Goal: Task Accomplishment & Management: Manage account settings

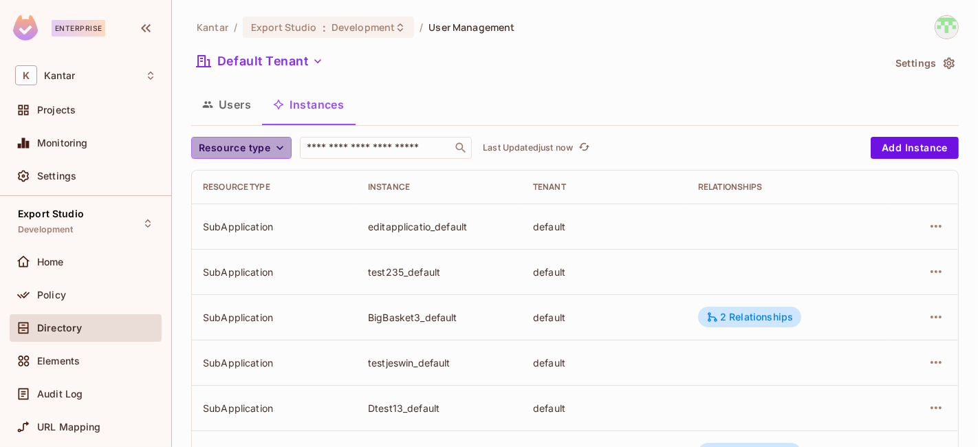
click at [273, 150] on icon "button" at bounding box center [280, 148] width 14 height 14
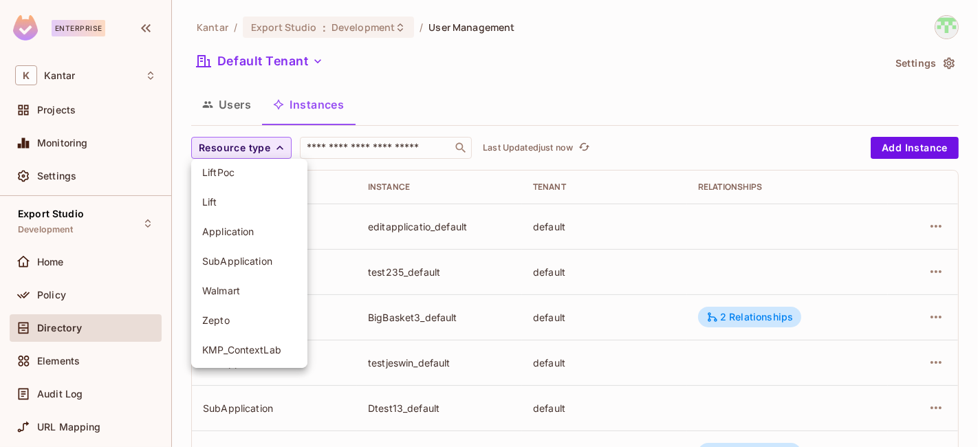
scroll to position [156, 0]
click at [227, 264] on span "SubApplication" at bounding box center [249, 259] width 94 height 13
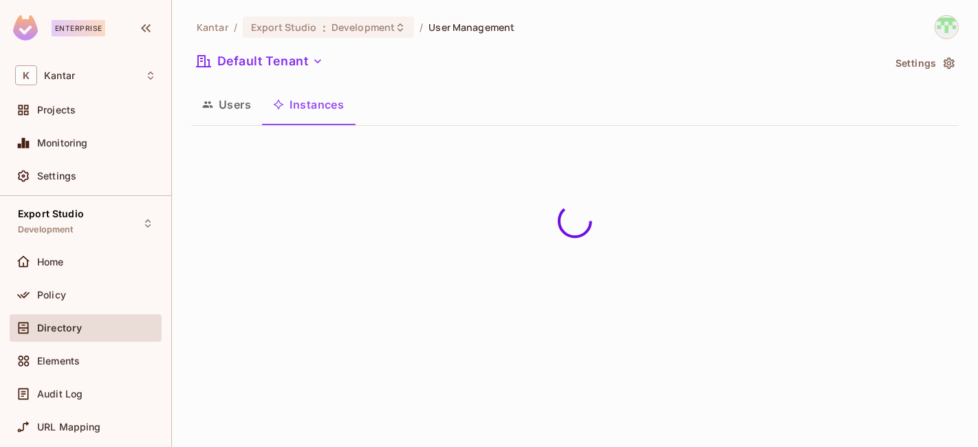
click at [523, 68] on div "Default Tenant" at bounding box center [537, 63] width 692 height 26
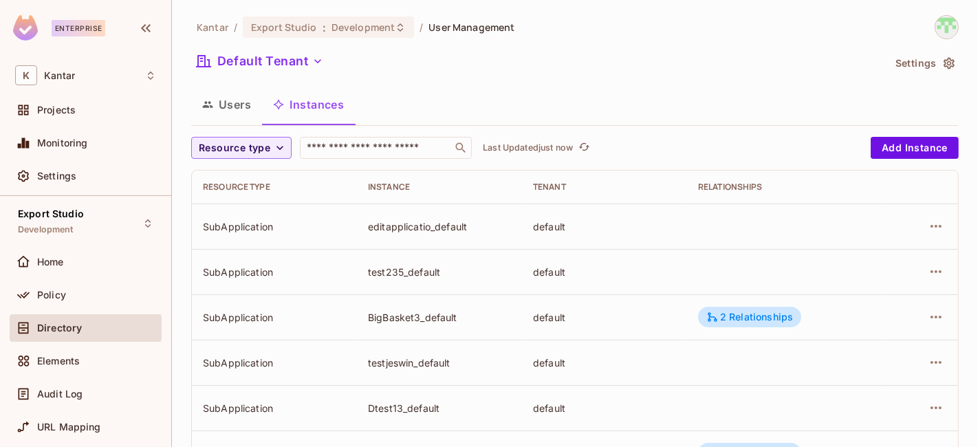
click at [264, 148] on span "Resource type" at bounding box center [235, 148] width 72 height 17
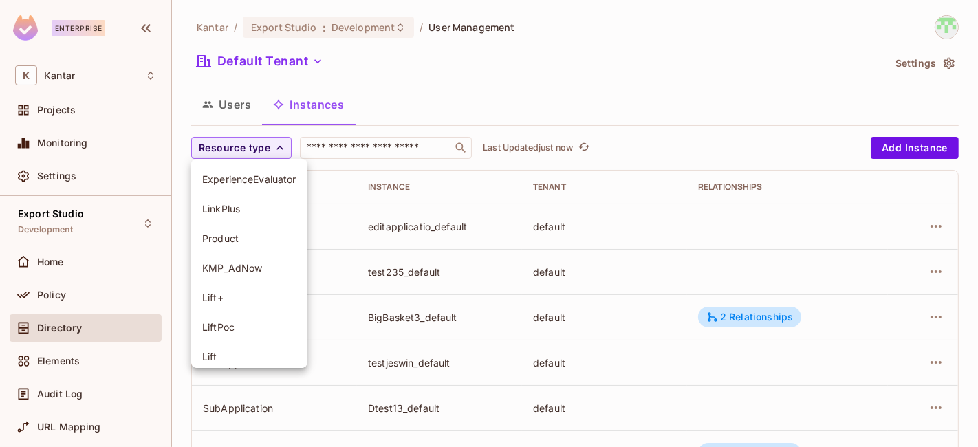
scroll to position [157, 0]
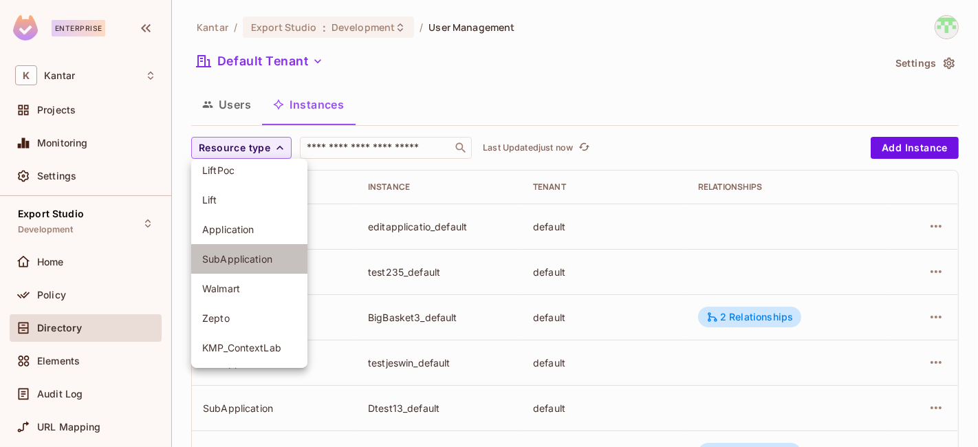
click at [241, 261] on span "SubApplication" at bounding box center [249, 258] width 94 height 13
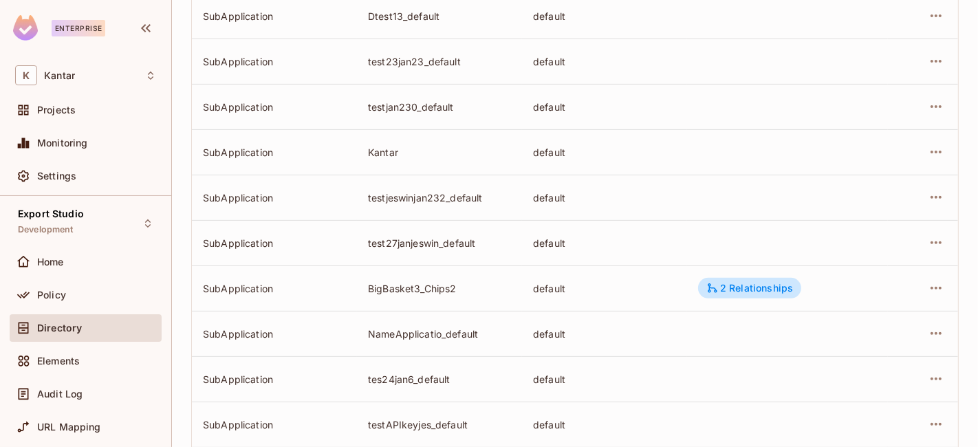
scroll to position [512, 0]
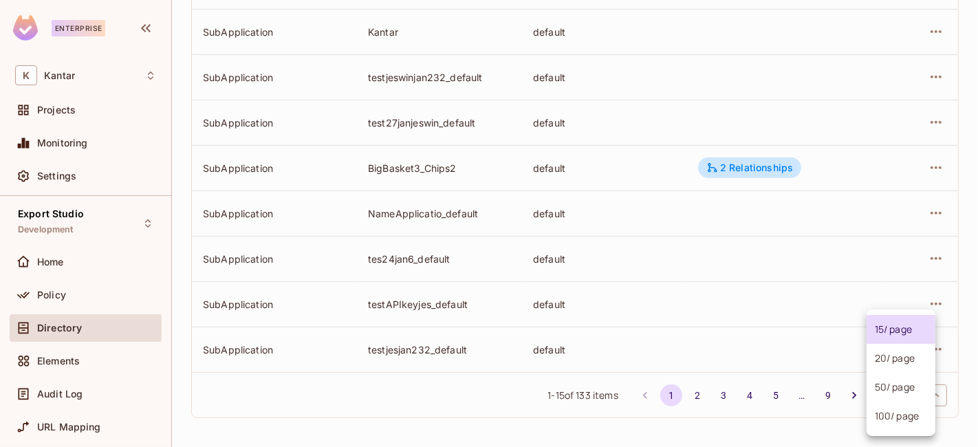
click at [890, 397] on body "Enterprise K Kantar Projects Monitoring Settings Export Studio Development Home…" at bounding box center [489, 223] width 978 height 447
click at [884, 431] on ul "15 / page 20 / page 50 / page 100 / page" at bounding box center [901, 373] width 69 height 127
click at [894, 361] on li "20 / page" at bounding box center [901, 358] width 69 height 29
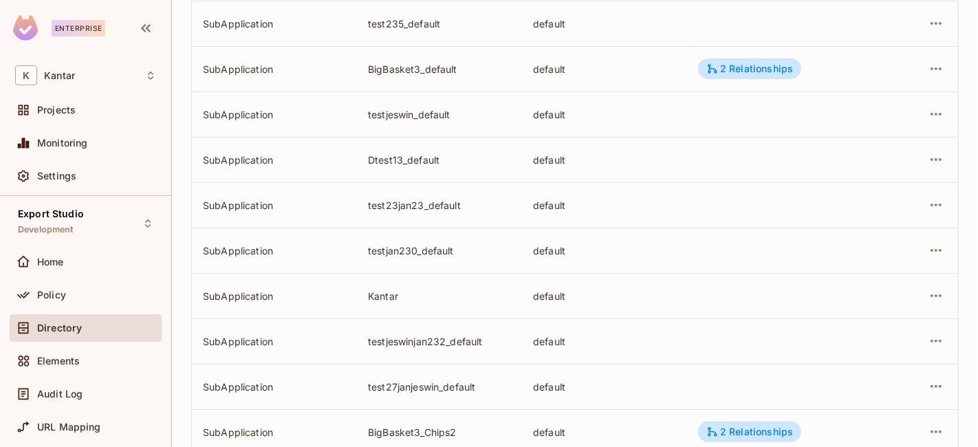
scroll to position [739, 0]
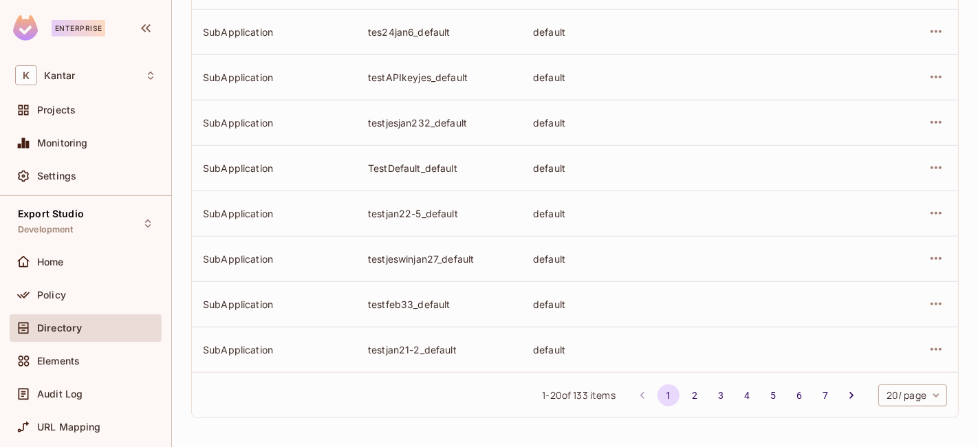
click at [907, 398] on body "Enterprise K Kantar Projects Monitoring Settings Export Studio Development Home…" at bounding box center [489, 223] width 978 height 447
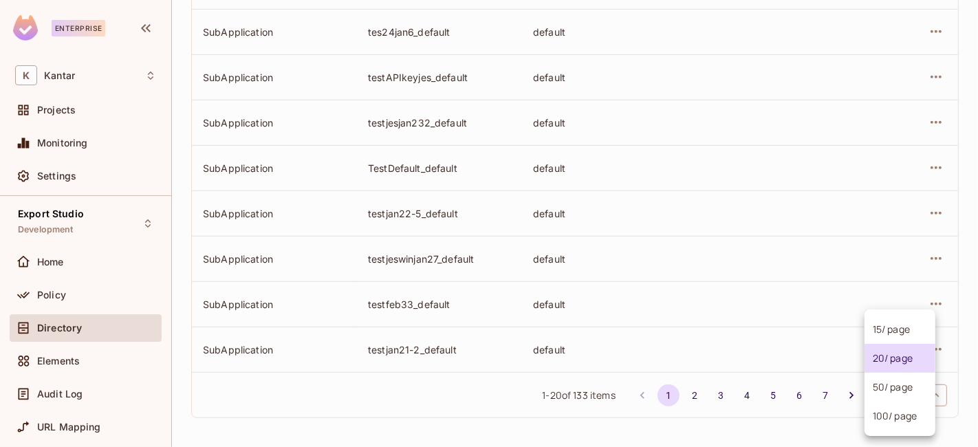
click at [897, 415] on li "100 / page" at bounding box center [900, 416] width 71 height 29
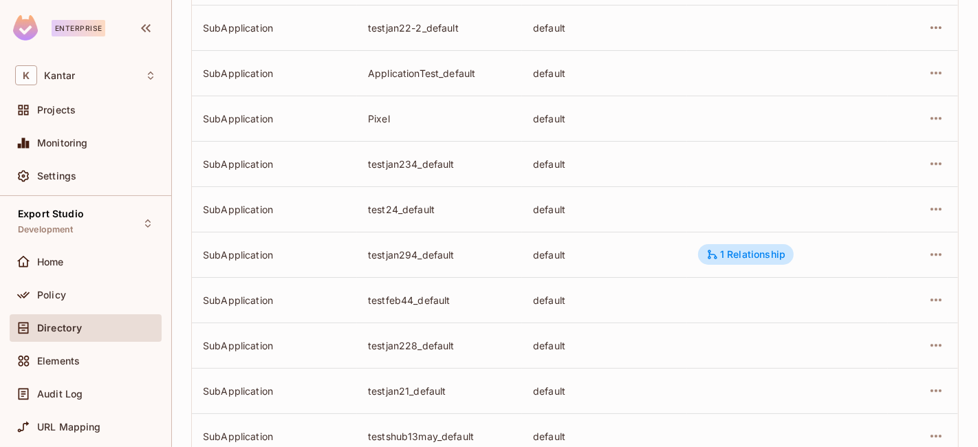
scroll to position [4371, 0]
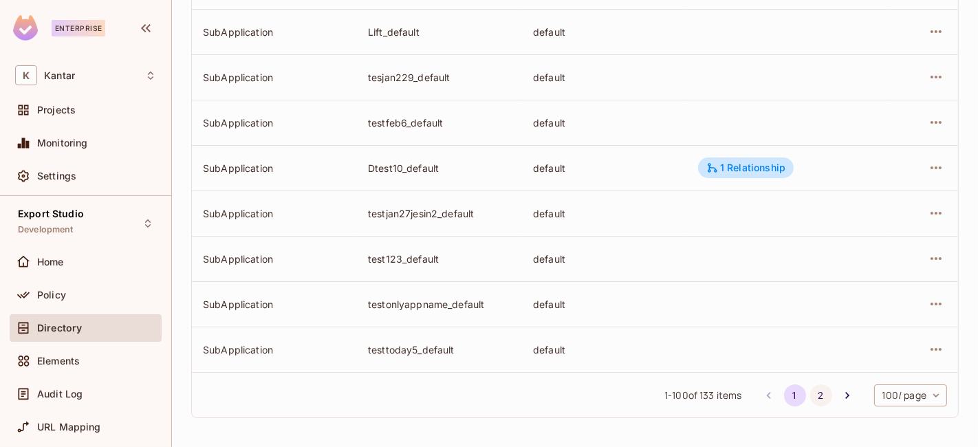
click at [810, 395] on button "2" at bounding box center [821, 396] width 22 height 22
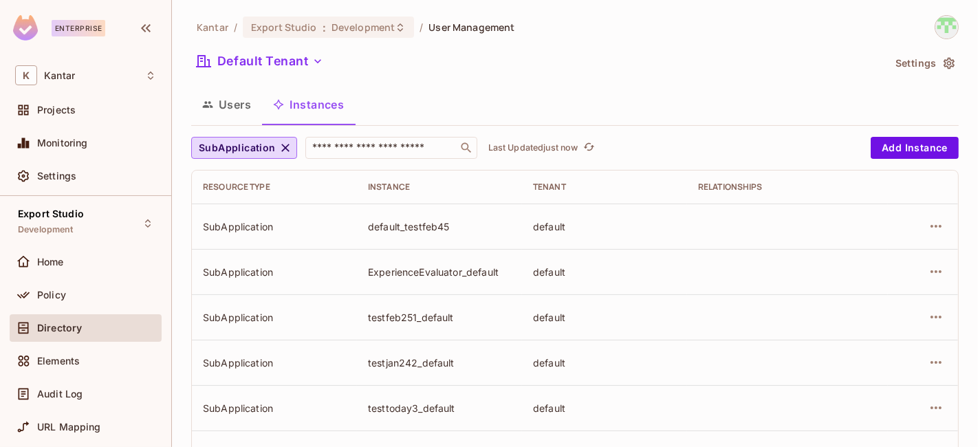
scroll to position [1319, 0]
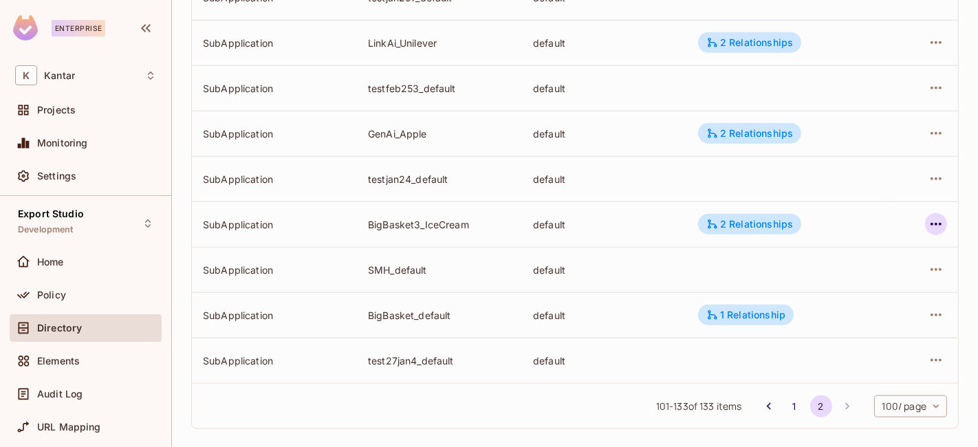
click at [931, 224] on icon "button" at bounding box center [936, 224] width 11 height 3
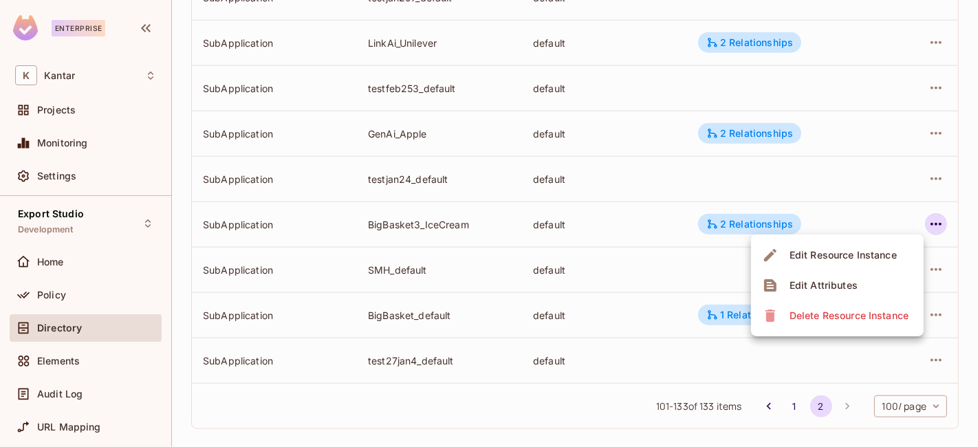
click at [854, 288] on div "Edit Attributes" at bounding box center [824, 286] width 68 height 14
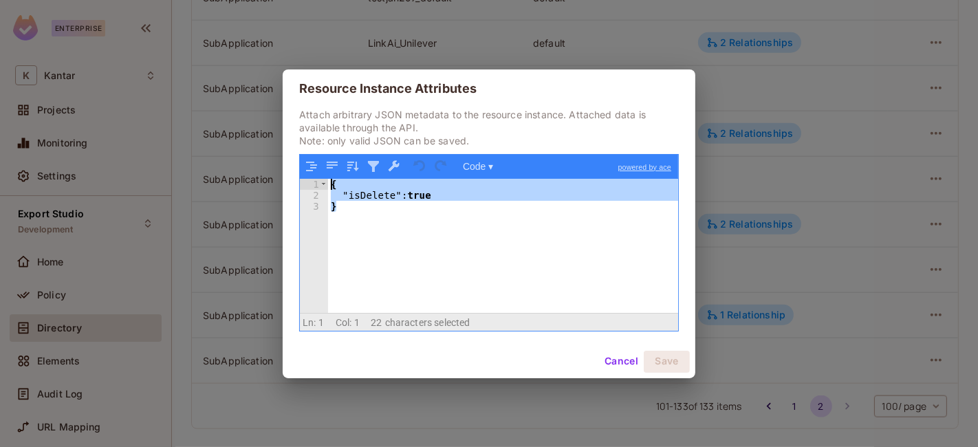
drag, startPoint x: 404, startPoint y: 256, endPoint x: 309, endPoint y: 181, distance: 121.0
click at [309, 181] on div "1 2 3 { "isDelete" : true } XXXXXXXXXXXXXXXXXXXXXXXXXXXXXXXXXXXXXXXXXXXXXXXXXX" at bounding box center [489, 246] width 378 height 134
click at [621, 363] on button "Cancel" at bounding box center [621, 362] width 45 height 22
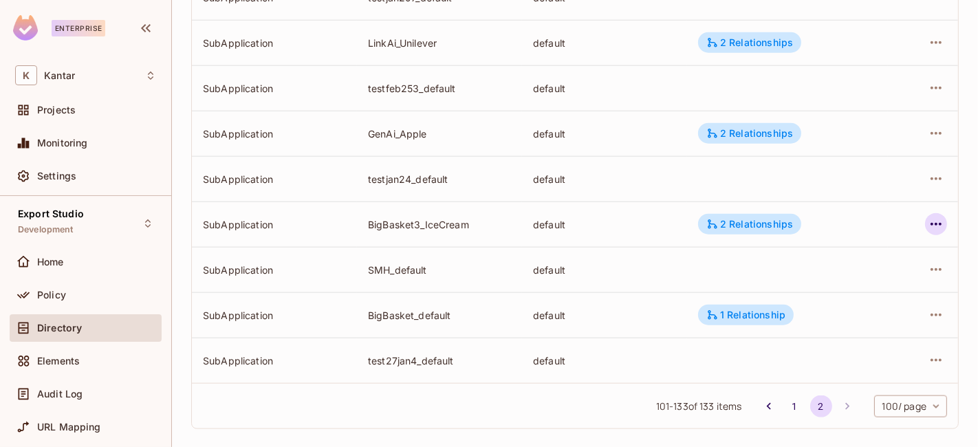
click at [928, 229] on icon "button" at bounding box center [936, 224] width 17 height 17
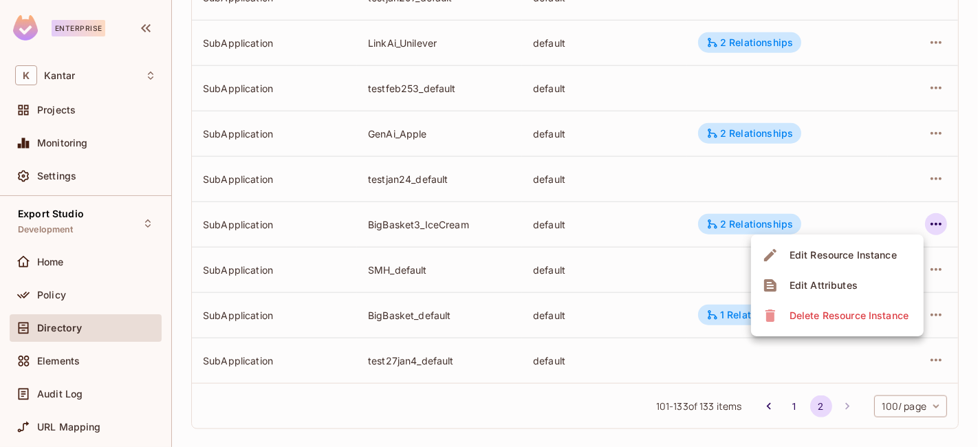
click at [834, 316] on div "Delete Resource Instance" at bounding box center [849, 316] width 119 height 14
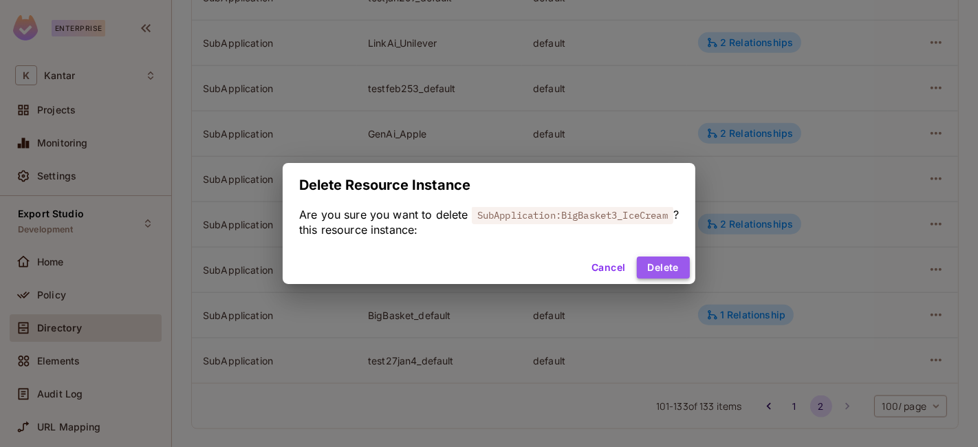
click at [652, 271] on button "Delete" at bounding box center [663, 268] width 53 height 22
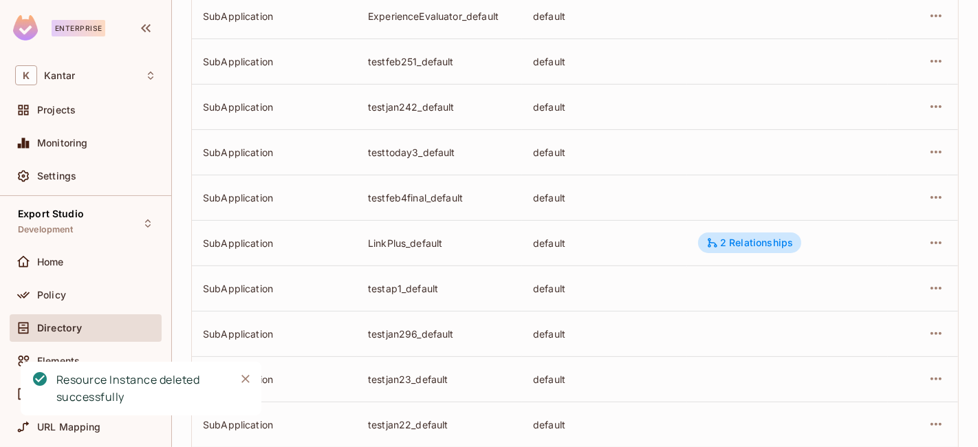
scroll to position [0, 0]
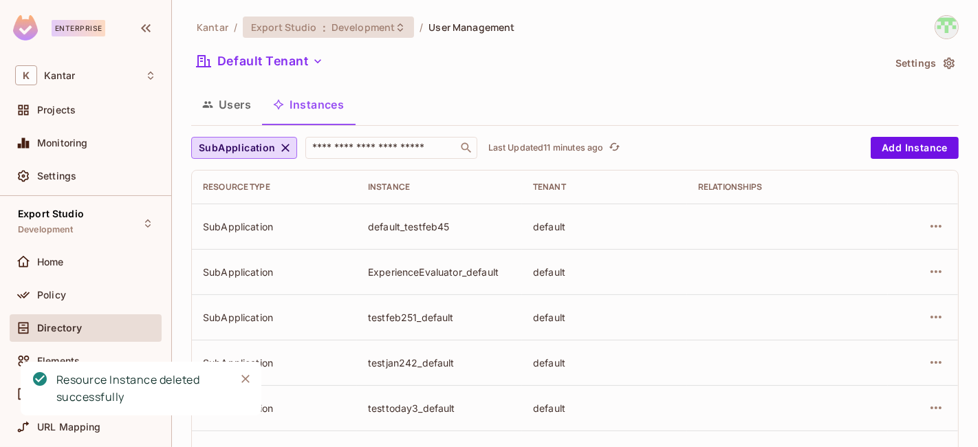
click at [340, 27] on span "Development" at bounding box center [363, 27] width 63 height 13
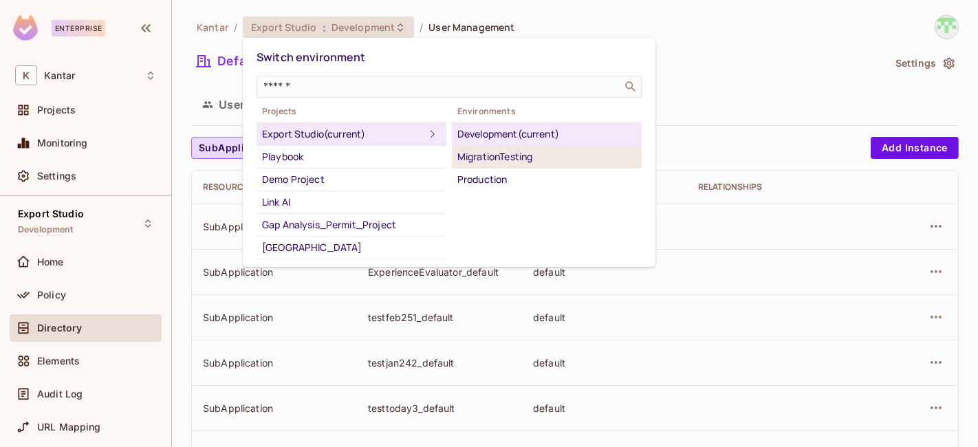
click at [481, 159] on div "MigrationTesting" at bounding box center [546, 157] width 179 height 17
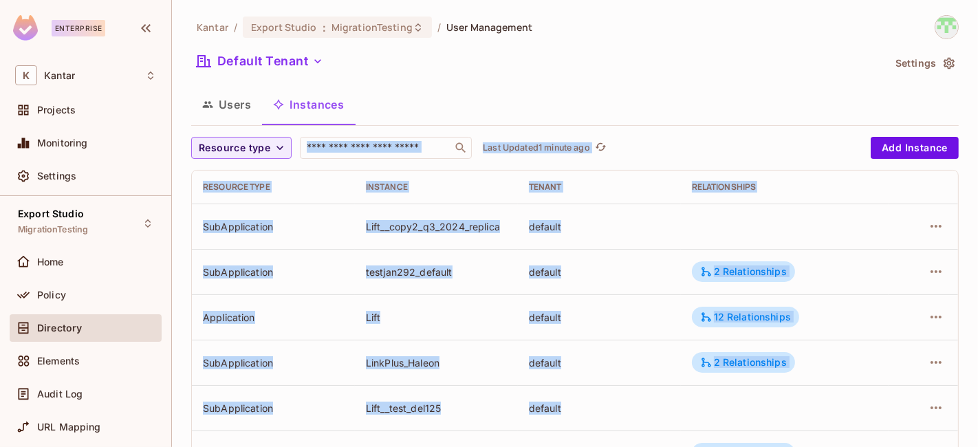
drag, startPoint x: 874, startPoint y: 433, endPoint x: 625, endPoint y: -66, distance: 558.0
click at [625, 0] on html "Enterprise K Kantar Projects Monitoring Settings Export Studio MigrationTesting…" at bounding box center [489, 223] width 978 height 447
click at [459, 113] on div "Users Instances" at bounding box center [575, 104] width 768 height 34
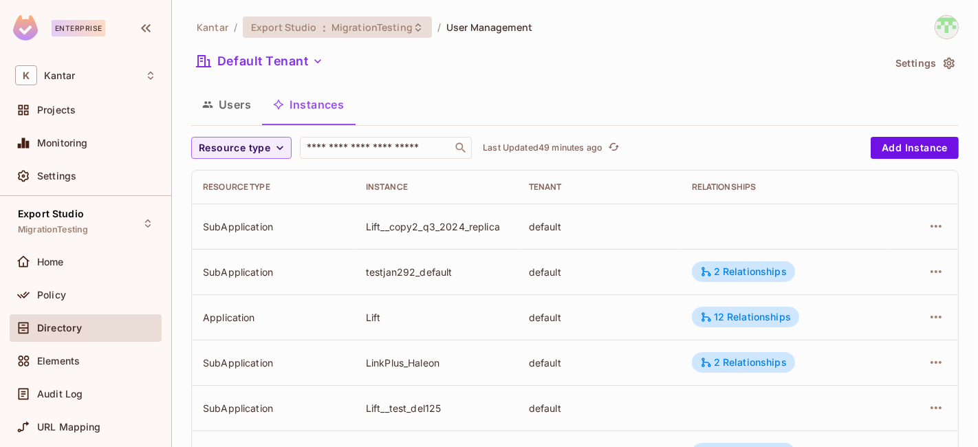
click at [332, 26] on span "MigrationTesting" at bounding box center [372, 27] width 81 height 13
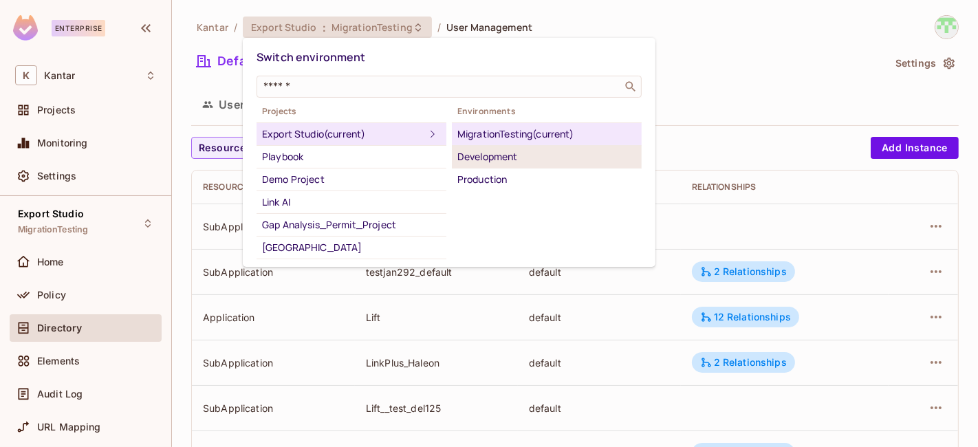
click at [490, 150] on div "Development" at bounding box center [546, 157] width 179 height 17
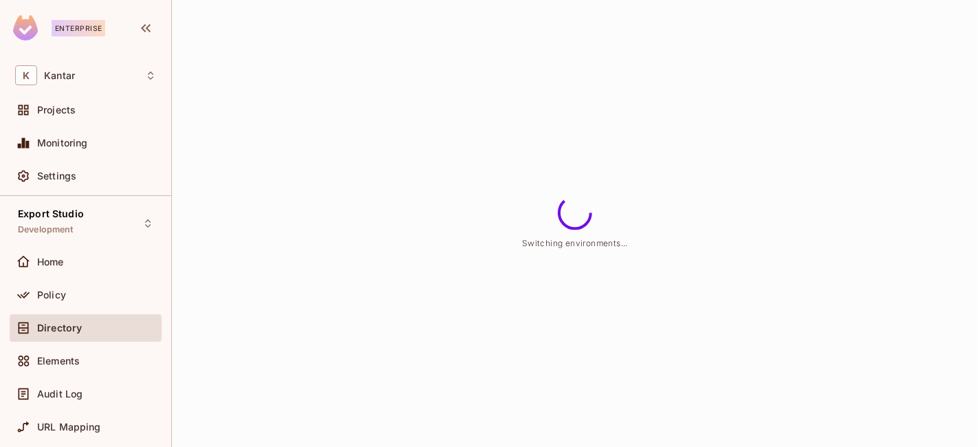
click at [709, 83] on div "Switching environments..." at bounding box center [575, 223] width 806 height 447
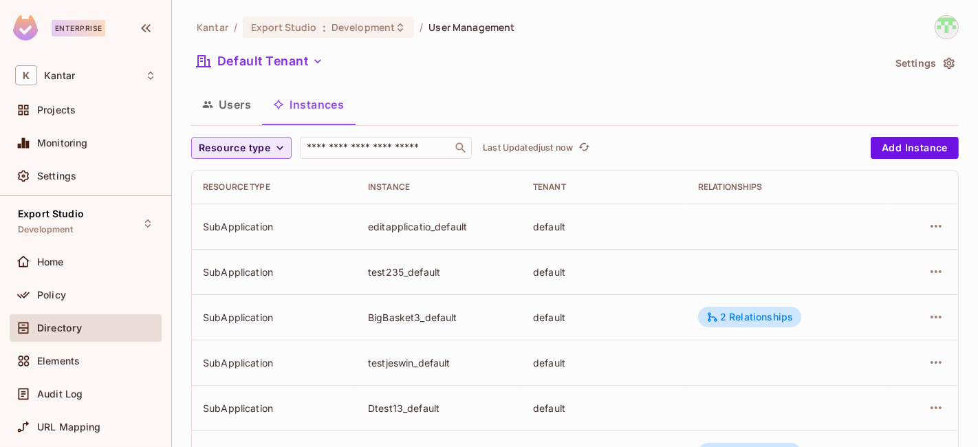
click at [262, 140] on span "Resource type" at bounding box center [235, 148] width 72 height 17
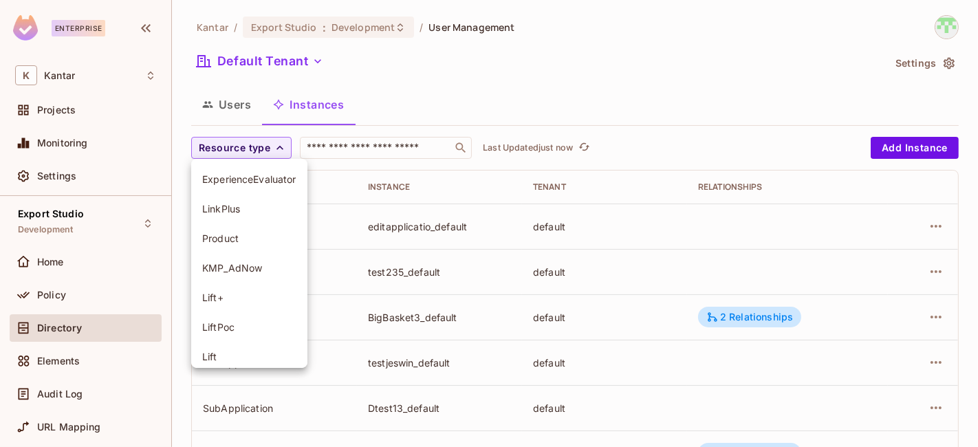
scroll to position [157, 0]
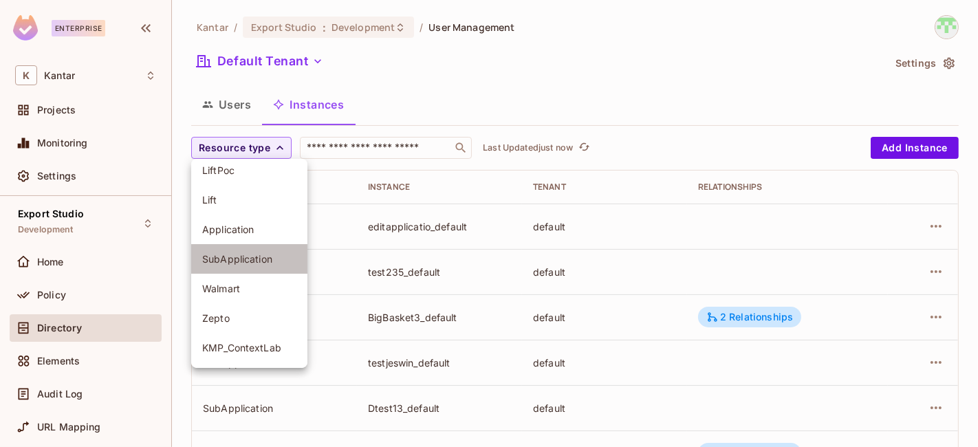
click at [232, 253] on span "SubApplication" at bounding box center [249, 258] width 94 height 13
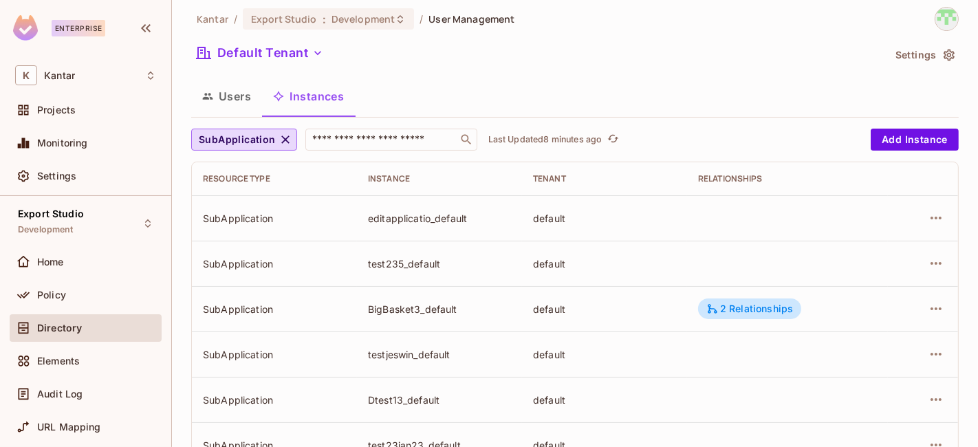
scroll to position [0, 0]
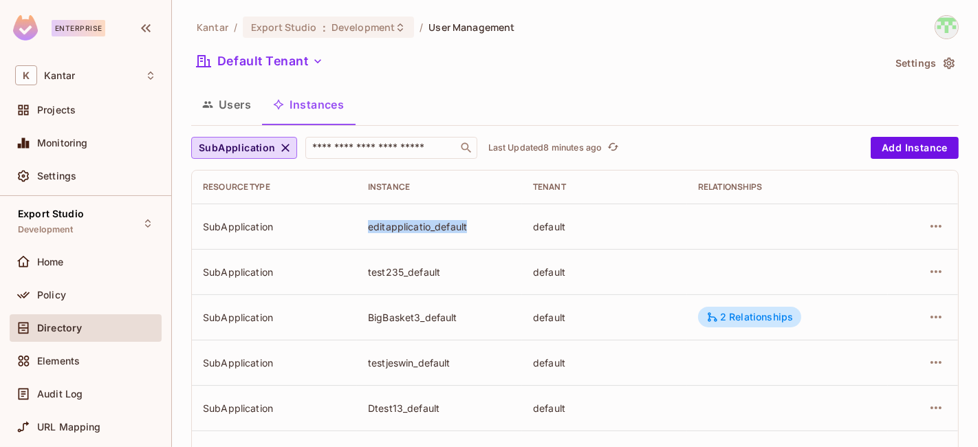
drag, startPoint x: 365, startPoint y: 227, endPoint x: 466, endPoint y: 239, distance: 101.9
click at [466, 239] on td "editapplicatio_default" at bounding box center [439, 226] width 165 height 45
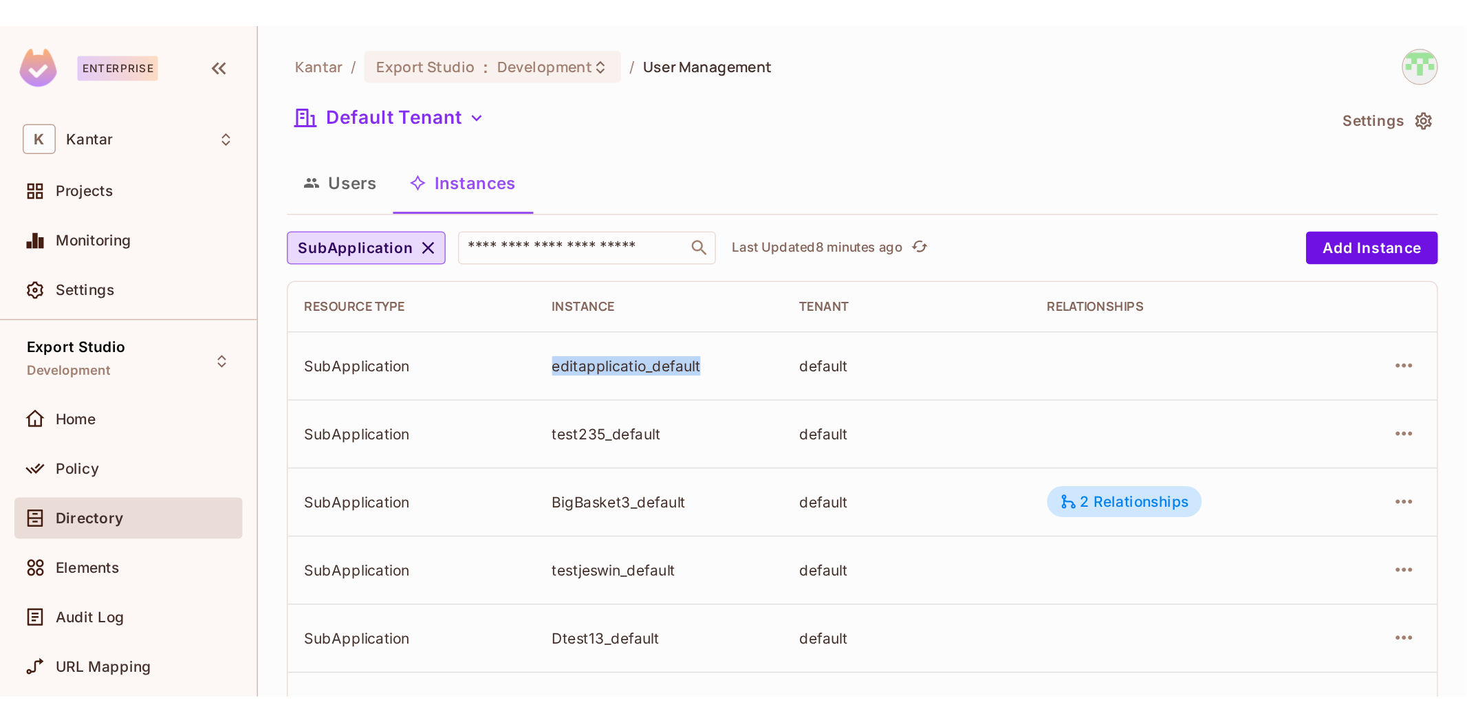
scroll to position [24, 0]
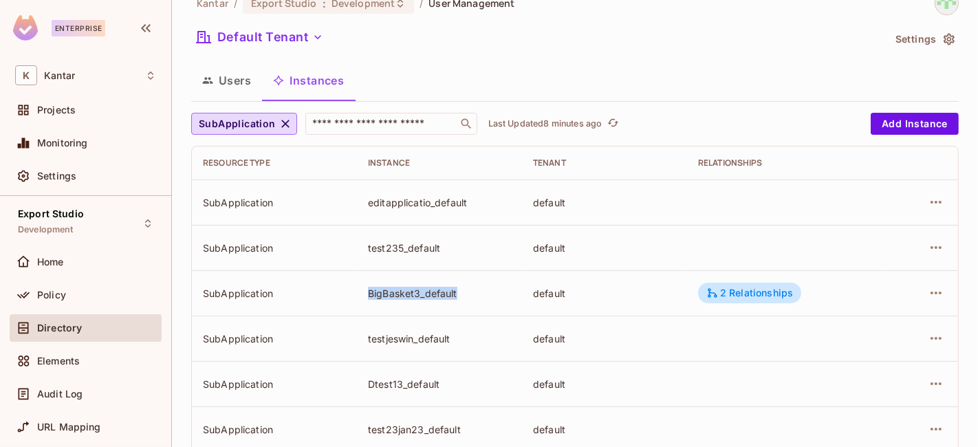
drag, startPoint x: 363, startPoint y: 291, endPoint x: 455, endPoint y: 294, distance: 92.2
click at [455, 294] on td "BigBasket3_default" at bounding box center [439, 292] width 165 height 45
copy div "BigBasket3_default"
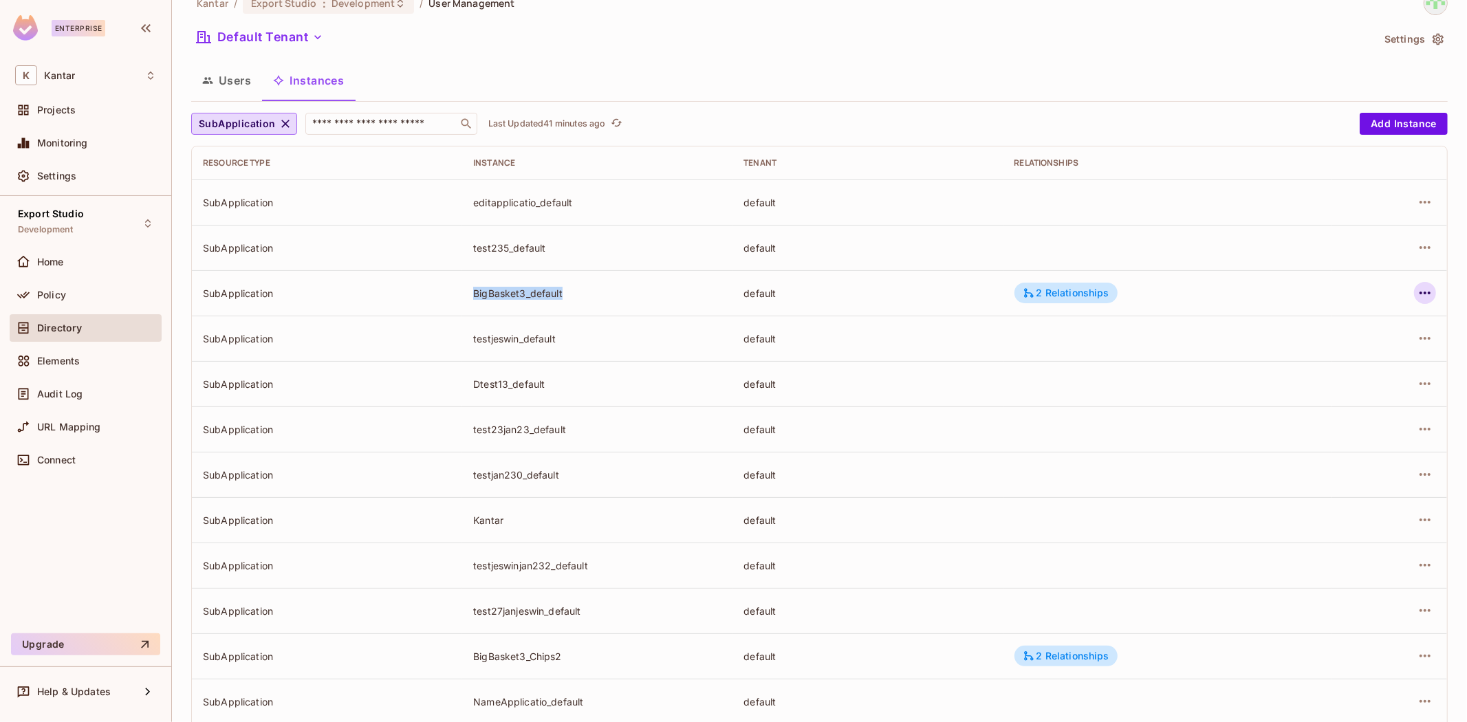
click at [977, 292] on icon "button" at bounding box center [1425, 293] width 17 height 17
click at [977, 361] on div "Edit Attributes" at bounding box center [1313, 355] width 68 height 14
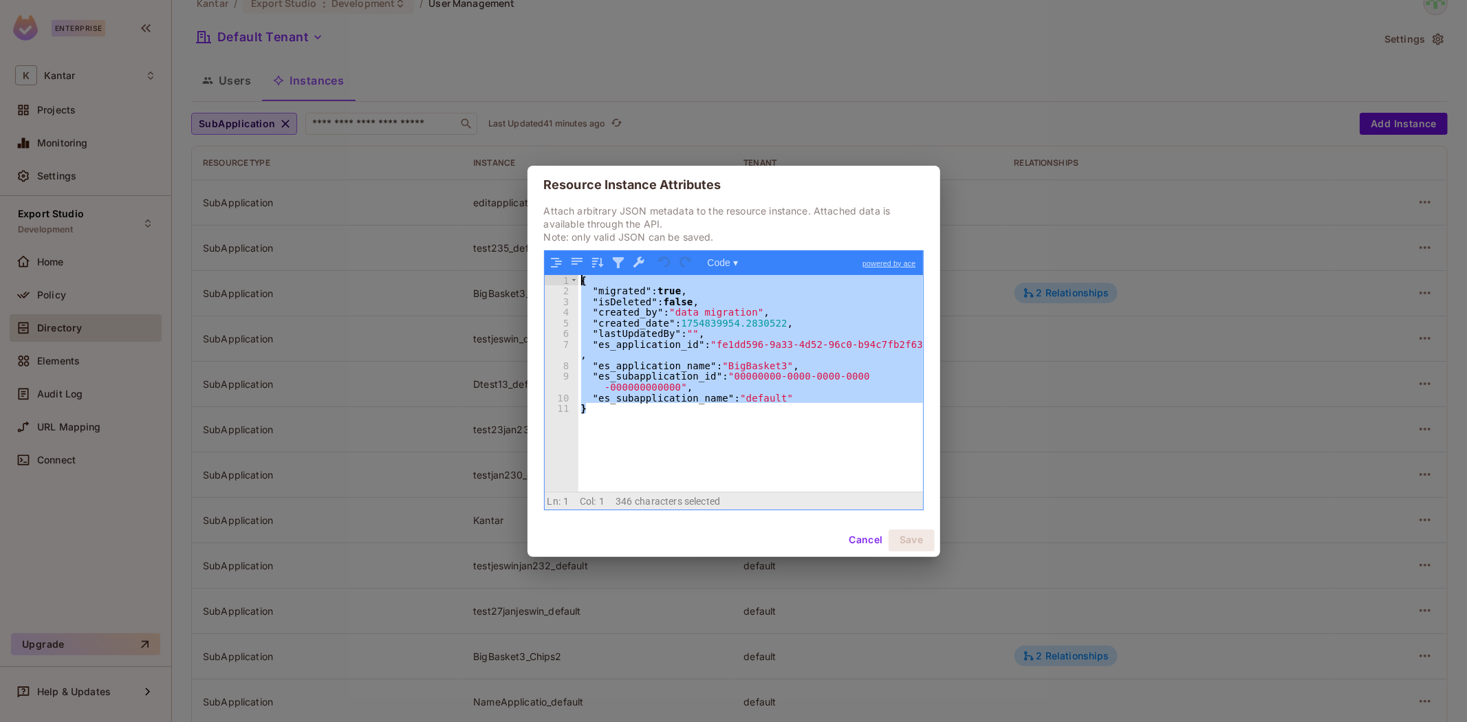
drag, startPoint x: 623, startPoint y: 423, endPoint x: 753, endPoint y: 347, distance: 150.8
click at [585, 284] on div "{ "migrated" : true , "isDeleted" : false , "created_by" : "data migration" , "…" at bounding box center [750, 394] width 345 height 238
drag, startPoint x: 686, startPoint y: 420, endPoint x: 649, endPoint y: 429, distance: 38.9
click at [686, 420] on div "{ "migrated" : true , "isDeleted" : false , "created_by" : "data migration" , "…" at bounding box center [750, 383] width 345 height 217
drag, startPoint x: 641, startPoint y: 427, endPoint x: 567, endPoint y: 282, distance: 162.7
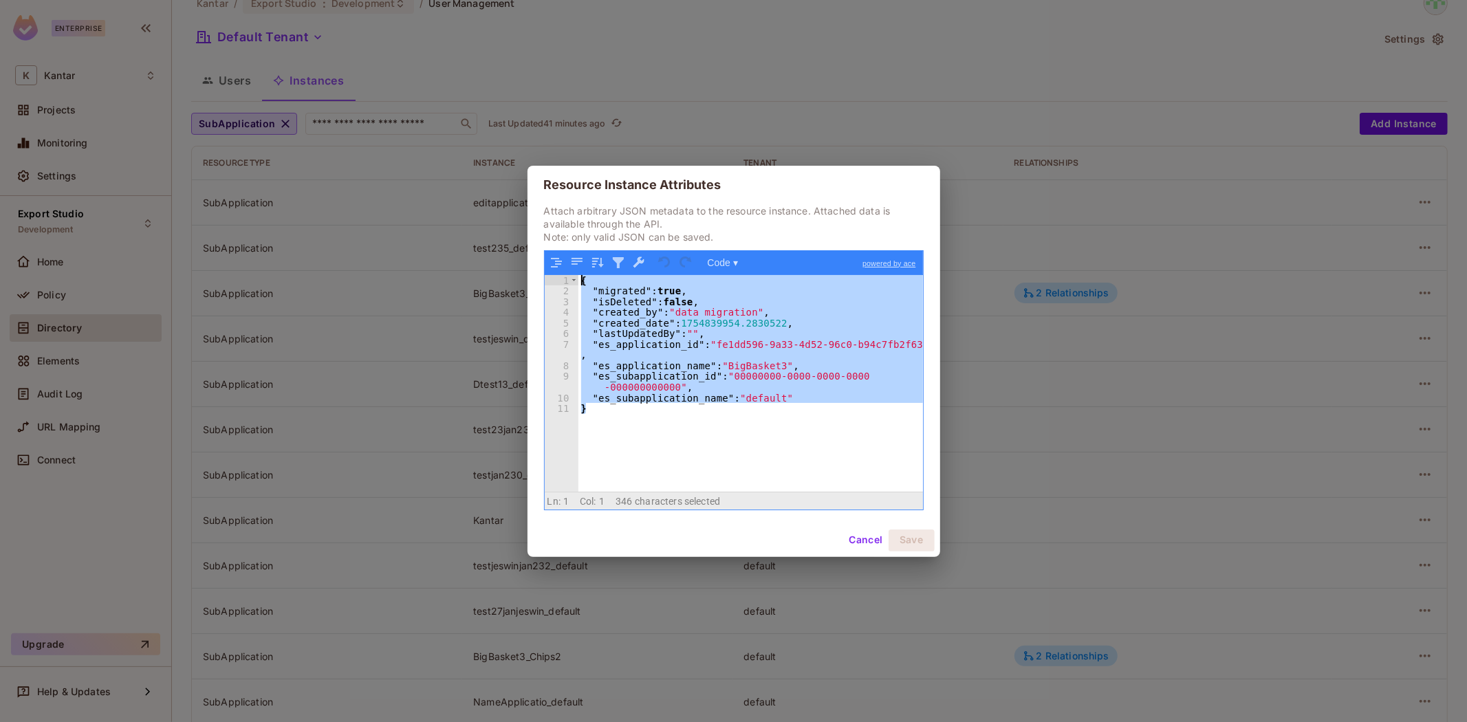
click at [567, 282] on div "1 2 3 4 5 6 7 8 9 10 11 { "migrated" : true , "isDeleted" : false , "created_by…" at bounding box center [734, 383] width 378 height 217
click at [621, 427] on div "{ "migrated" : true , "isDeleted" : false , "created_by" : "data migration" , "…" at bounding box center [750, 383] width 345 height 217
drag, startPoint x: 615, startPoint y: 422, endPoint x: 734, endPoint y: 340, distance: 144.8
click at [587, 286] on div "{ "migrated" : true , "isDeleted" : false , "created_by" : "data migration" , "…" at bounding box center [750, 394] width 345 height 238
click at [717, 365] on div "{ "migrated" : true , "isDeleted" : false , "created_by" : "data migration" , "…" at bounding box center [750, 383] width 345 height 217
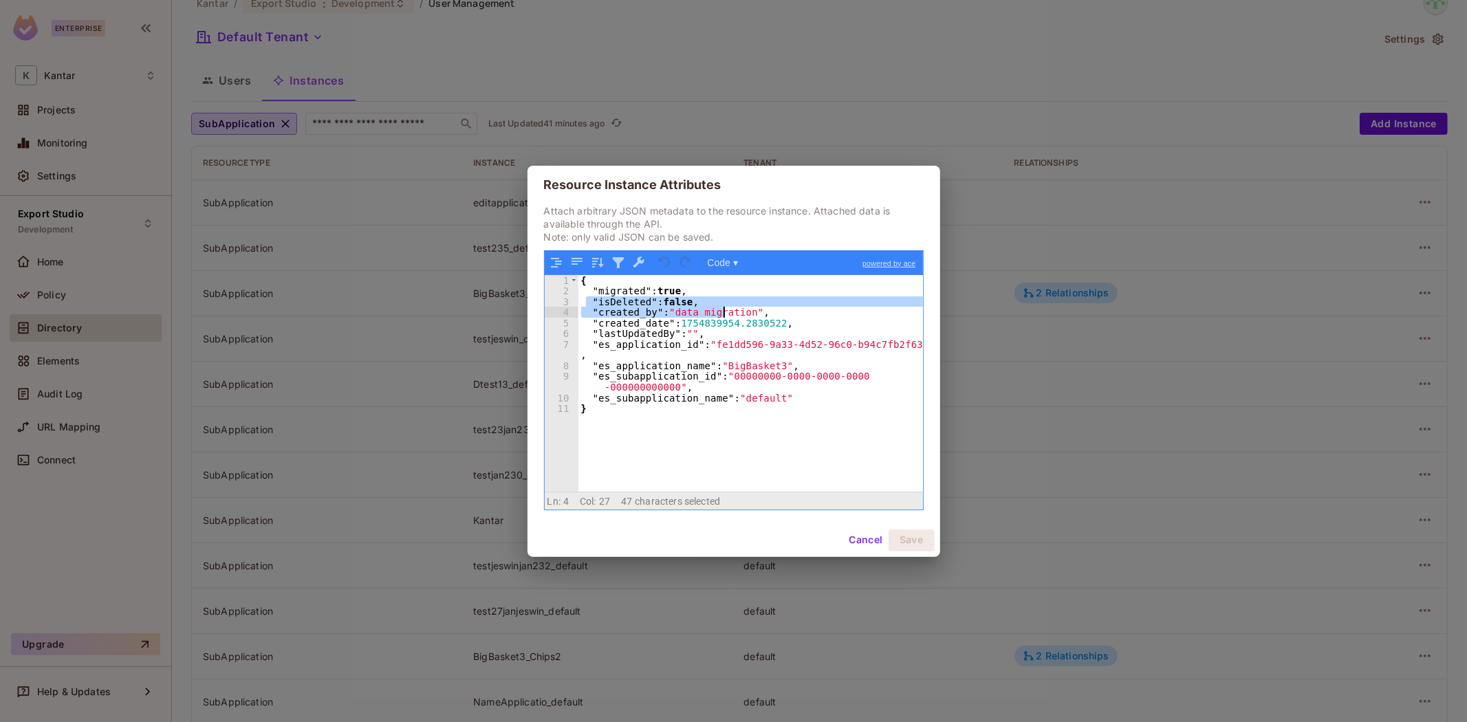
drag, startPoint x: 586, startPoint y: 304, endPoint x: 724, endPoint y: 308, distance: 138.3
click at [724, 308] on div "{ "migrated" : true , "isDeleted" : false , "created_by" : "data migration" , "…" at bounding box center [750, 394] width 345 height 238
click at [861, 446] on button "Cancel" at bounding box center [865, 541] width 45 height 22
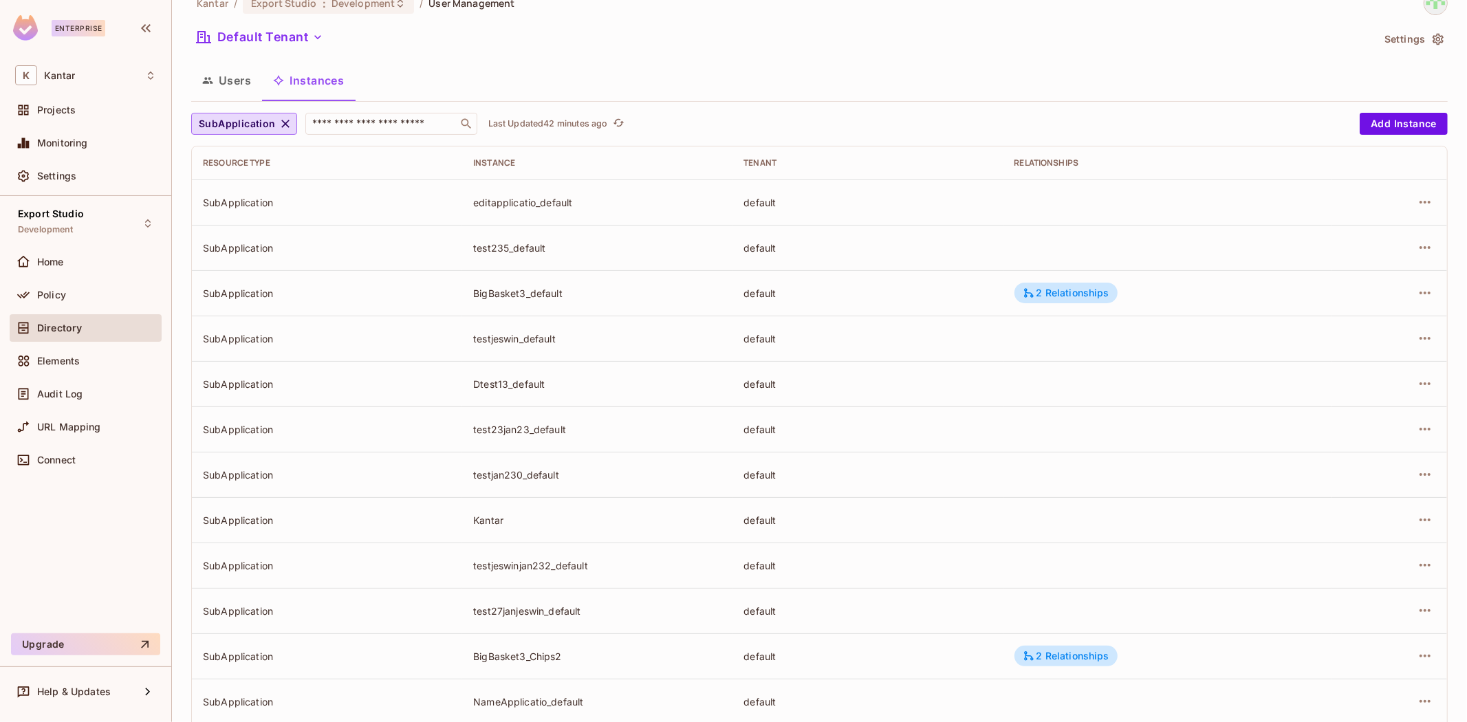
scroll to position [0, 0]
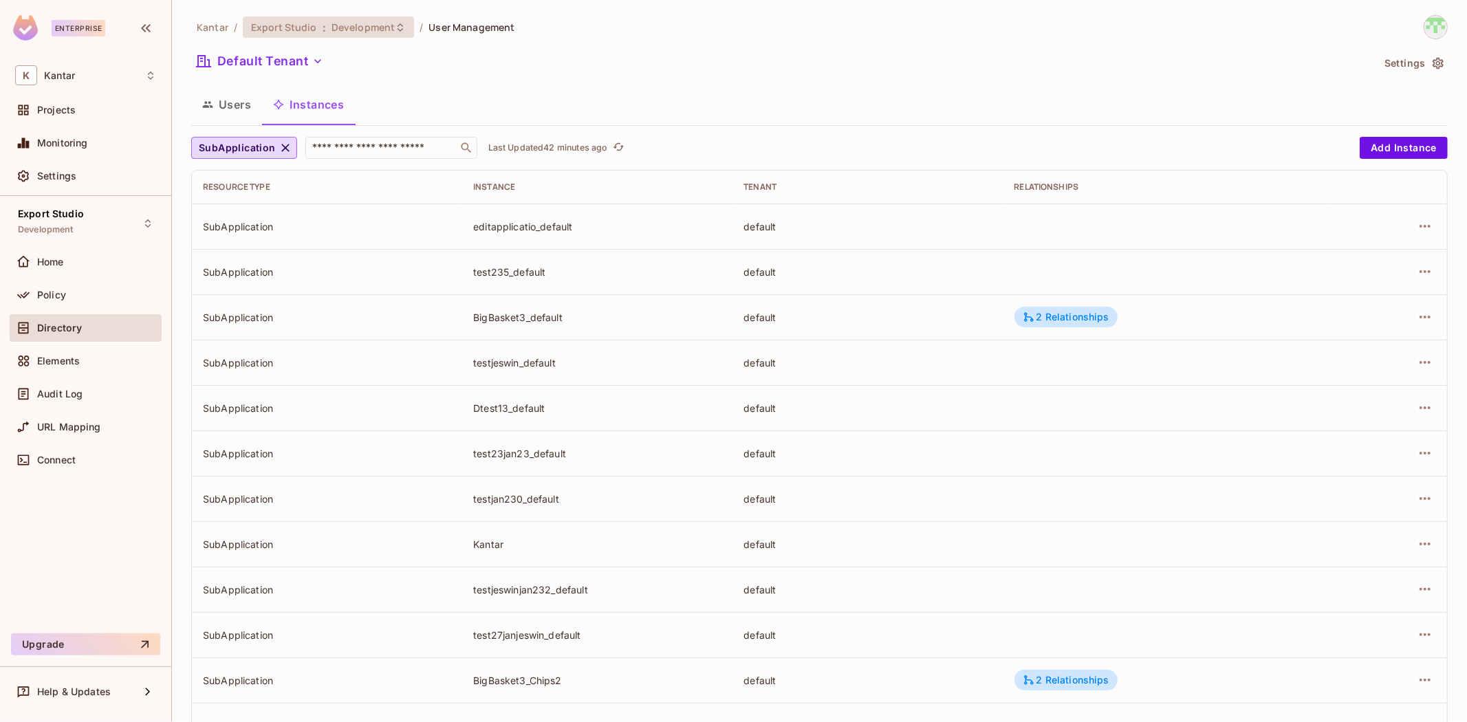
click at [356, 29] on span "Development" at bounding box center [363, 27] width 63 height 13
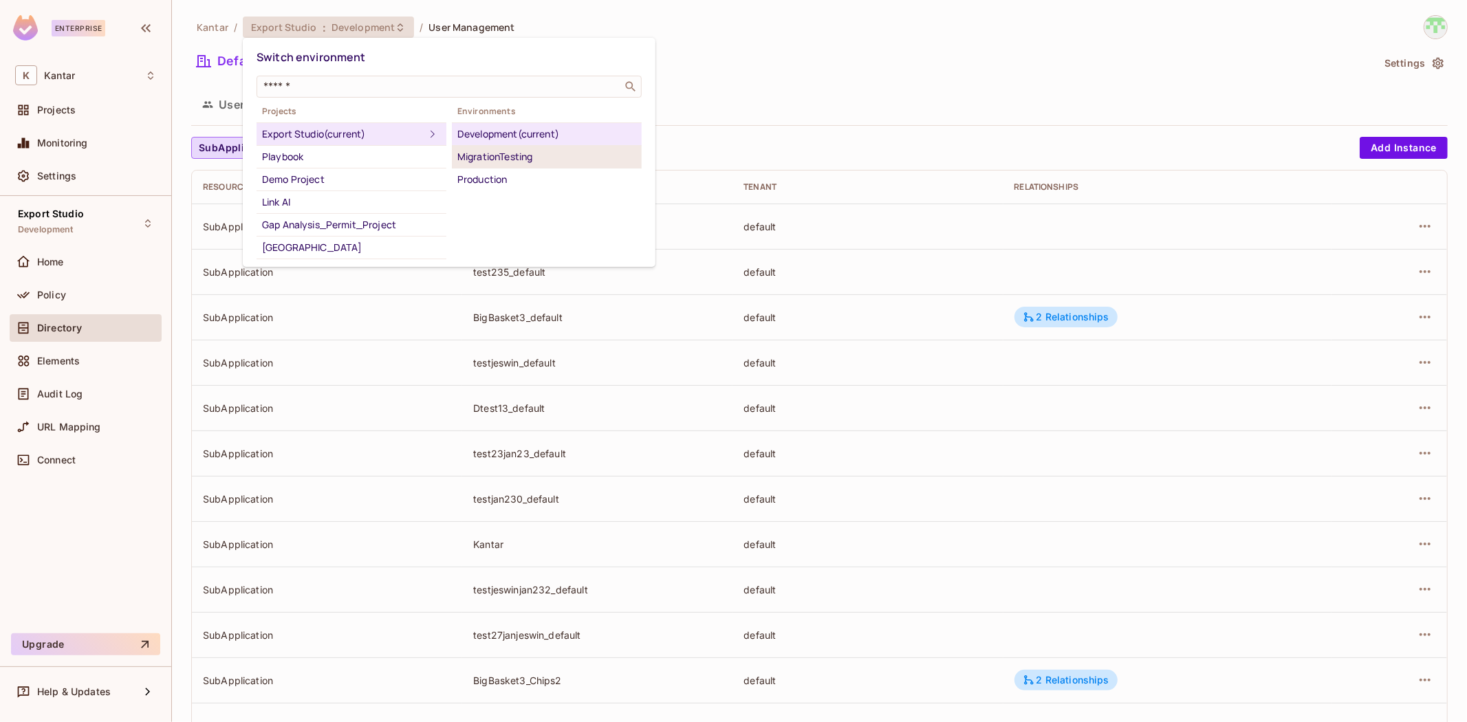
click at [517, 165] on div "MigrationTesting" at bounding box center [546, 157] width 179 height 17
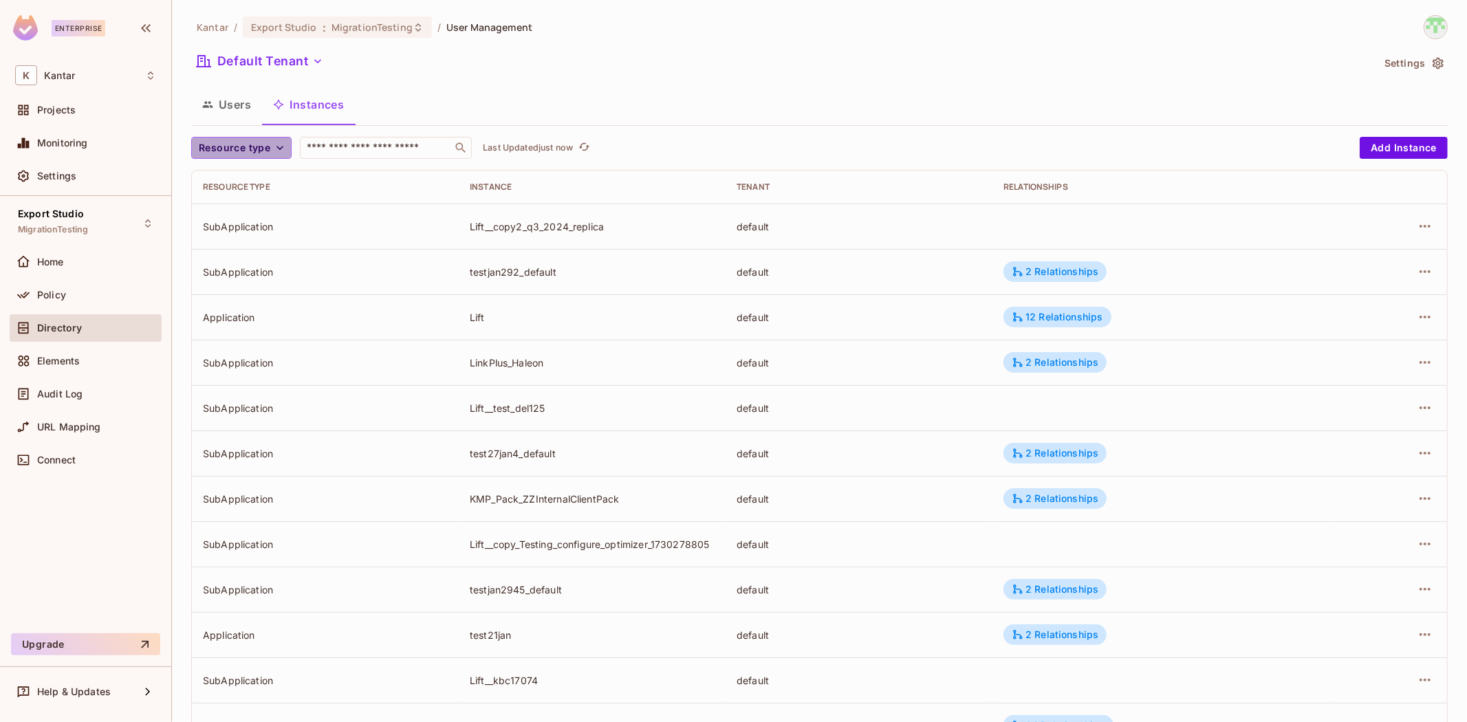
click at [273, 150] on icon "button" at bounding box center [280, 148] width 14 height 14
click at [248, 214] on span "SubApplication" at bounding box center [237, 208] width 70 height 13
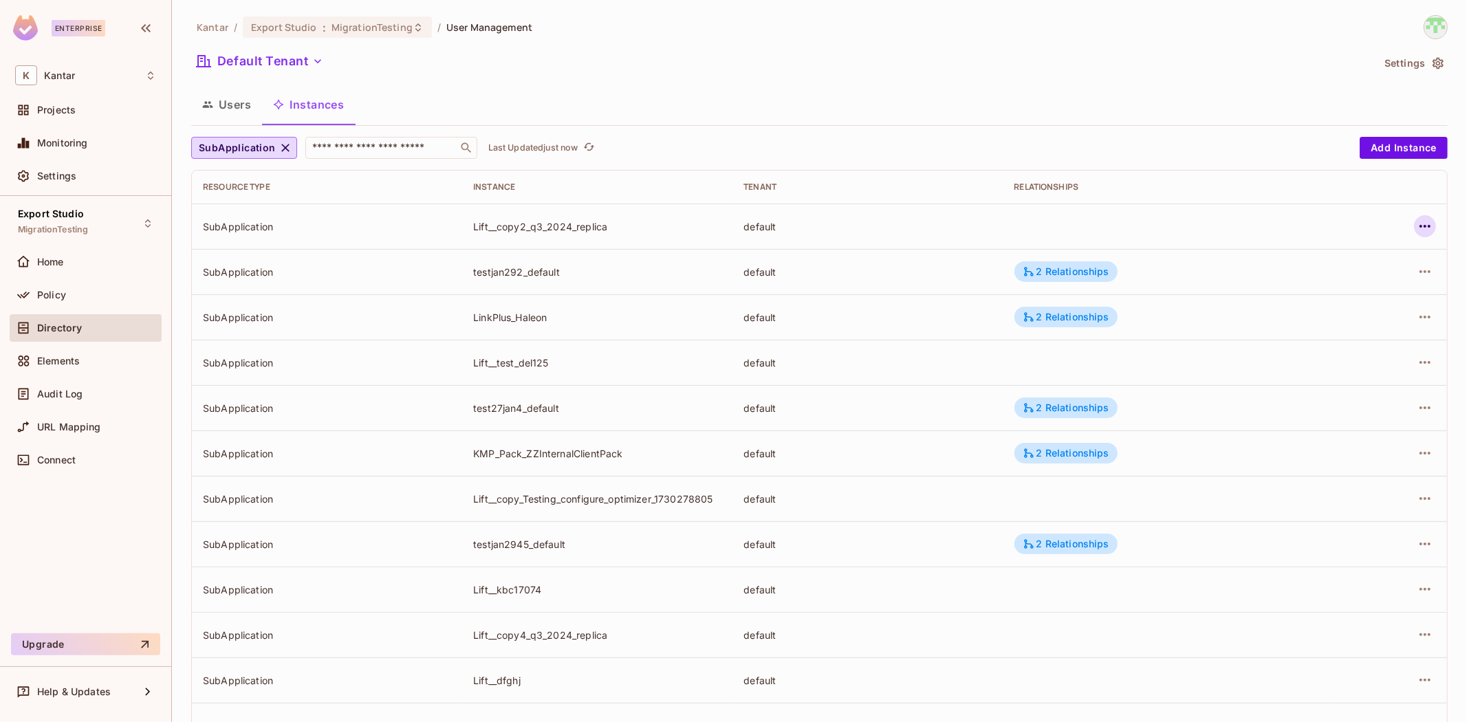
click at [977, 230] on button "button" at bounding box center [1425, 226] width 22 height 22
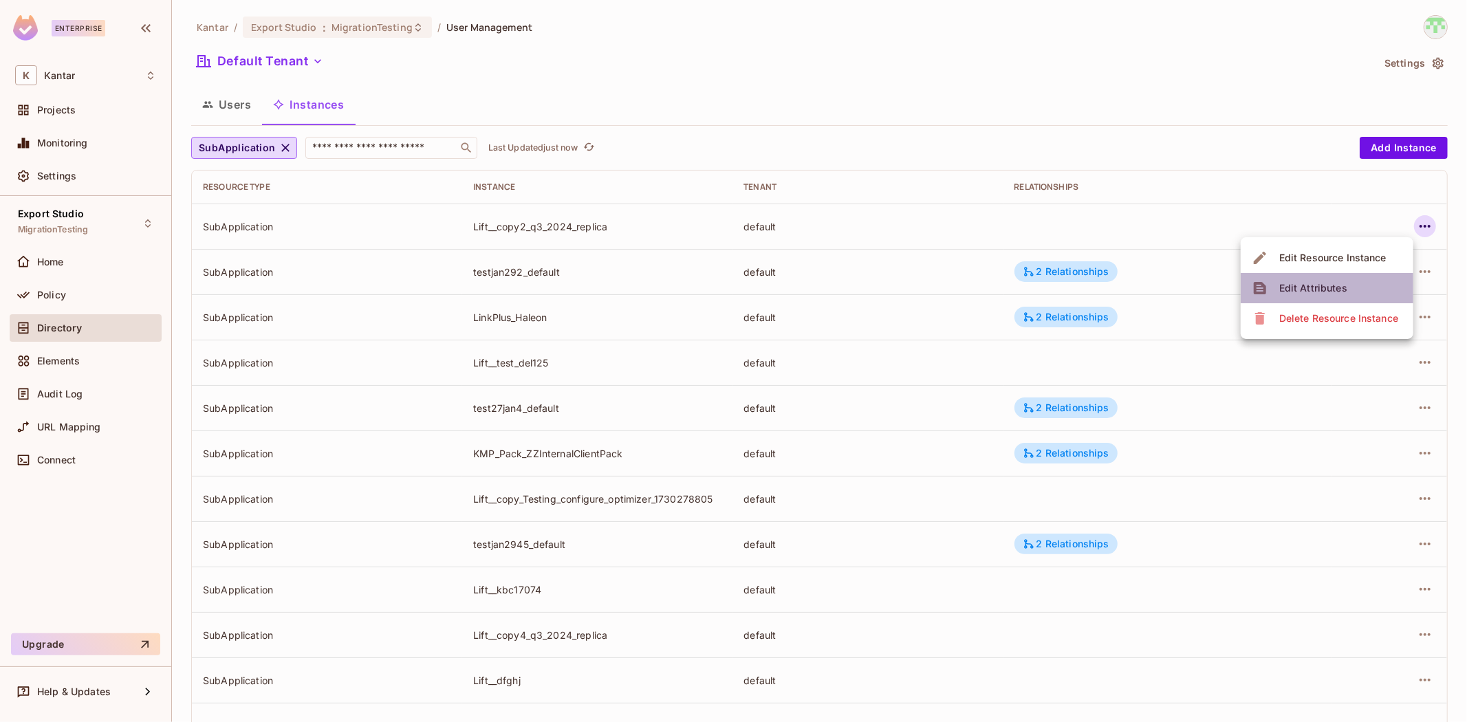
click at [977, 278] on li "Edit Attributes" at bounding box center [1327, 288] width 173 height 30
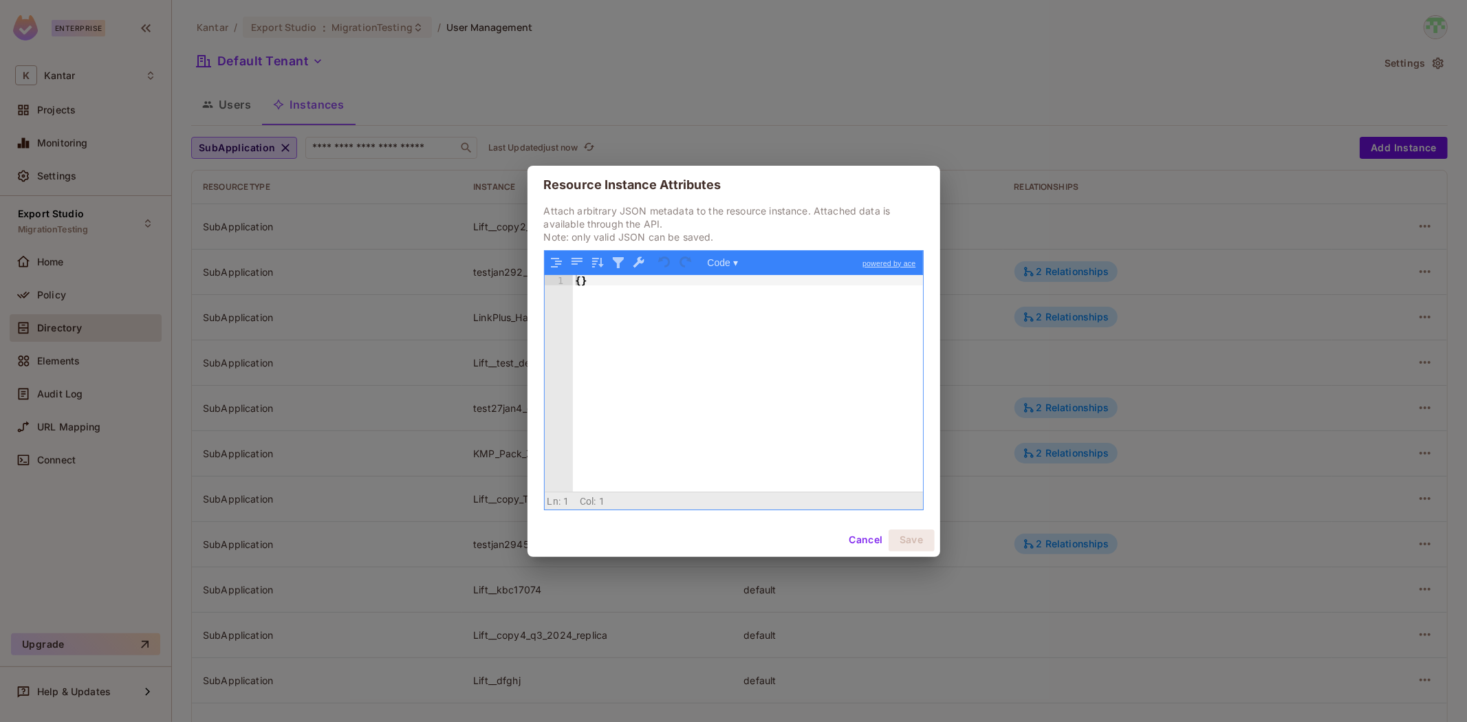
click at [867, 446] on button "Cancel" at bounding box center [865, 541] width 45 height 22
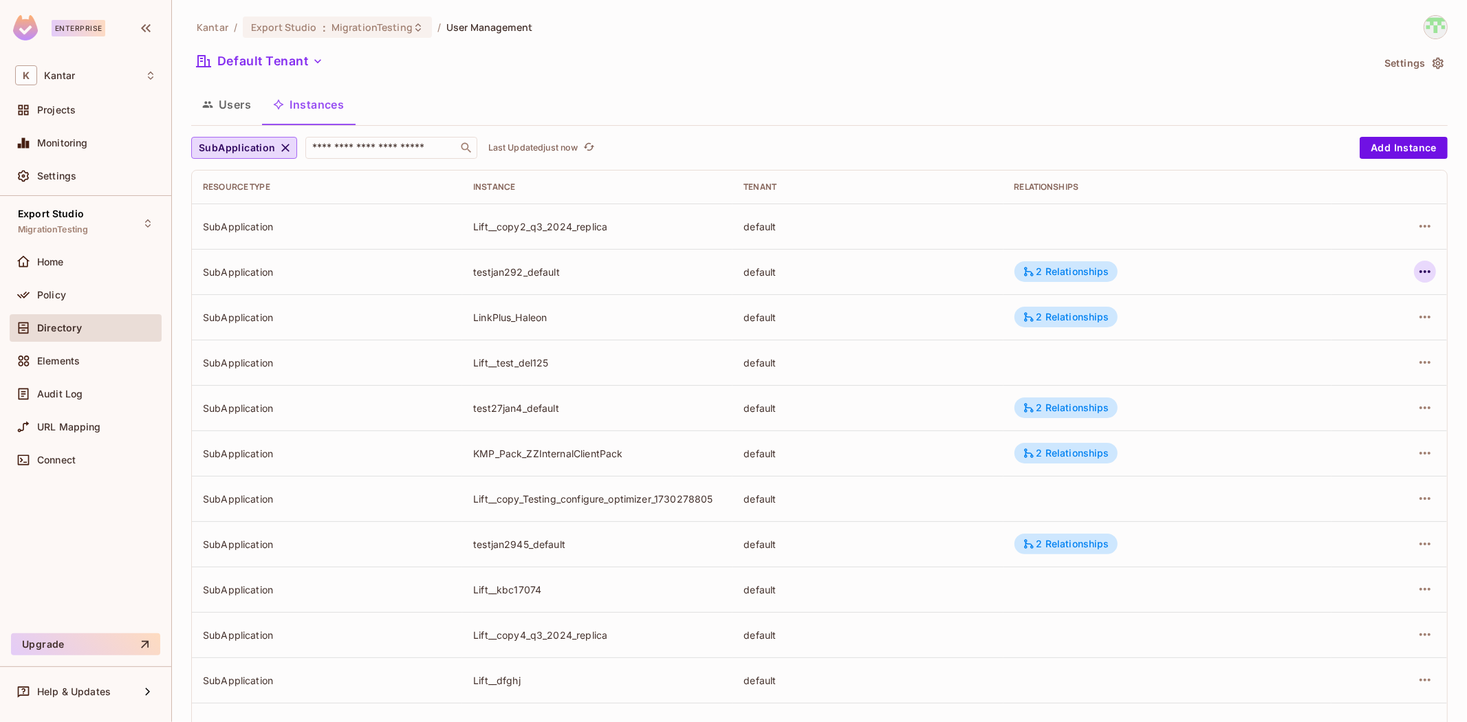
click at [977, 267] on button "button" at bounding box center [1425, 272] width 22 height 22
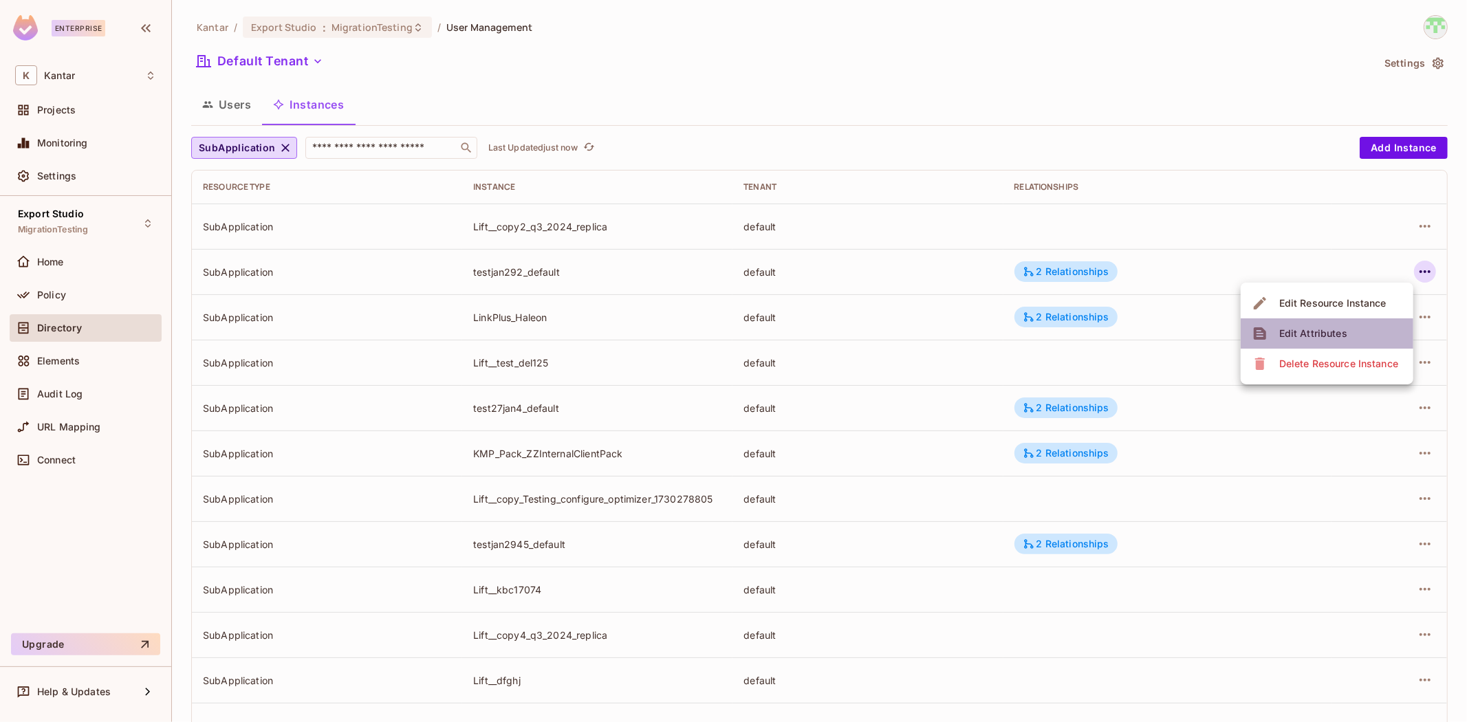
click at [977, 320] on li "Edit Attributes" at bounding box center [1327, 333] width 173 height 30
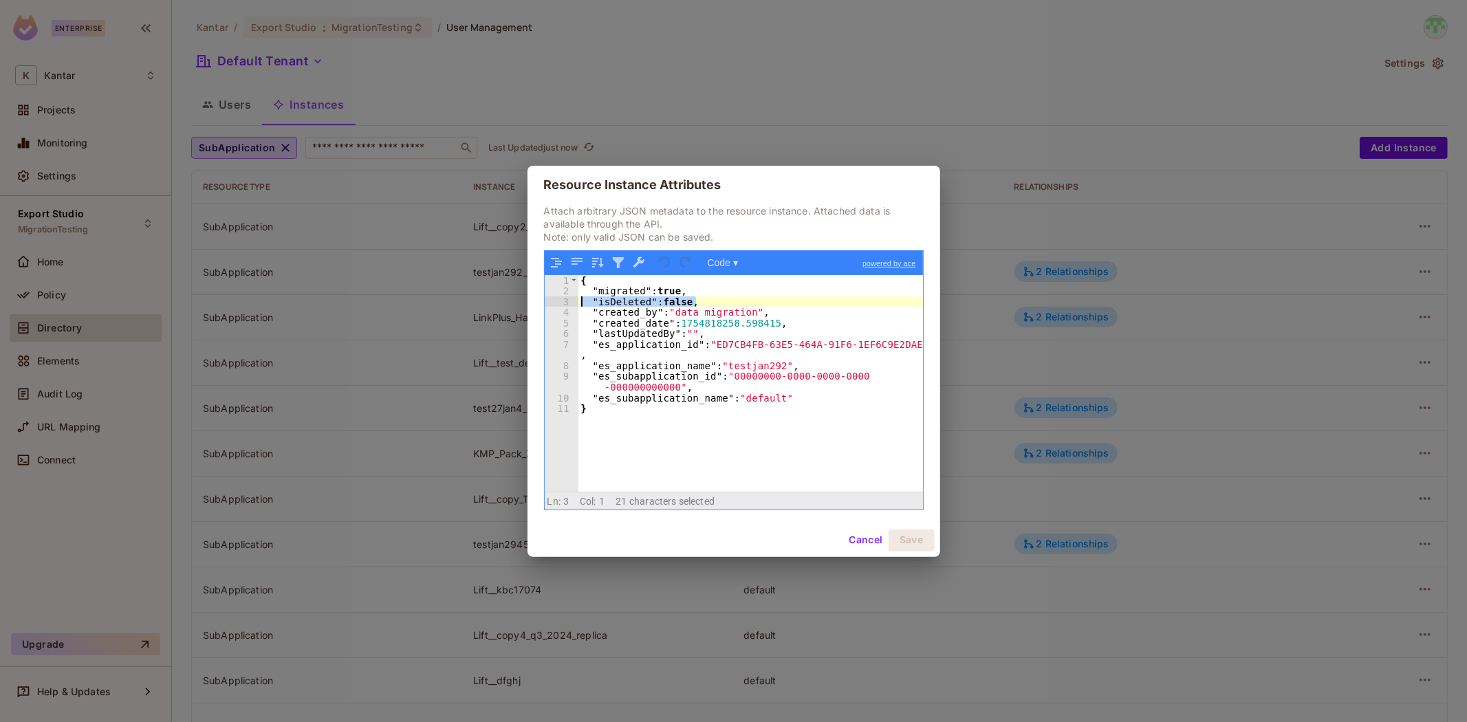
drag, startPoint x: 702, startPoint y: 300, endPoint x: 574, endPoint y: 296, distance: 128.0
click at [574, 296] on div "1 2 3 4 5 6 7 8 9 10 11 { "migrated" : true , "isDeleted" : false , "created_by…" at bounding box center [734, 383] width 378 height 217
click at [867, 446] on button "Cancel" at bounding box center [865, 541] width 45 height 22
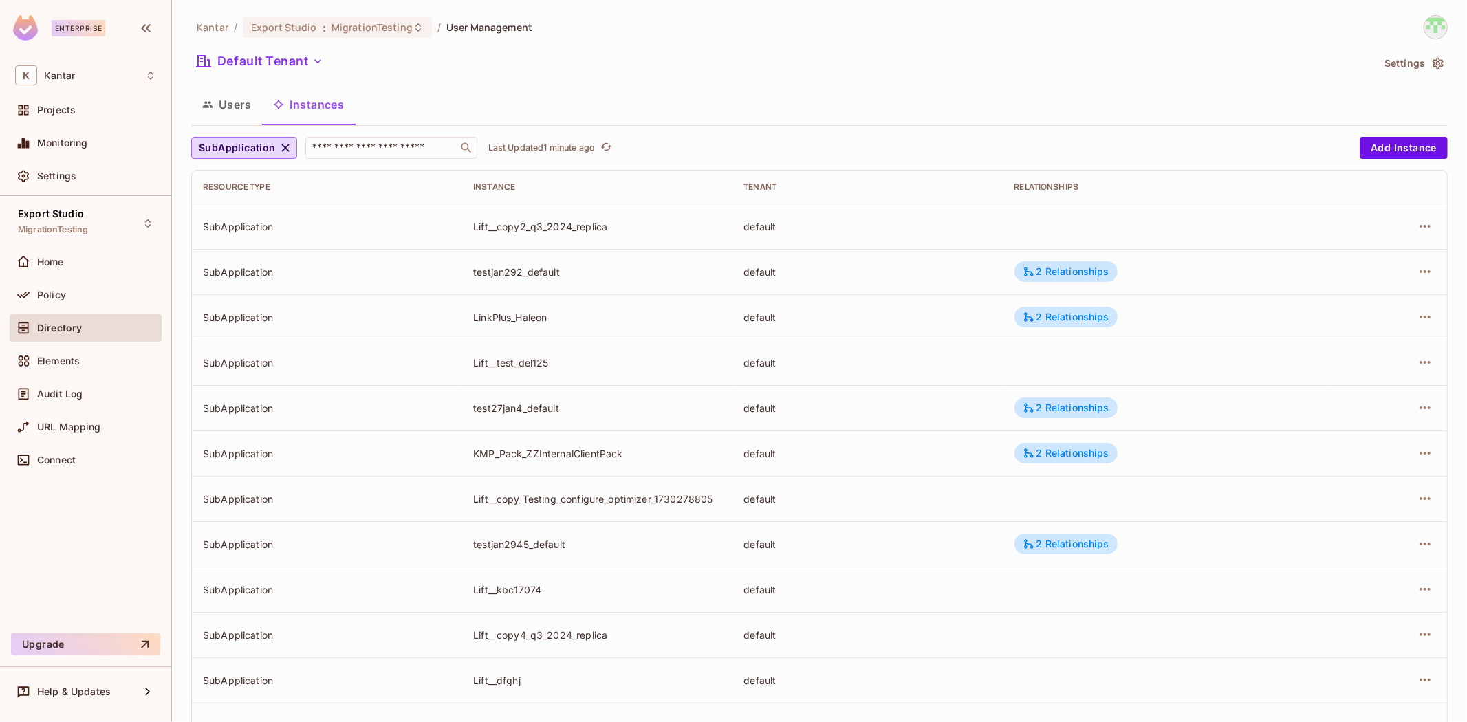
drag, startPoint x: 706, startPoint y: 95, endPoint x: 767, endPoint y: 95, distance: 60.5
click at [706, 99] on div "Users Instances" at bounding box center [819, 104] width 1257 height 34
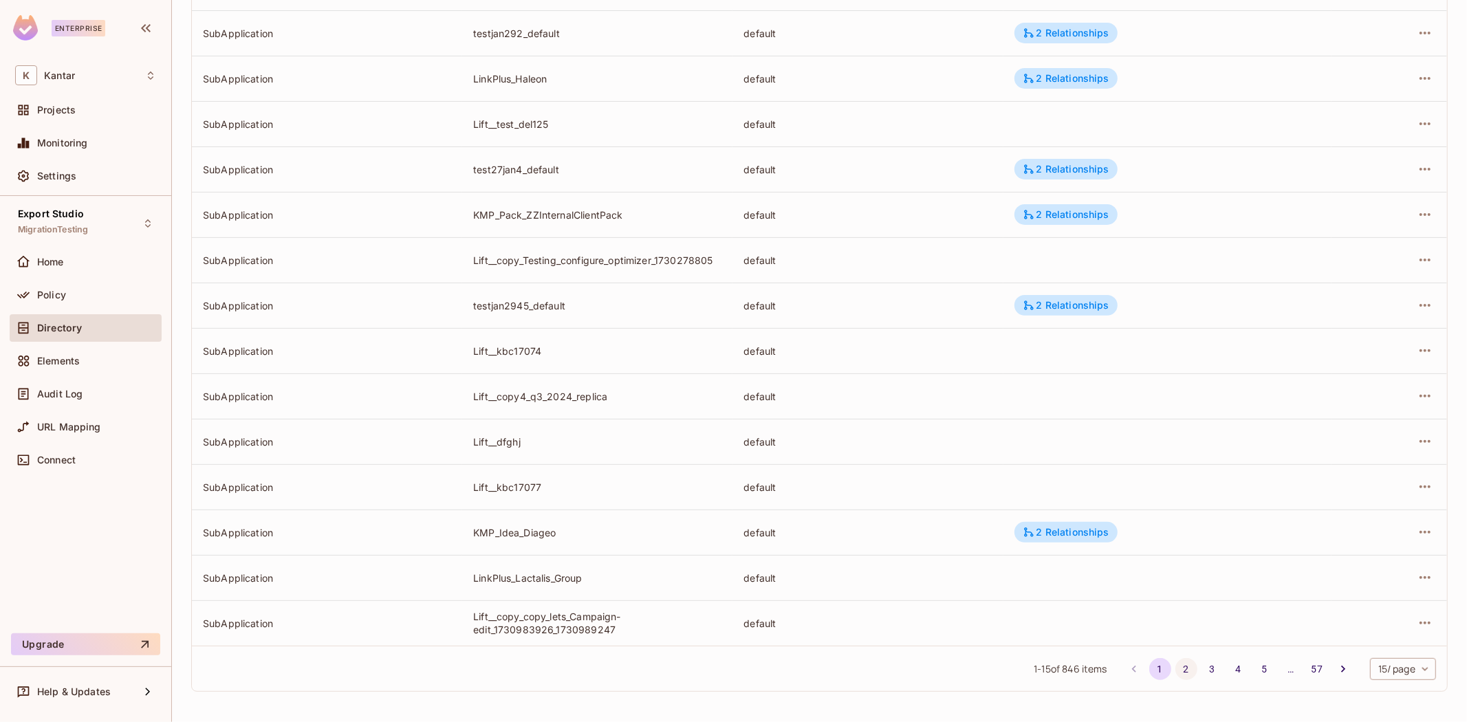
click at [977, 446] on button "2" at bounding box center [1187, 669] width 22 height 22
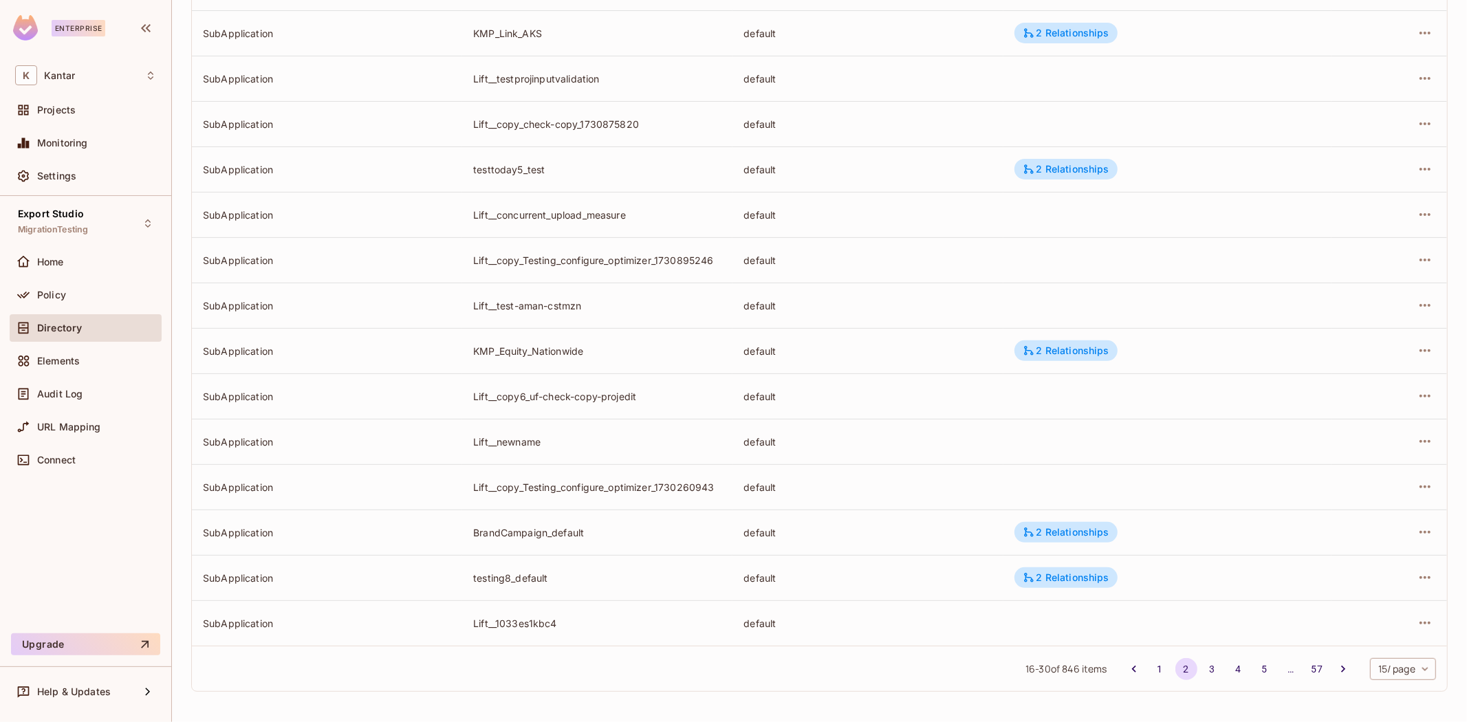
click at [977, 446] on body "Enterprise K Kantar Projects Monitoring Settings Export Studio MigrationTesting…" at bounding box center [733, 361] width 1467 height 722
click at [977, 446] on li "100 / page" at bounding box center [1390, 691] width 69 height 29
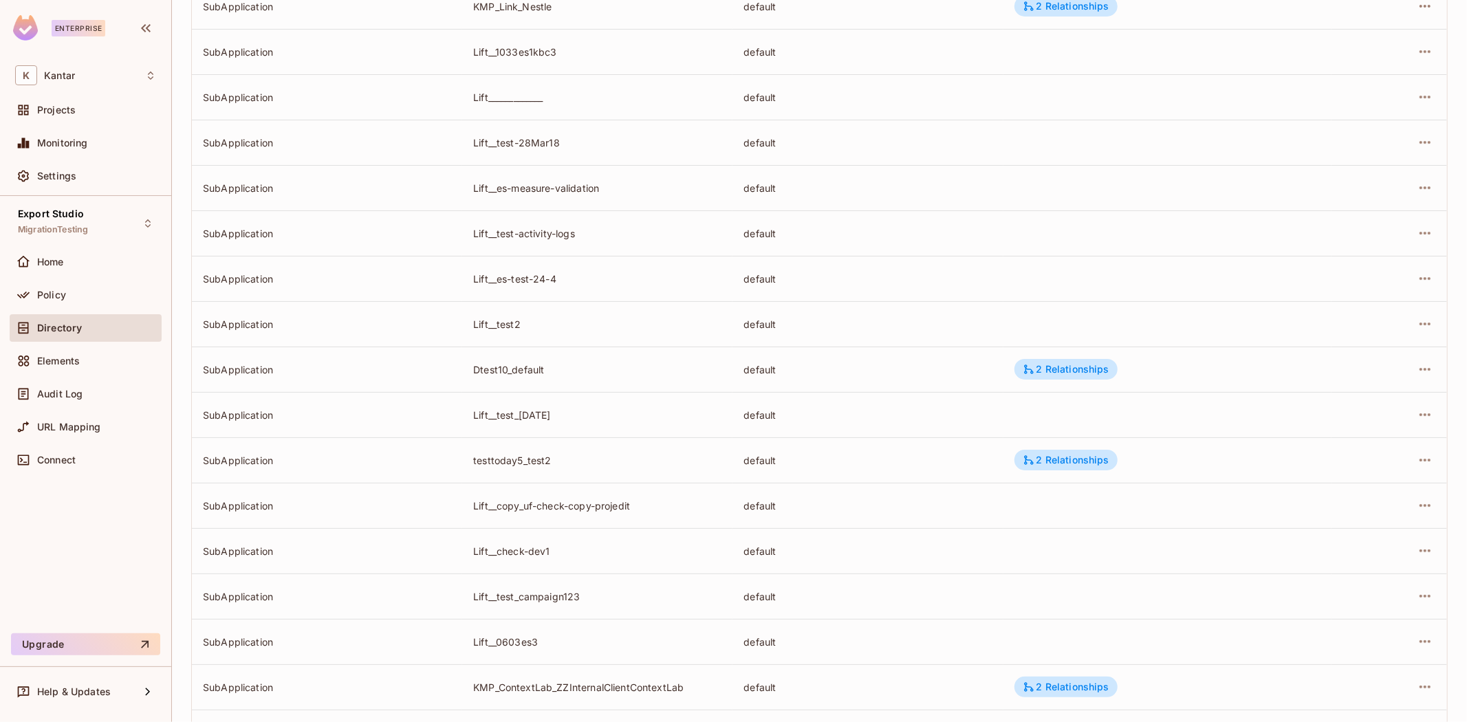
scroll to position [4097, 0]
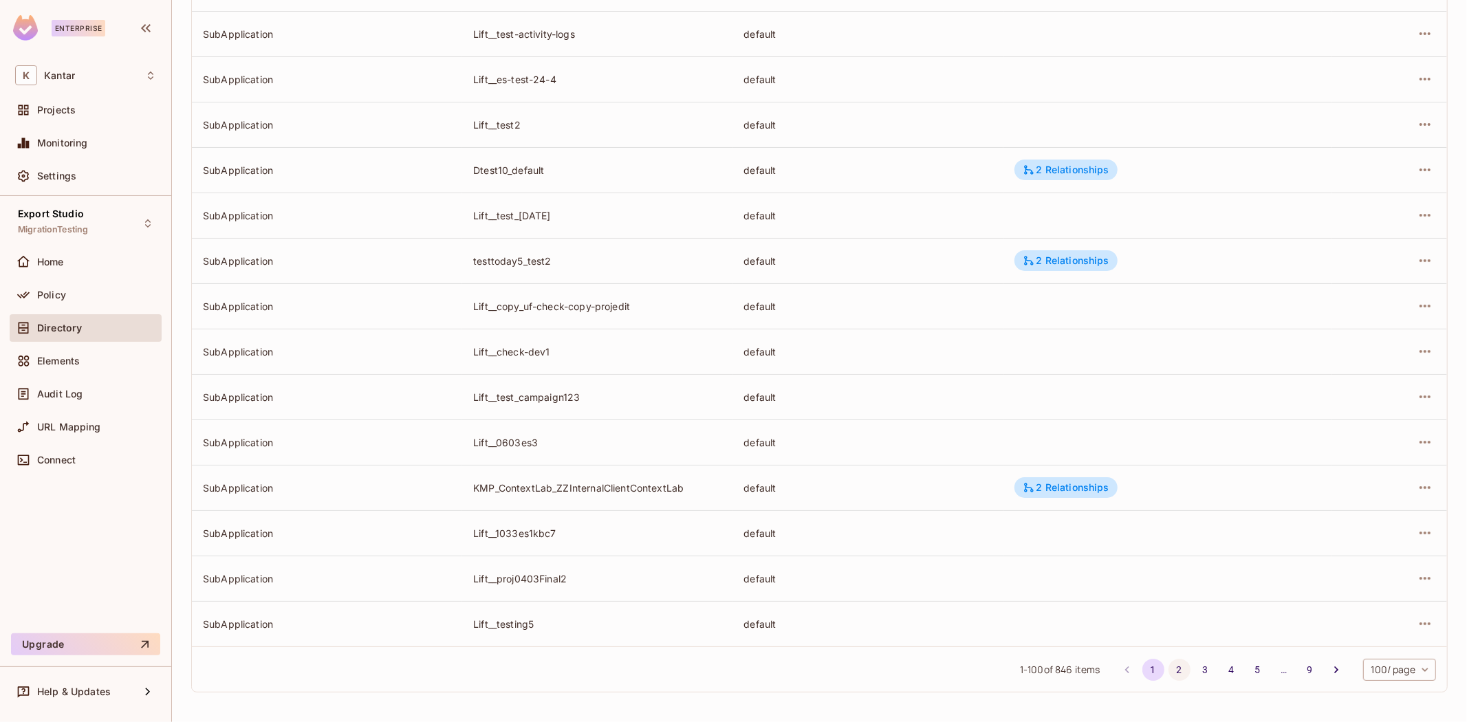
click at [977, 446] on button "2" at bounding box center [1180, 670] width 22 height 22
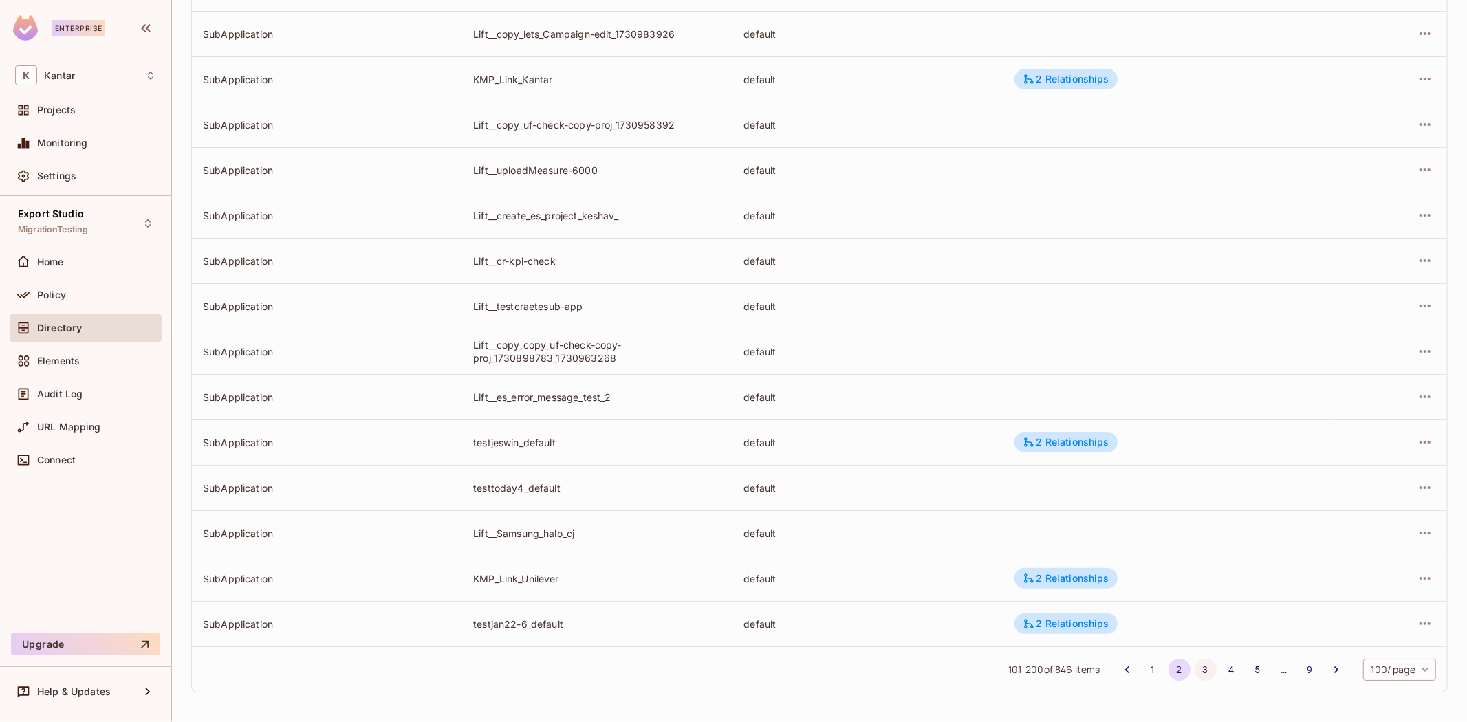
click at [977, 446] on button "3" at bounding box center [1206, 670] width 22 height 22
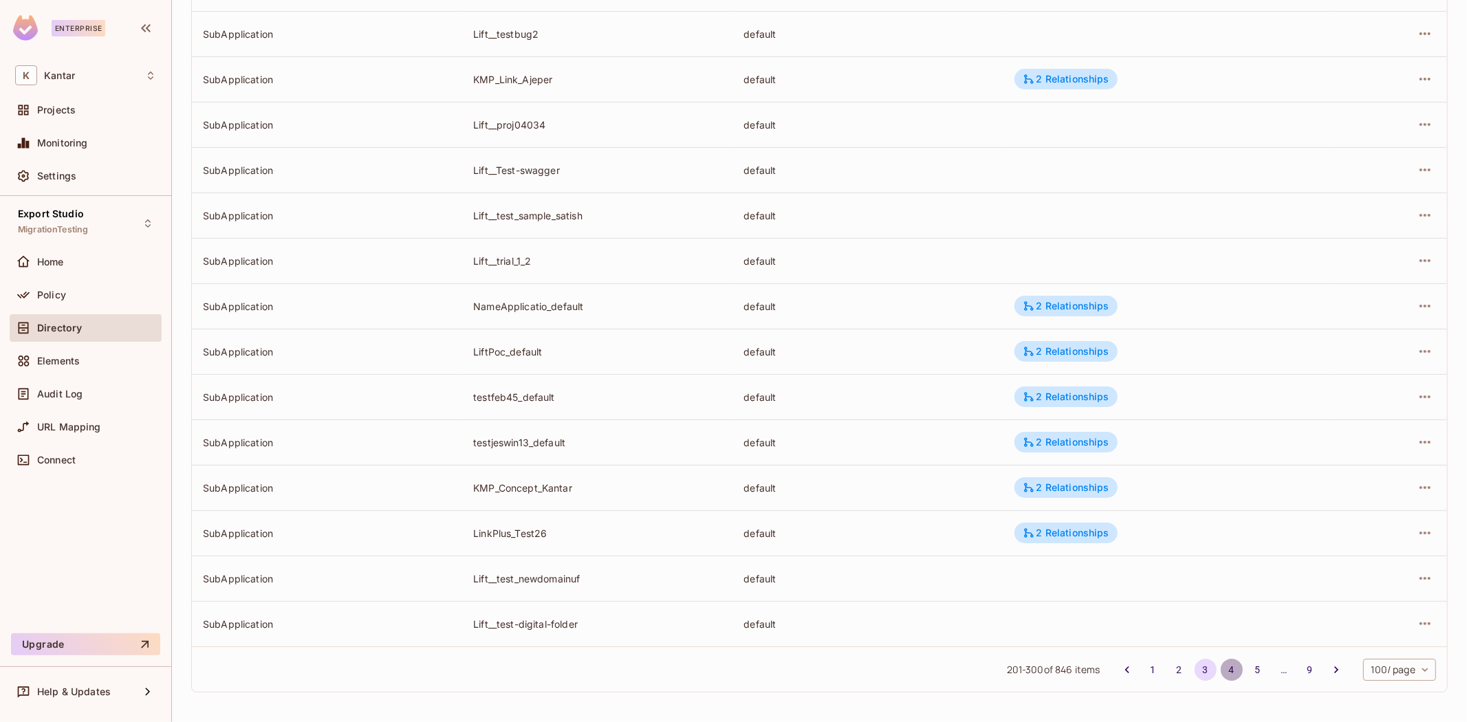
click at [977, 446] on button "4" at bounding box center [1232, 670] width 22 height 22
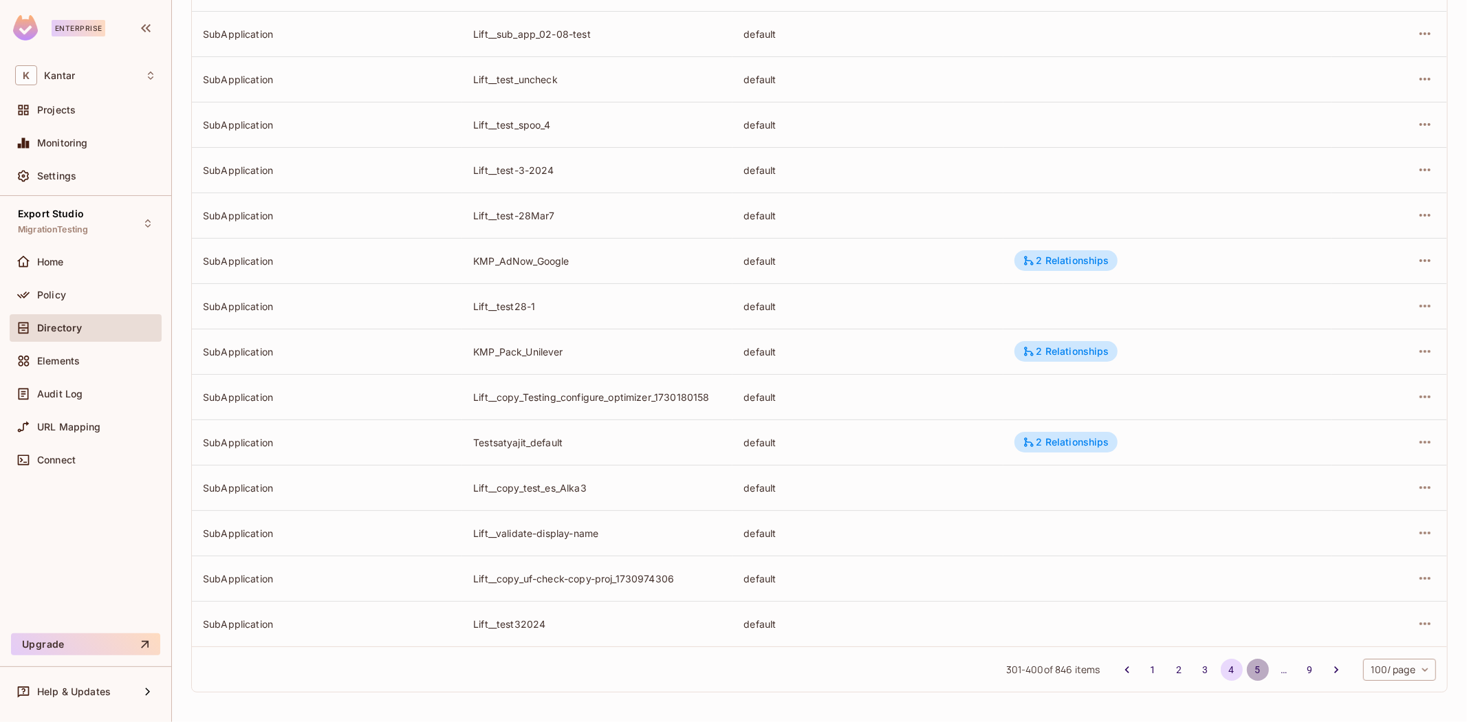
click at [977, 446] on button "5" at bounding box center [1258, 670] width 22 height 22
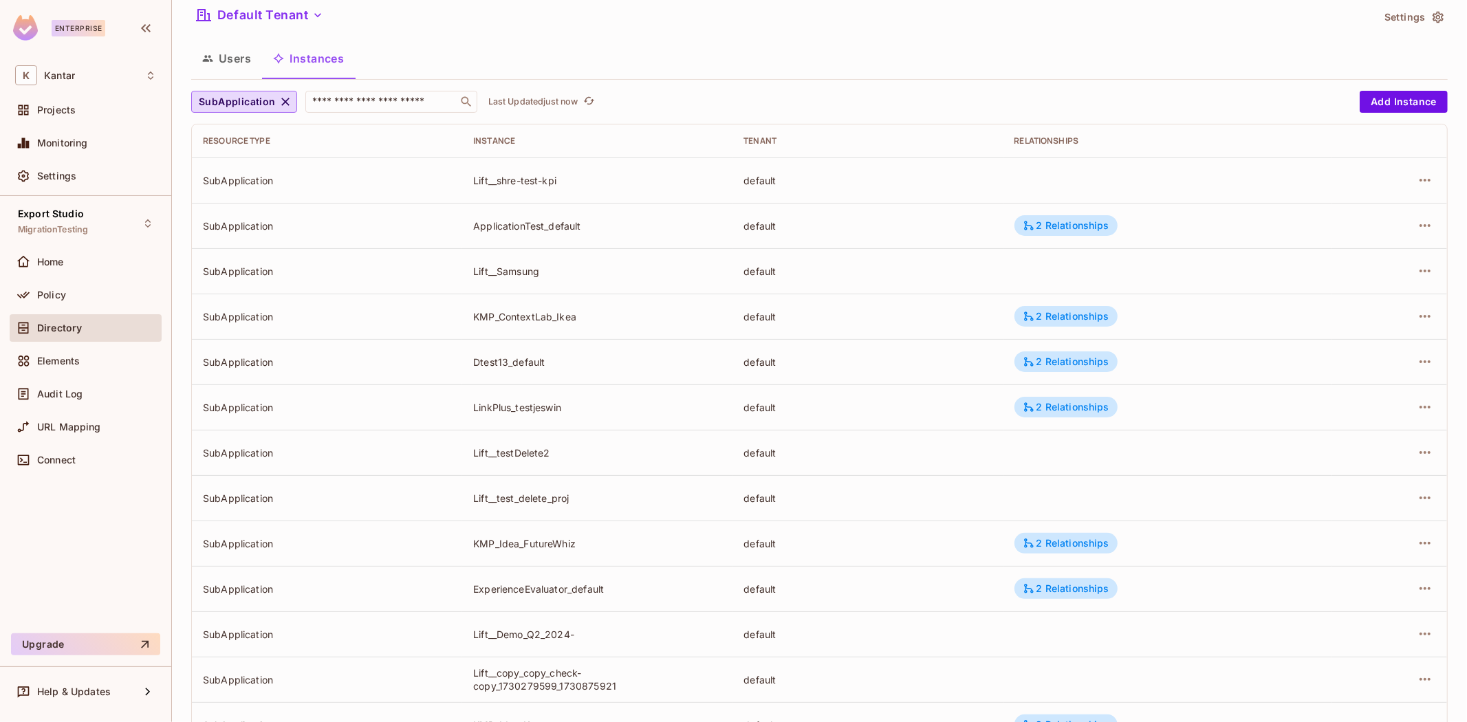
scroll to position [0, 0]
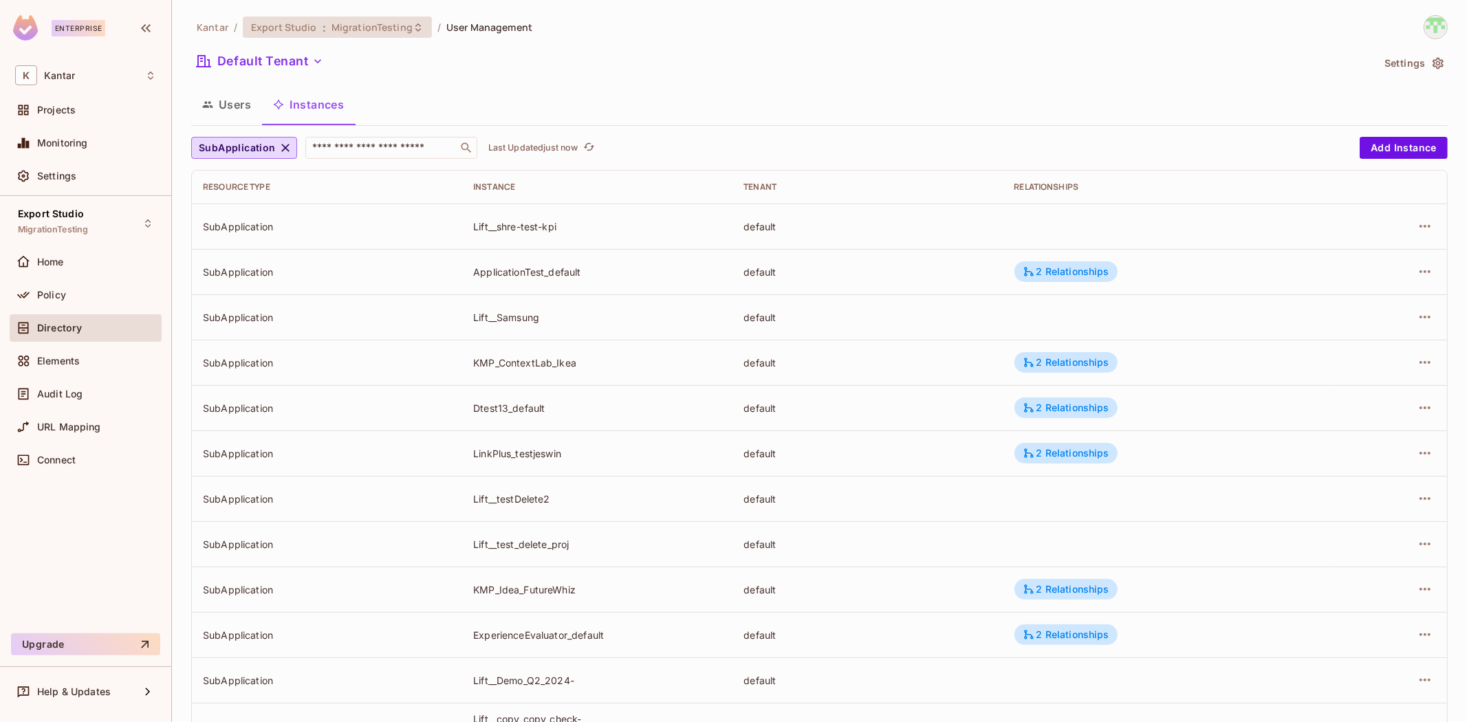
click at [380, 28] on span "MigrationTesting" at bounding box center [372, 27] width 81 height 13
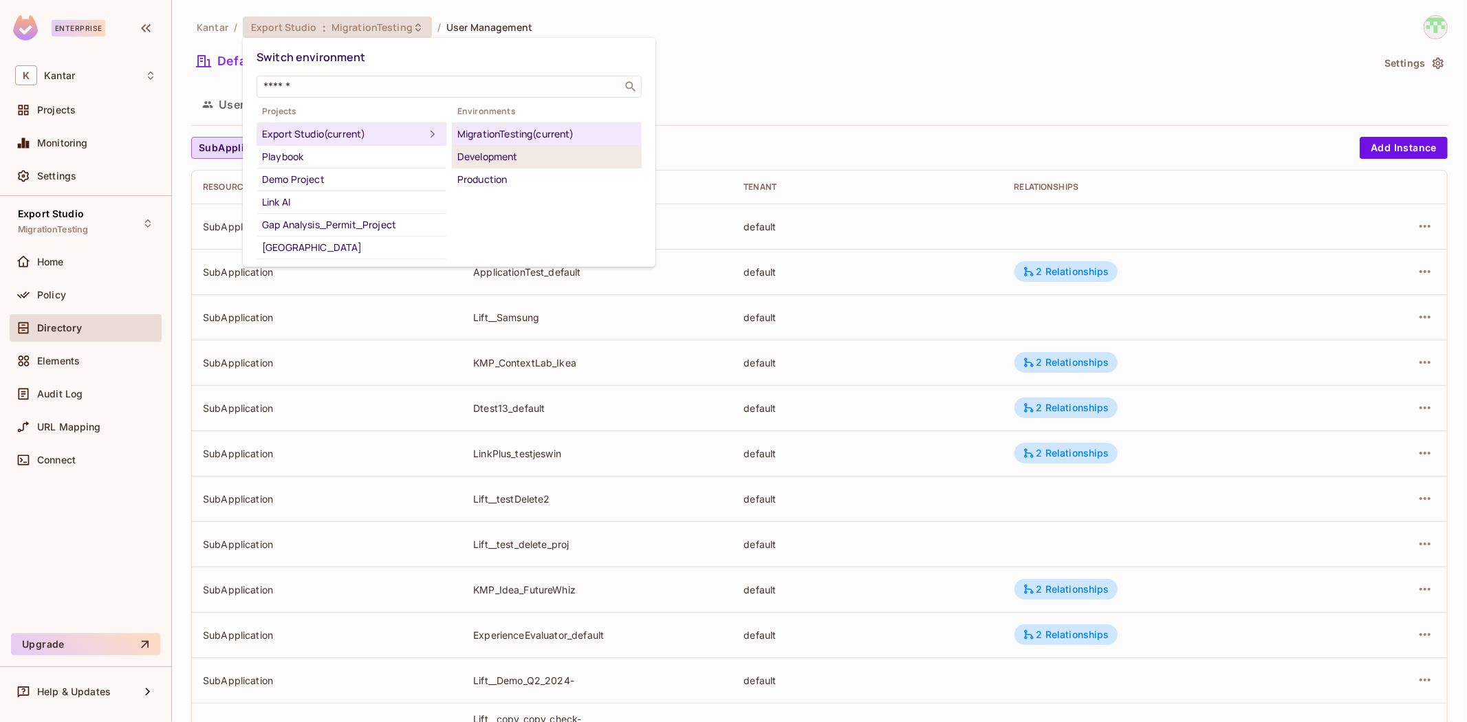
click at [475, 159] on div "Development" at bounding box center [546, 157] width 179 height 17
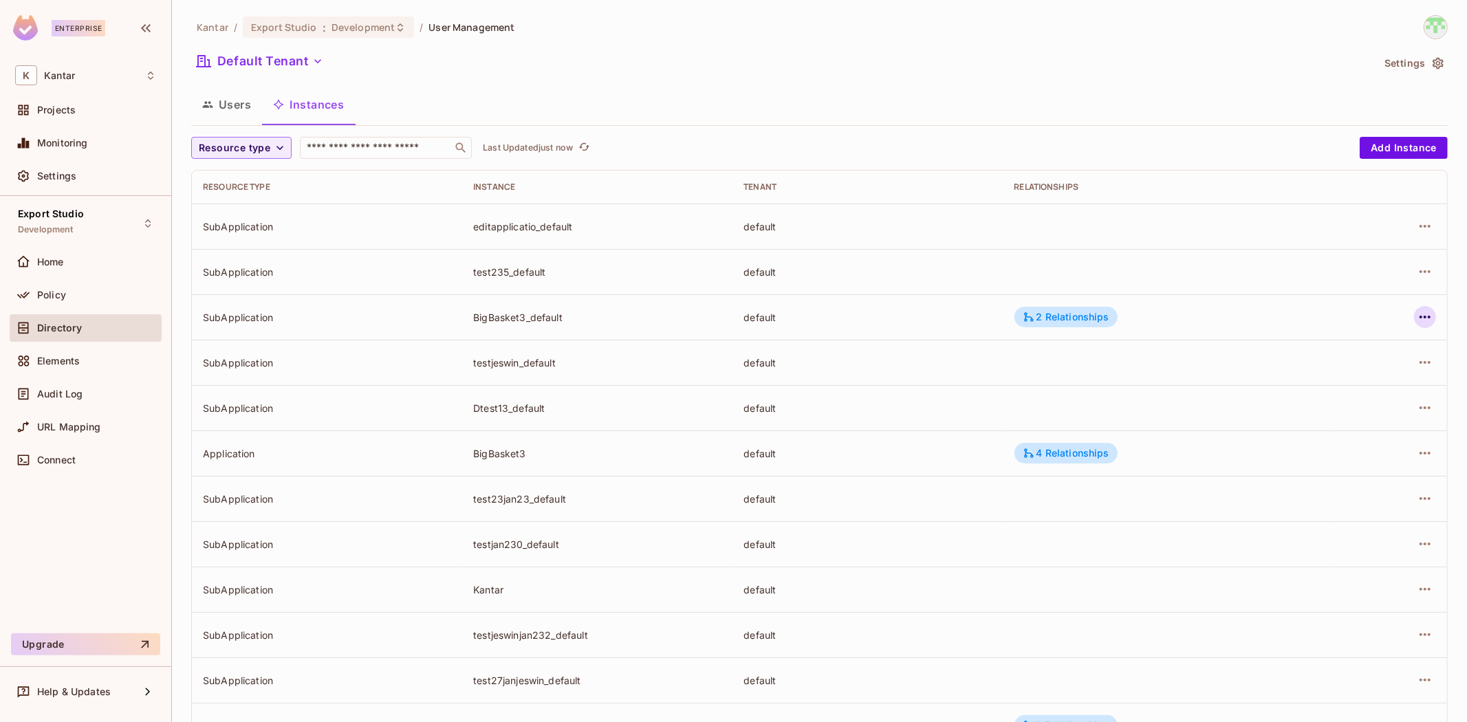
click at [977, 322] on icon "button" at bounding box center [1425, 317] width 17 height 17
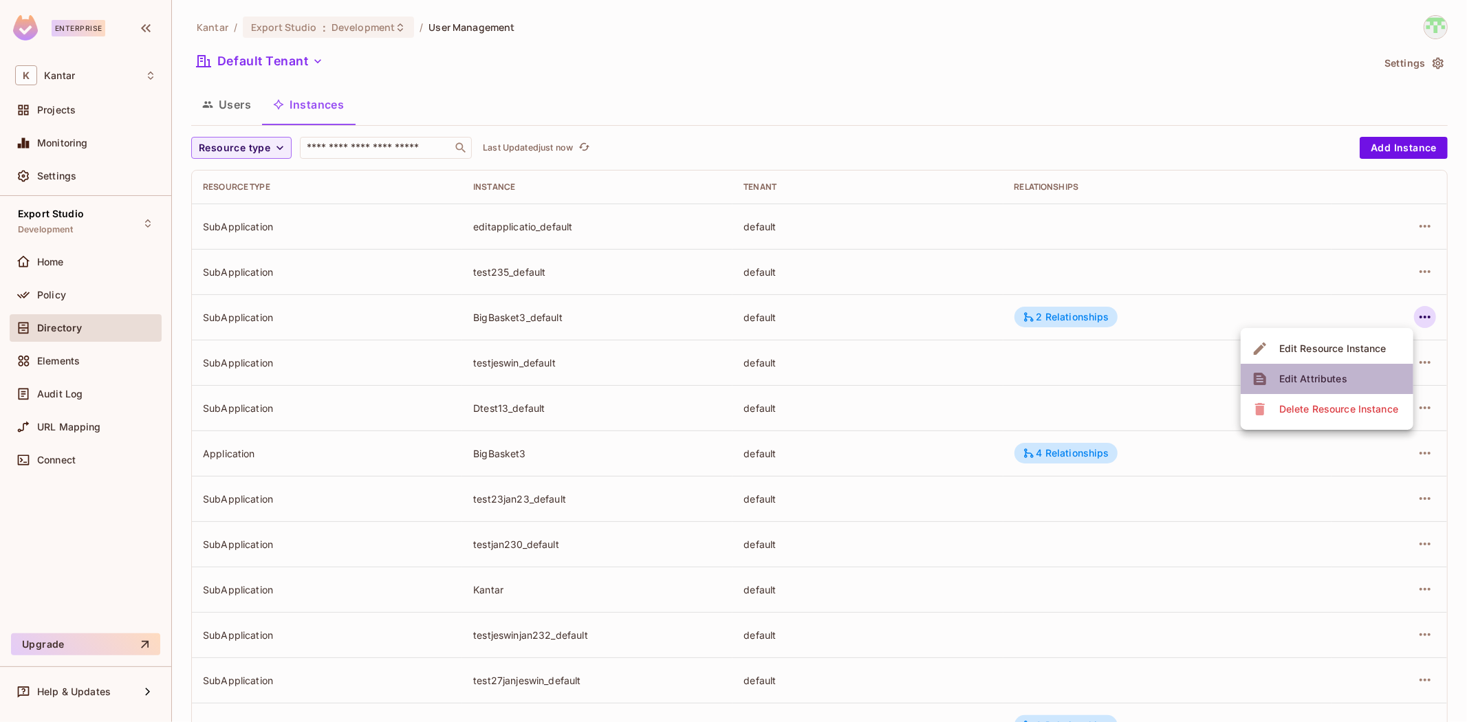
click at [977, 375] on li "Edit Attributes" at bounding box center [1327, 379] width 173 height 30
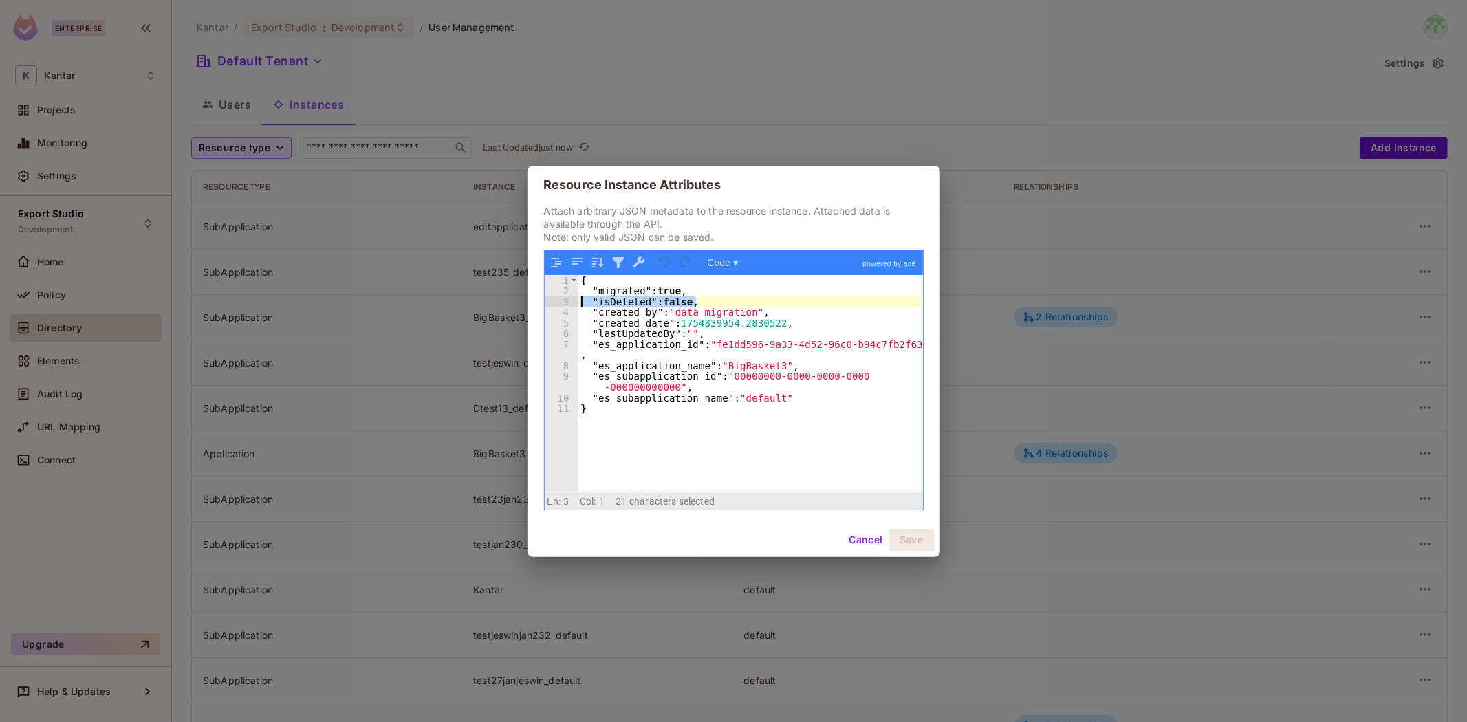
drag, startPoint x: 706, startPoint y: 303, endPoint x: 583, endPoint y: 301, distance: 123.8
click at [579, 301] on div "{ "migrated" : true , "isDeleted" : false , "created_by" : "data migration" , "…" at bounding box center [750, 394] width 345 height 238
click at [860, 446] on button "Cancel" at bounding box center [865, 541] width 45 height 22
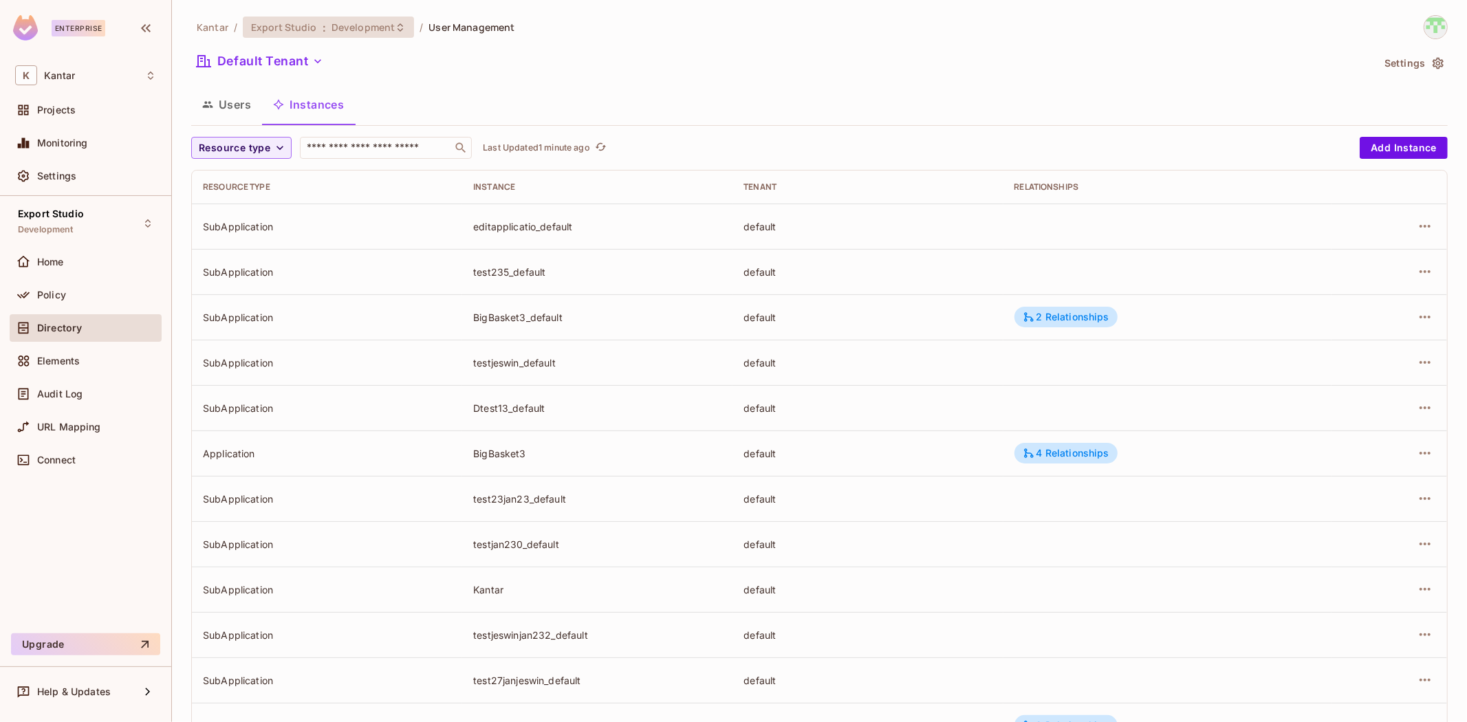
click at [333, 25] on span "Development" at bounding box center [363, 27] width 63 height 13
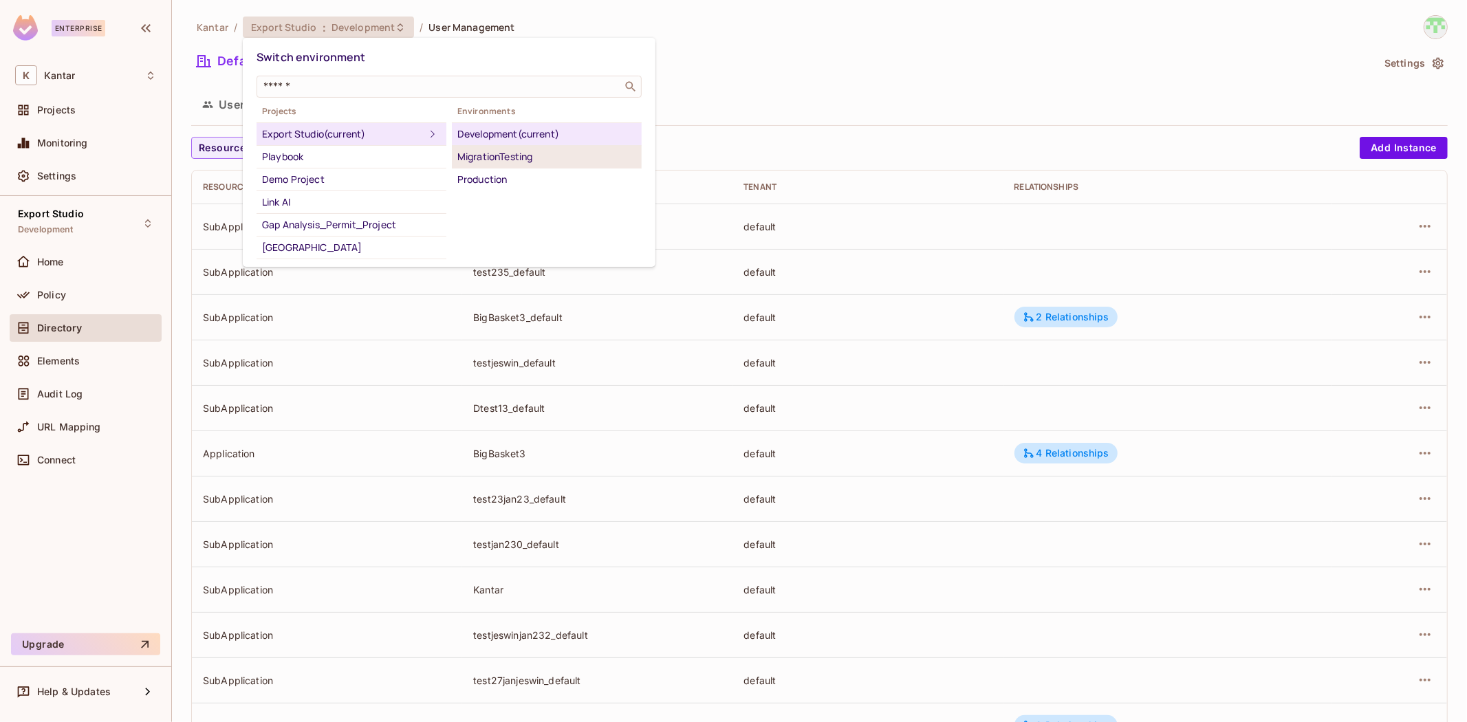
click at [519, 149] on div "MigrationTesting" at bounding box center [546, 157] width 179 height 17
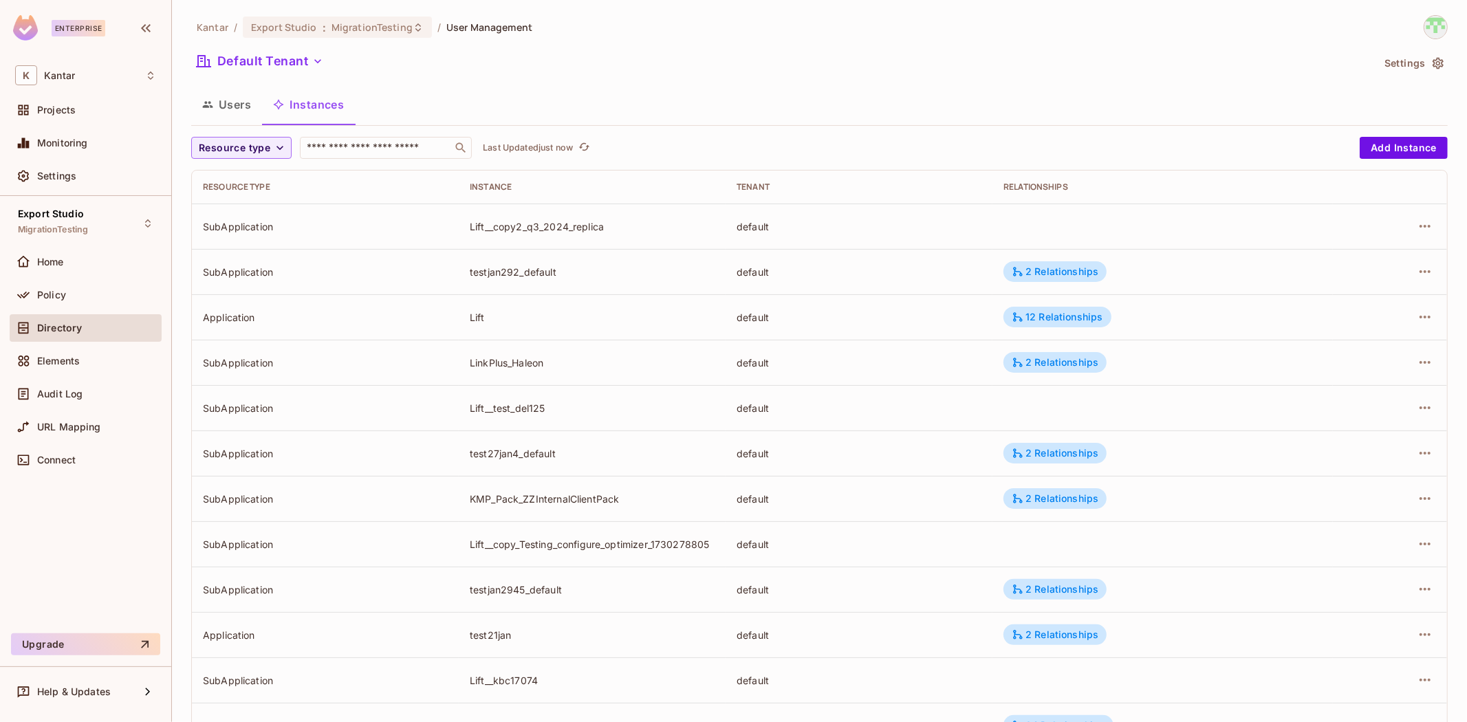
click at [252, 134] on div "Kantar / Export Studio : MigrationTesting / User Management Default Tenant Sett…" at bounding box center [819, 478] width 1257 height 927
click at [263, 150] on span "Resource type" at bounding box center [235, 148] width 72 height 17
click at [237, 179] on span "Application" at bounding box center [237, 179] width 70 height 13
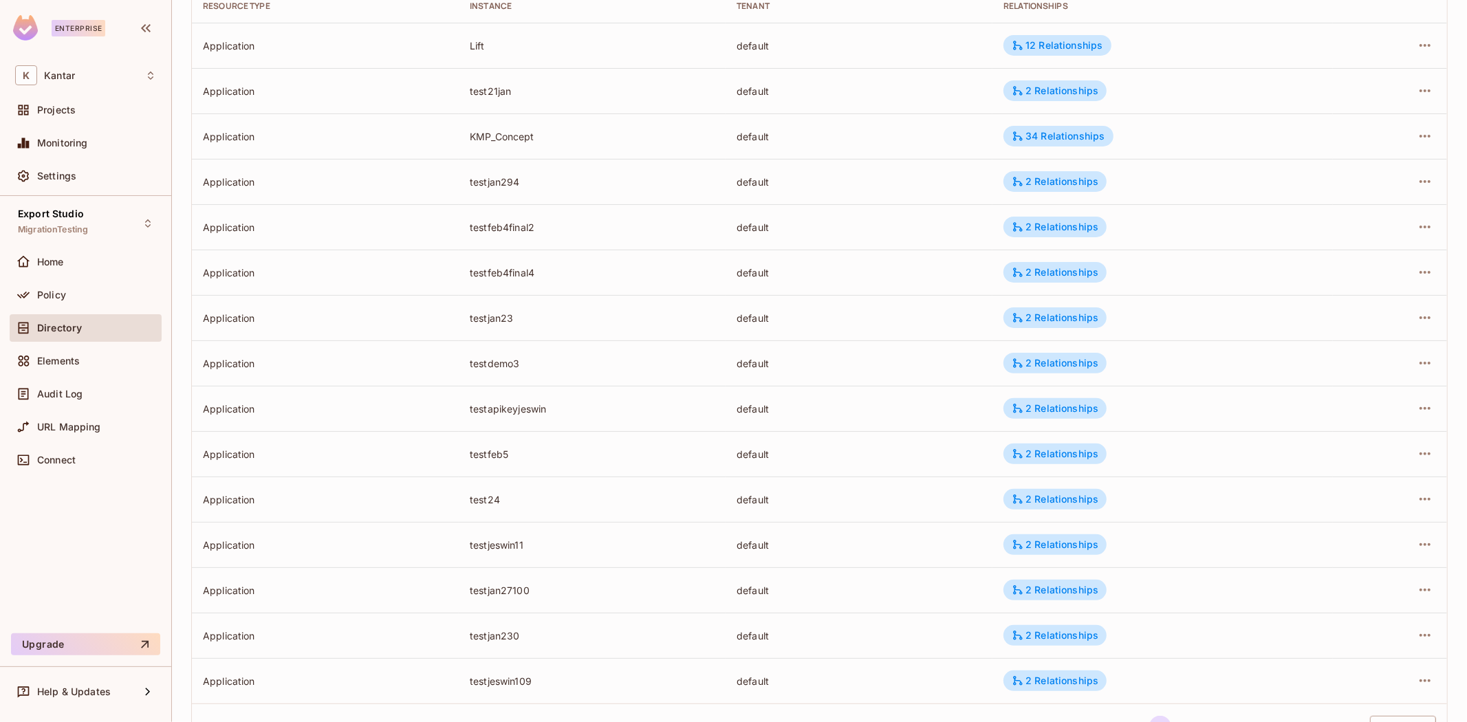
scroll to position [239, 0]
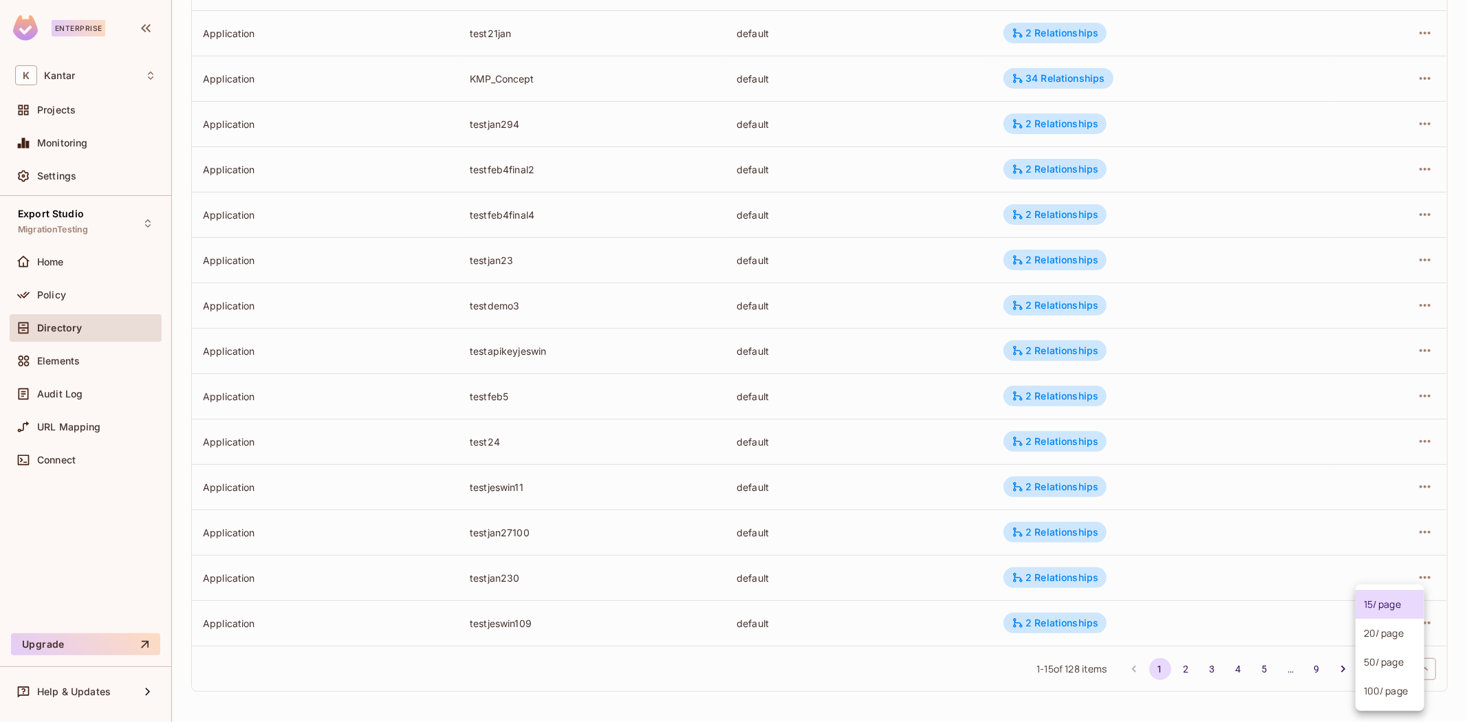
click at [977, 446] on body "Enterprise K Kantar Projects Monitoring Settings Export Studio MigrationTesting…" at bounding box center [733, 361] width 1467 height 722
click at [977, 446] on li "100 / page" at bounding box center [1390, 691] width 69 height 29
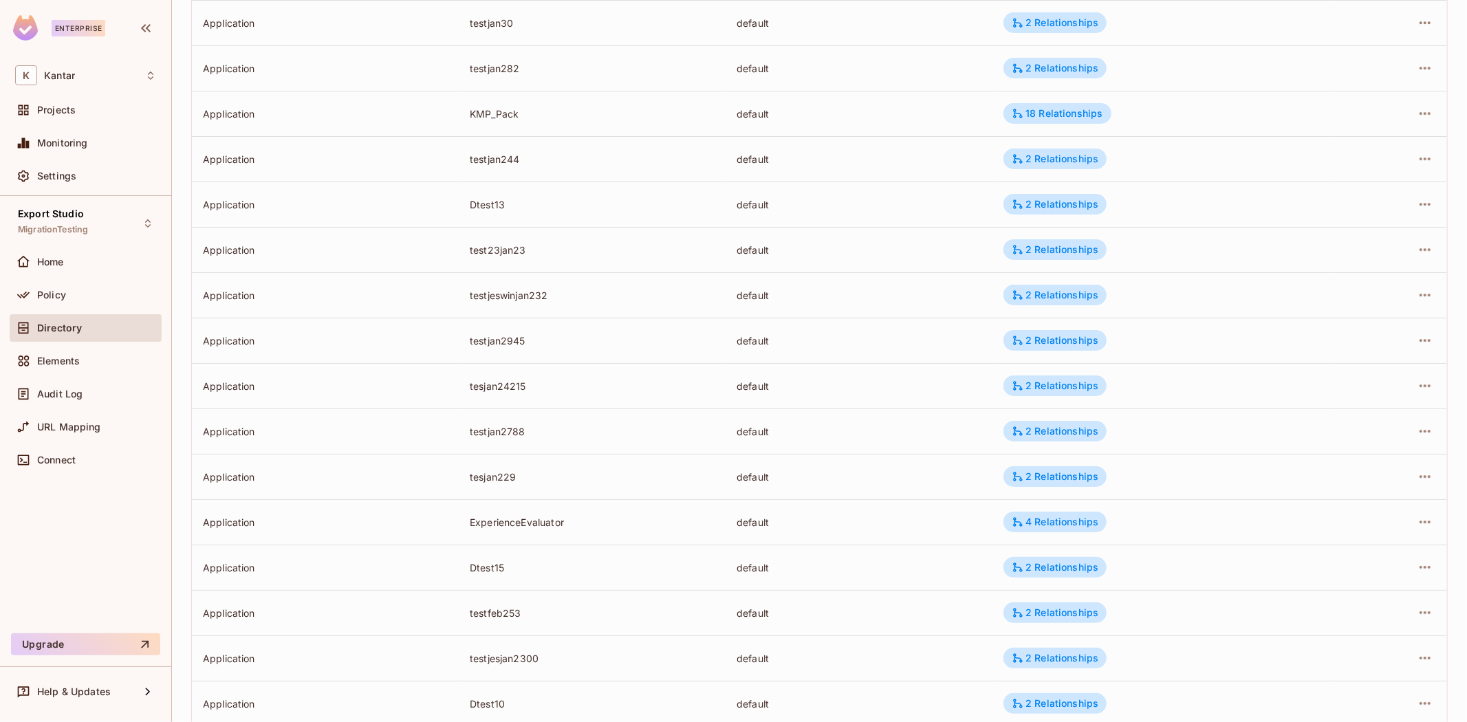
scroll to position [4097, 0]
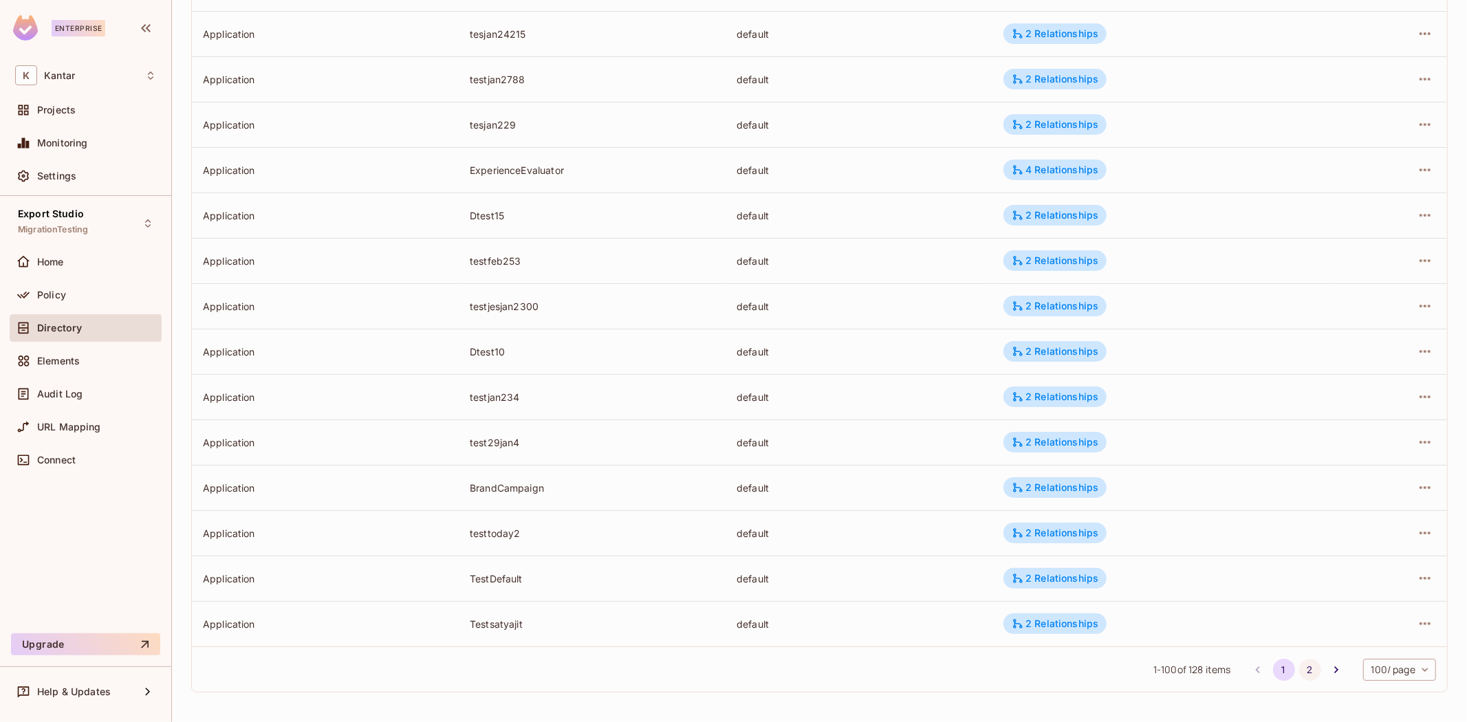
click at [977, 446] on button "2" at bounding box center [1310, 670] width 22 height 22
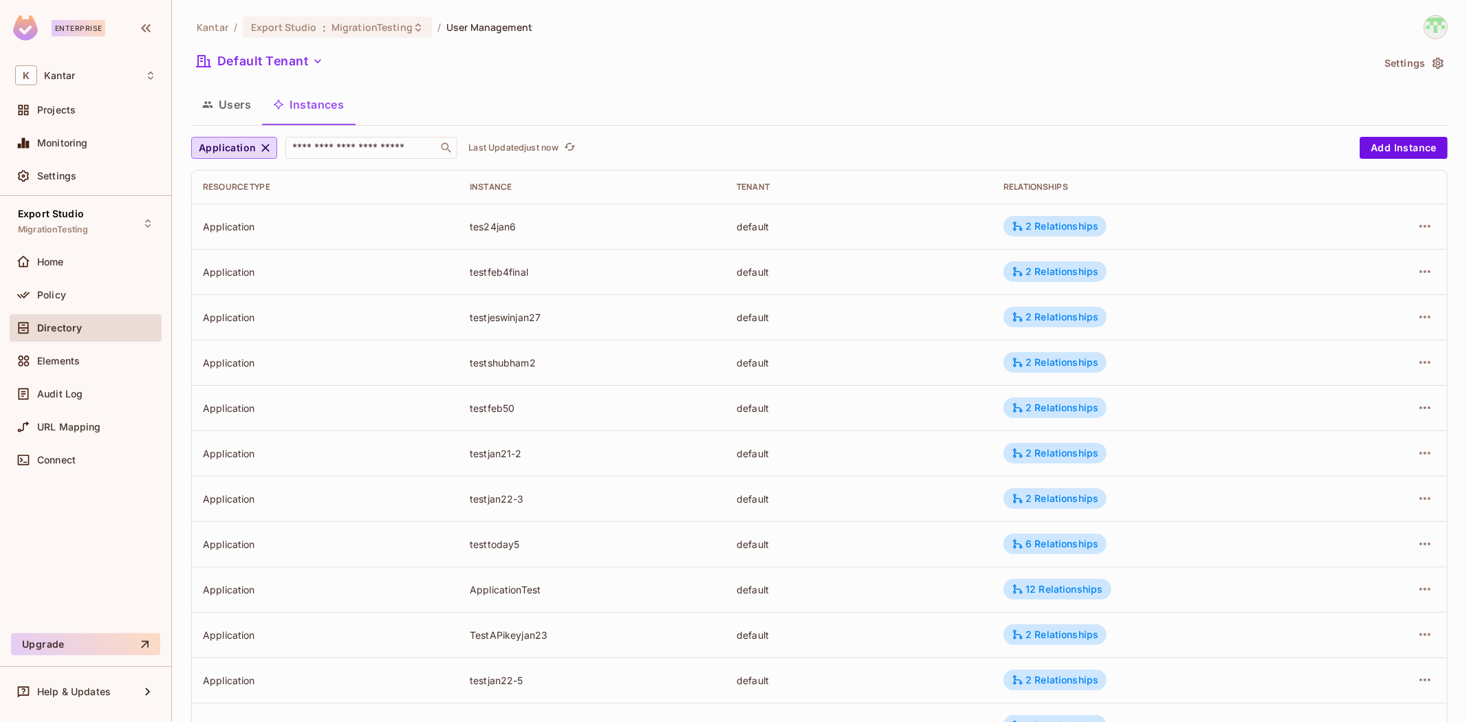
scroll to position [773, 0]
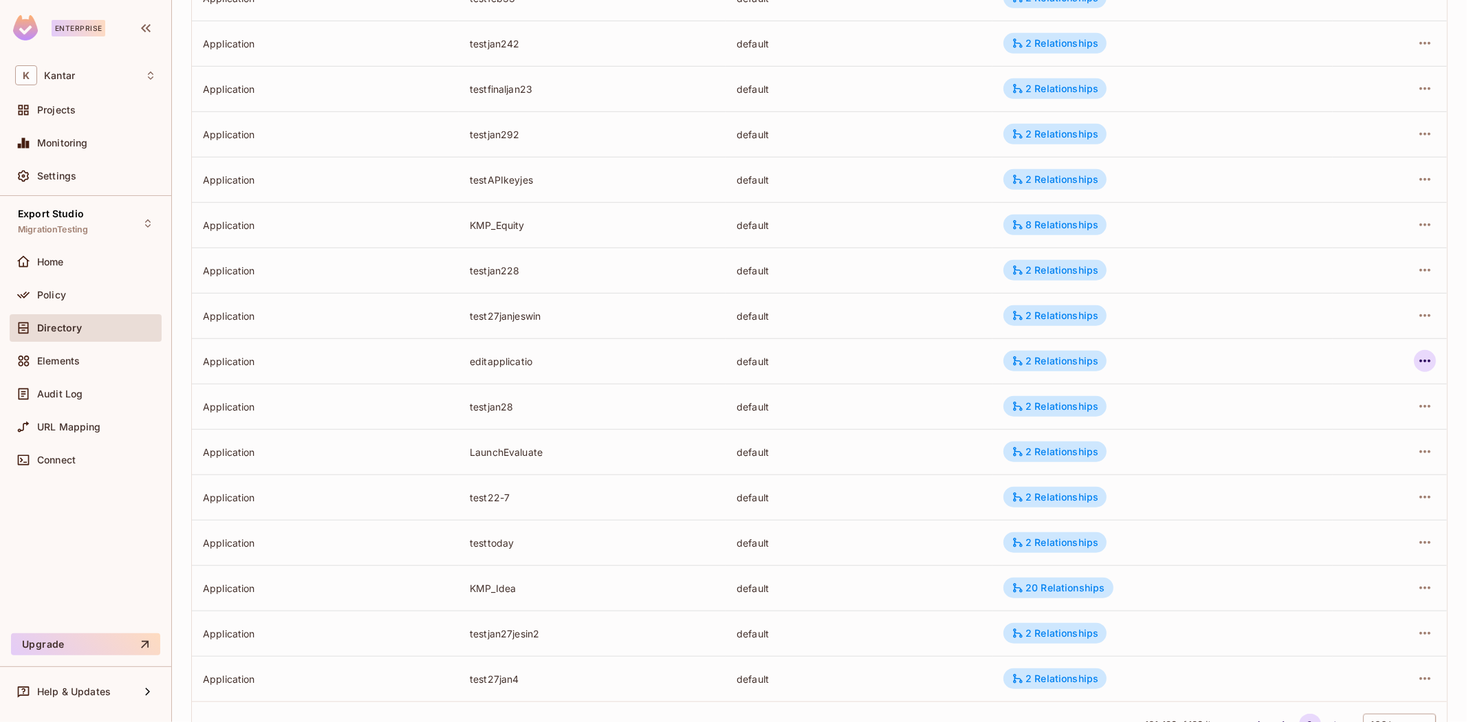
click at [977, 354] on icon "button" at bounding box center [1425, 361] width 17 height 17
click at [977, 420] on div "Edit Attributes" at bounding box center [1313, 423] width 68 height 14
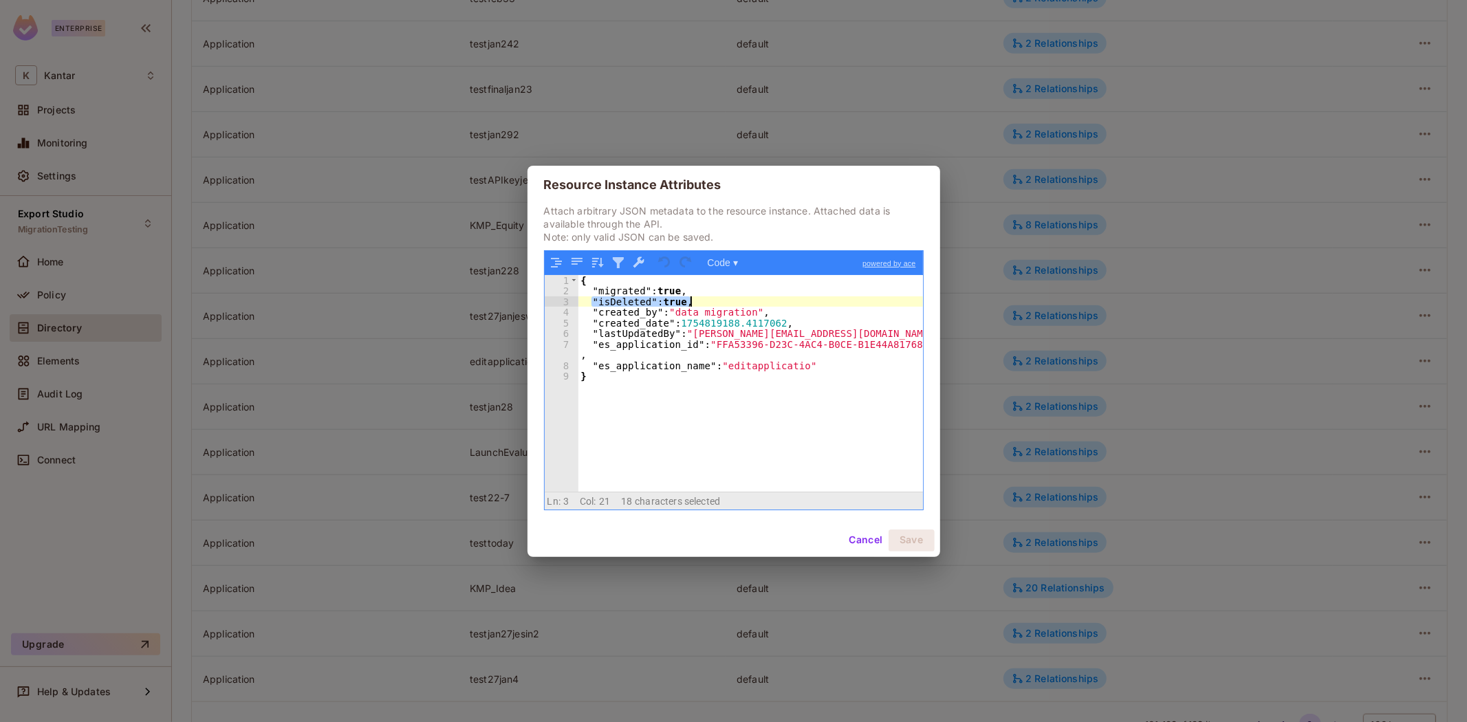
drag, startPoint x: 592, startPoint y: 303, endPoint x: 802, endPoint y: 303, distance: 209.8
click at [802, 303] on div "{ "migrated" : true , "isDeleted" : true , "created_by" : "data migration" , "c…" at bounding box center [750, 394] width 345 height 238
click at [857, 446] on button "Cancel" at bounding box center [865, 541] width 45 height 22
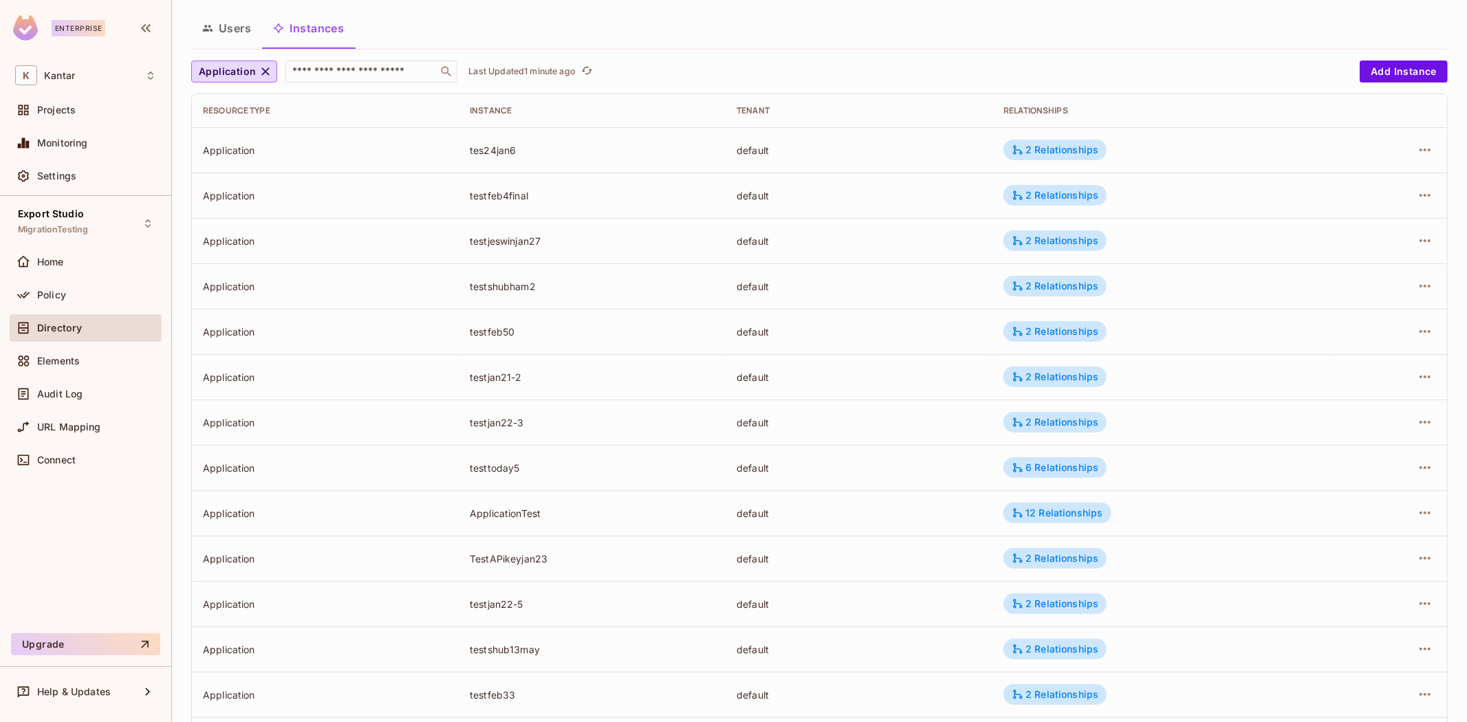
scroll to position [0, 0]
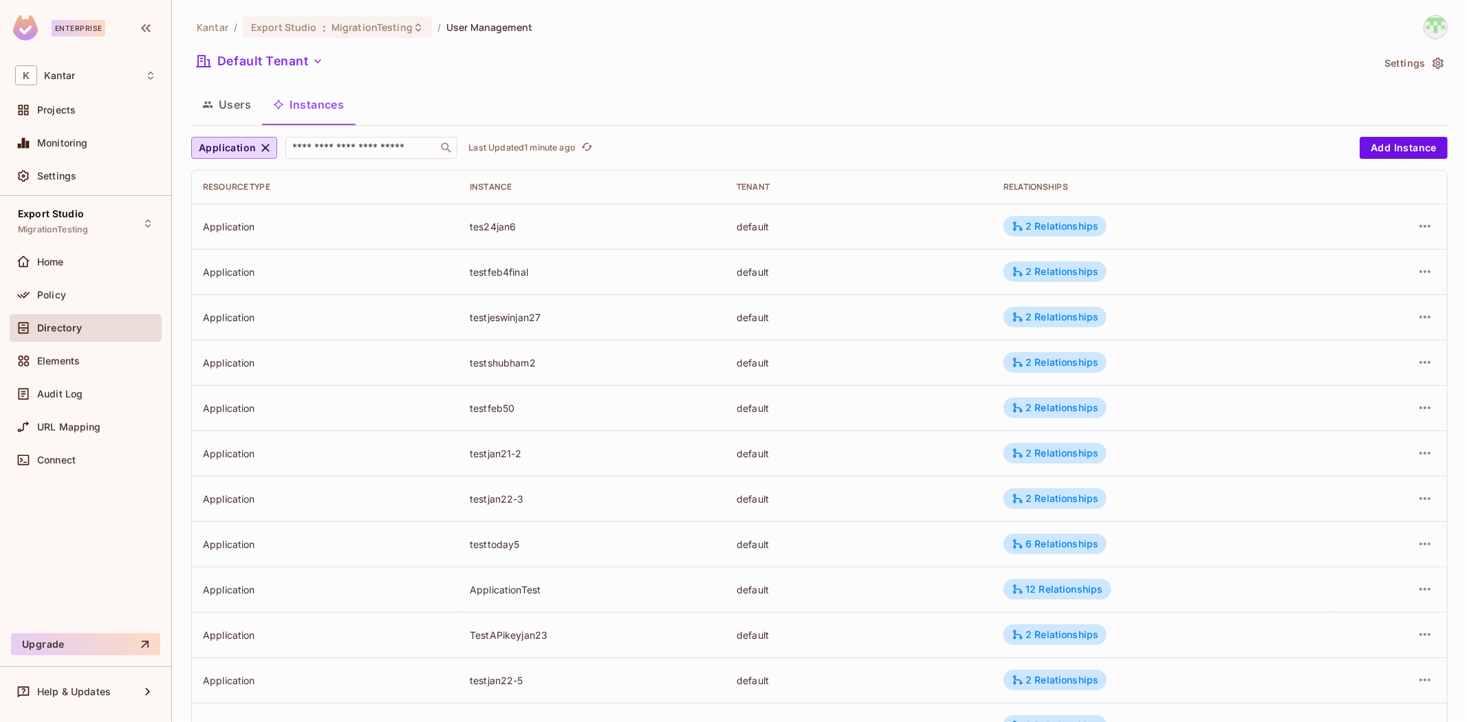
click at [348, 28] on span "MigrationTesting" at bounding box center [372, 27] width 81 height 13
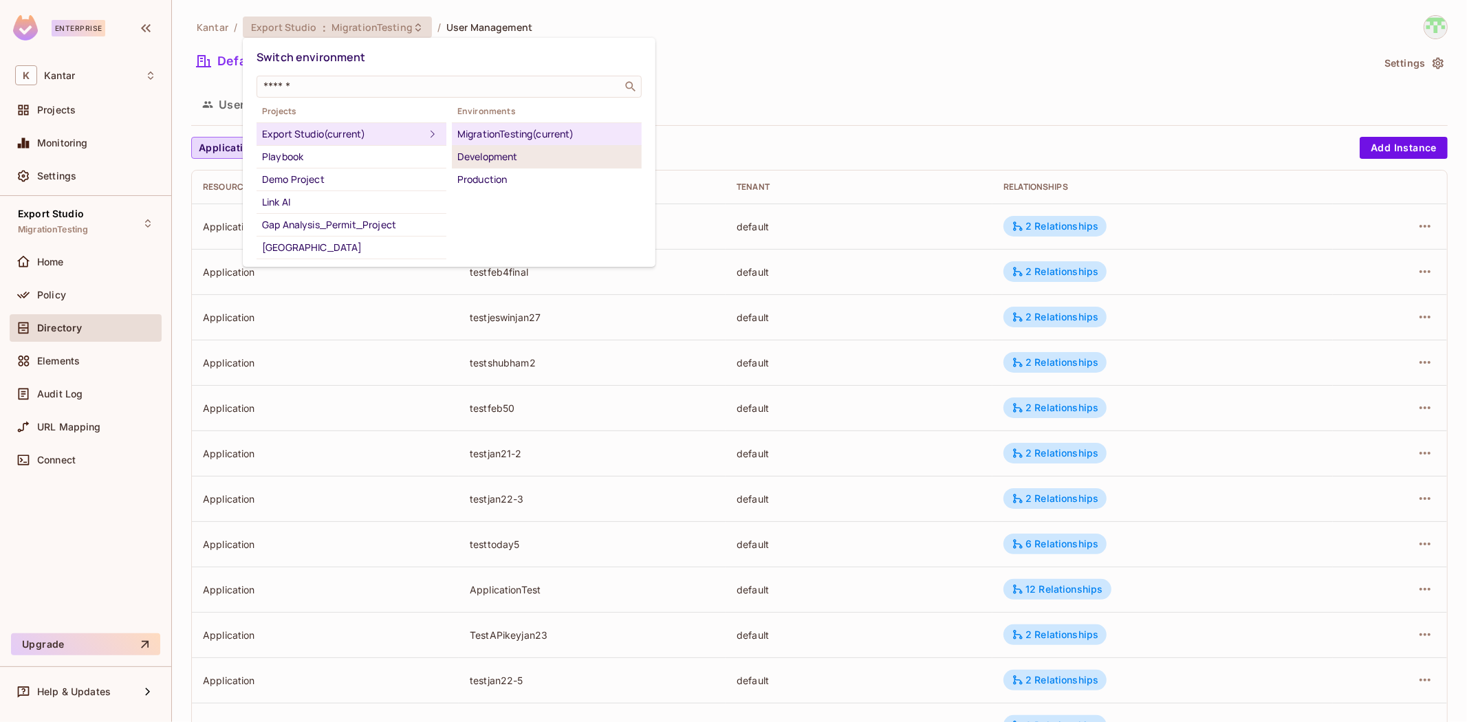
click at [507, 155] on div "Development" at bounding box center [546, 157] width 179 height 17
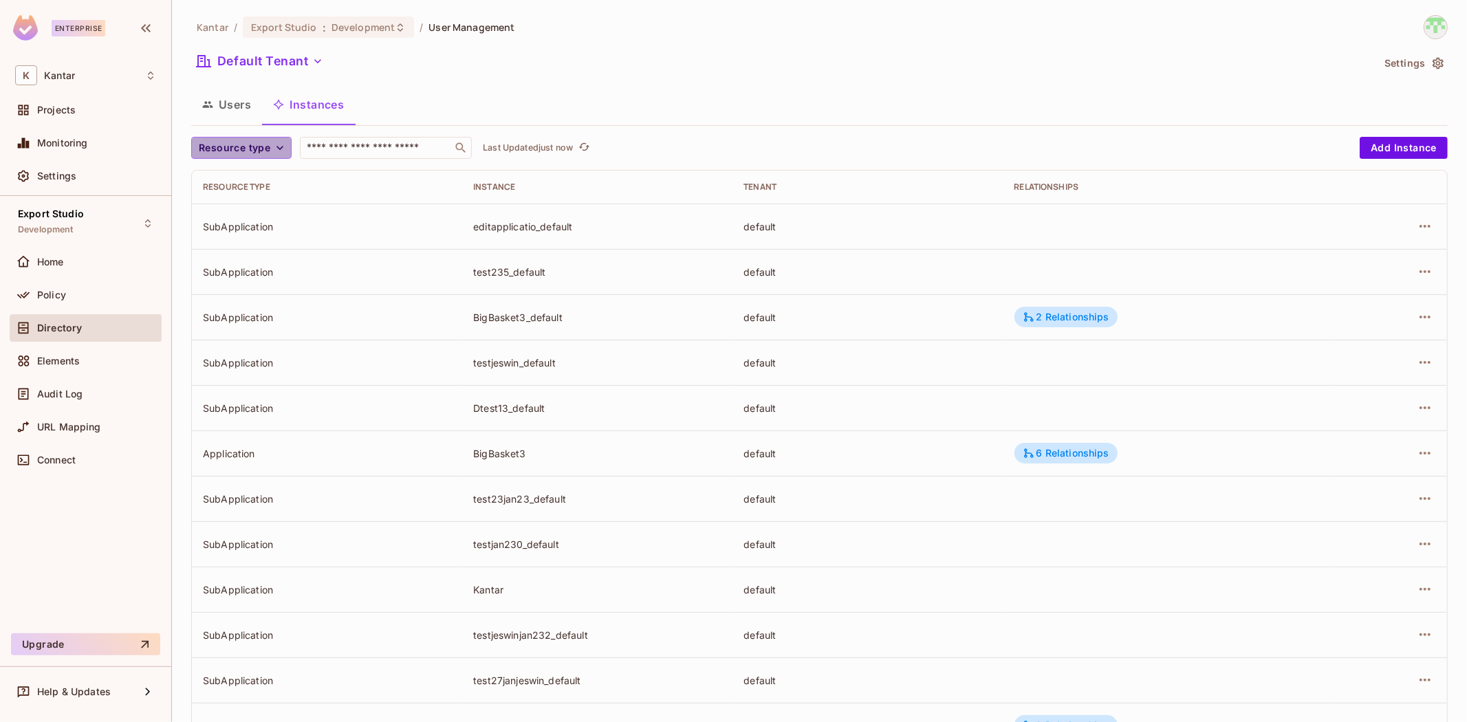
click at [255, 141] on span "Resource type" at bounding box center [235, 148] width 72 height 17
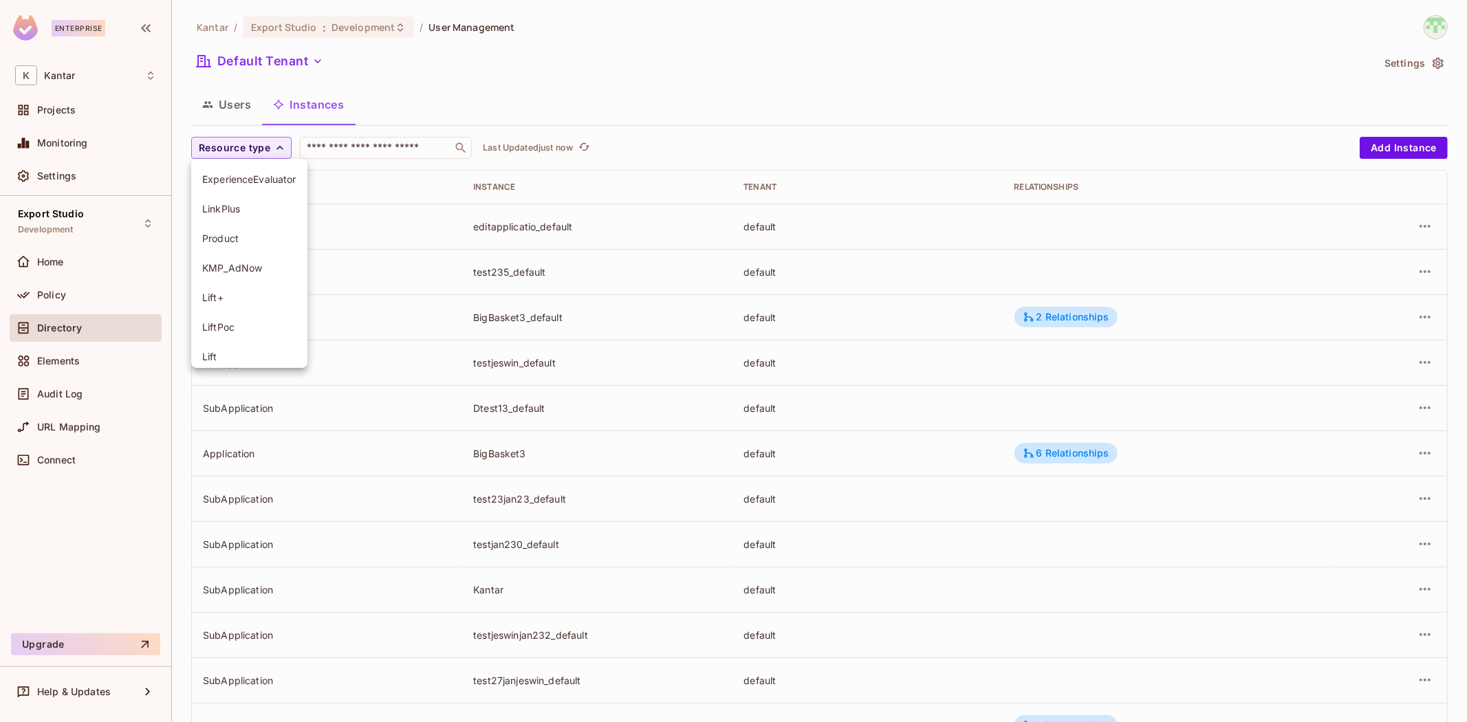
scroll to position [156, 0]
click at [268, 267] on li "SubApplication" at bounding box center [249, 260] width 116 height 30
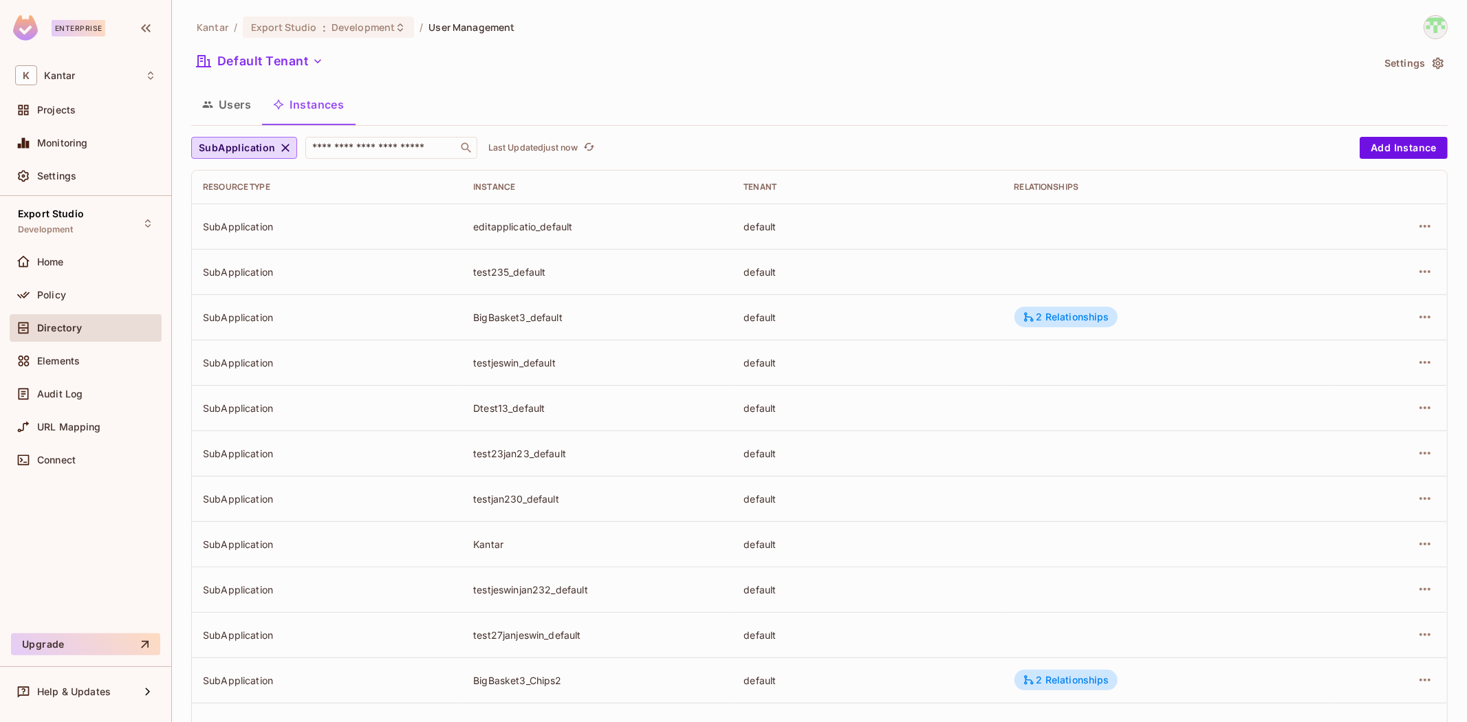
scroll to position [239, 0]
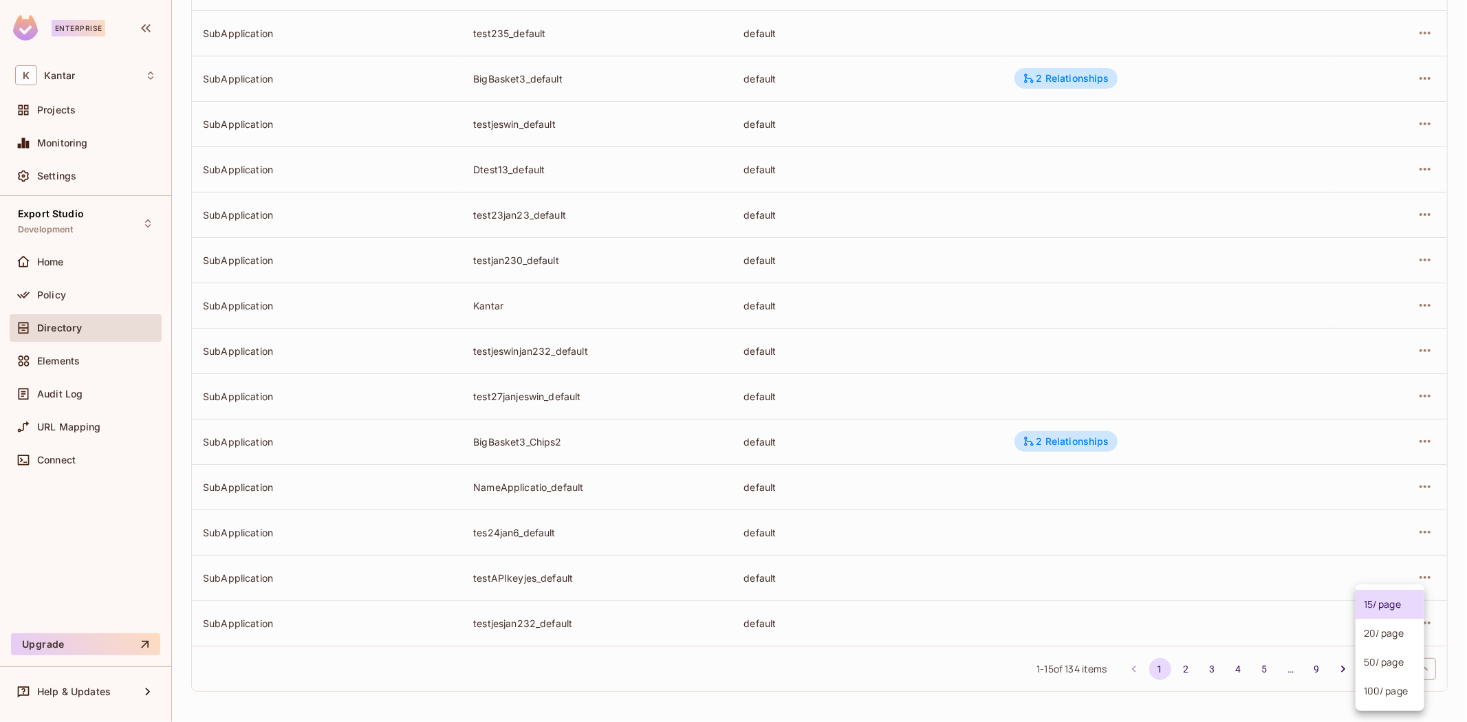
drag, startPoint x: 1385, startPoint y: 670, endPoint x: 1394, endPoint y: 684, distance: 16.6
click at [977, 446] on body "Enterprise K Kantar Projects Monitoring Settings Export Studio Development Home…" at bounding box center [733, 361] width 1467 height 722
click at [977, 446] on li "100 / page" at bounding box center [1390, 691] width 69 height 29
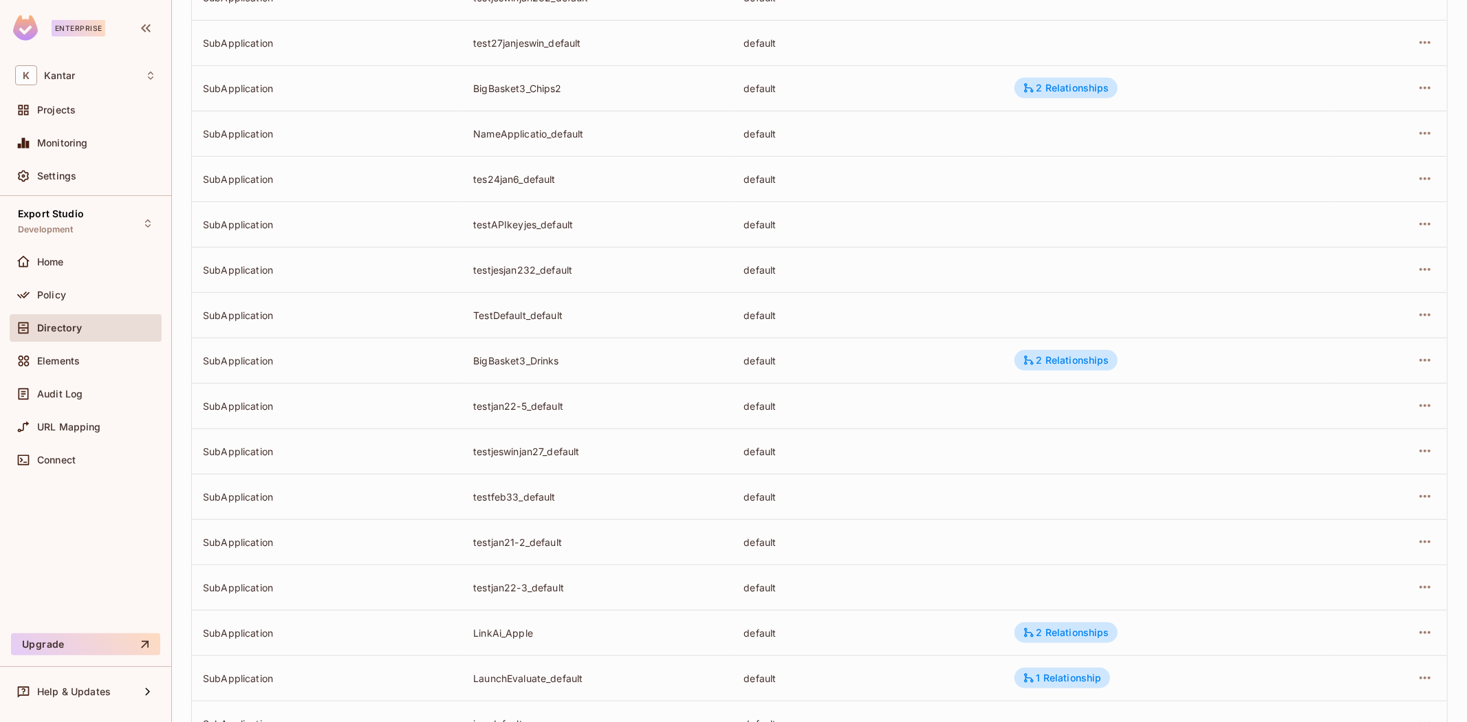
scroll to position [745, 0]
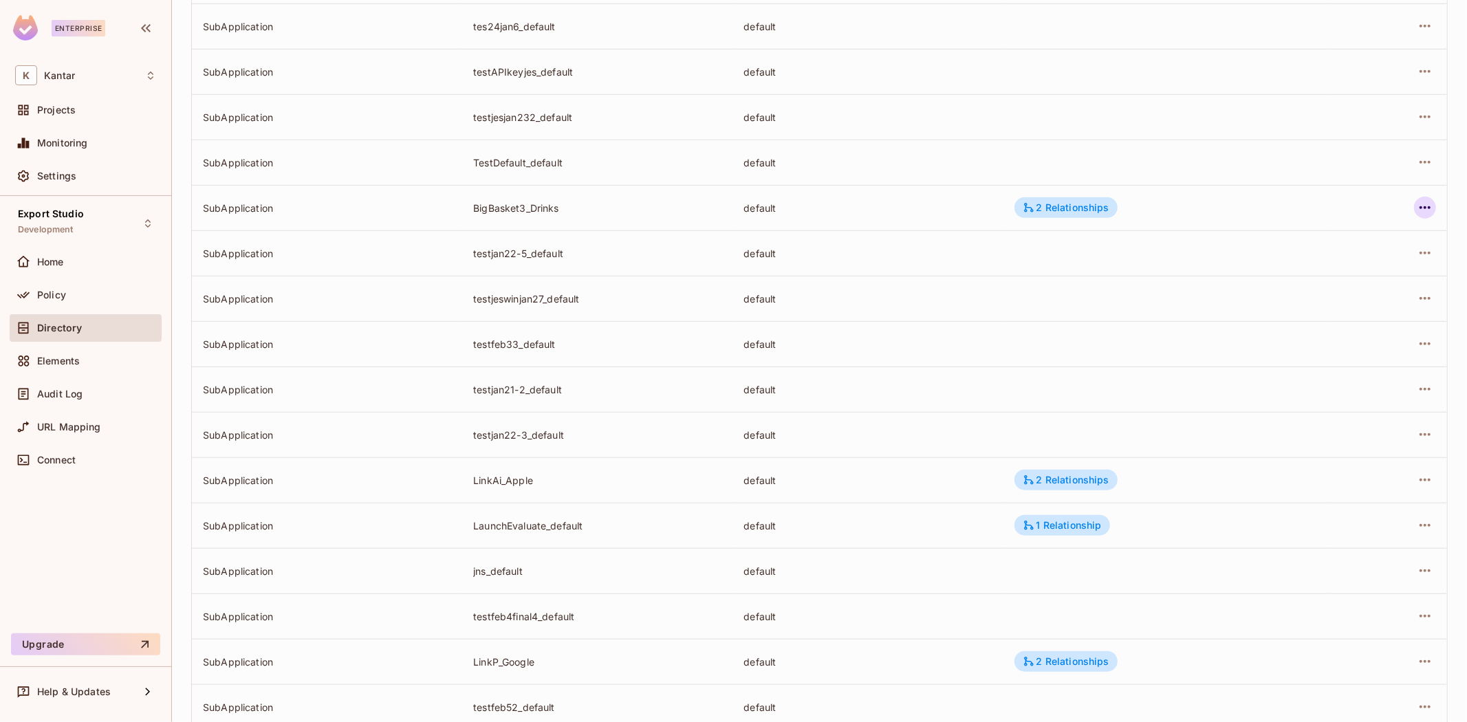
click at [977, 213] on icon "button" at bounding box center [1425, 207] width 17 height 17
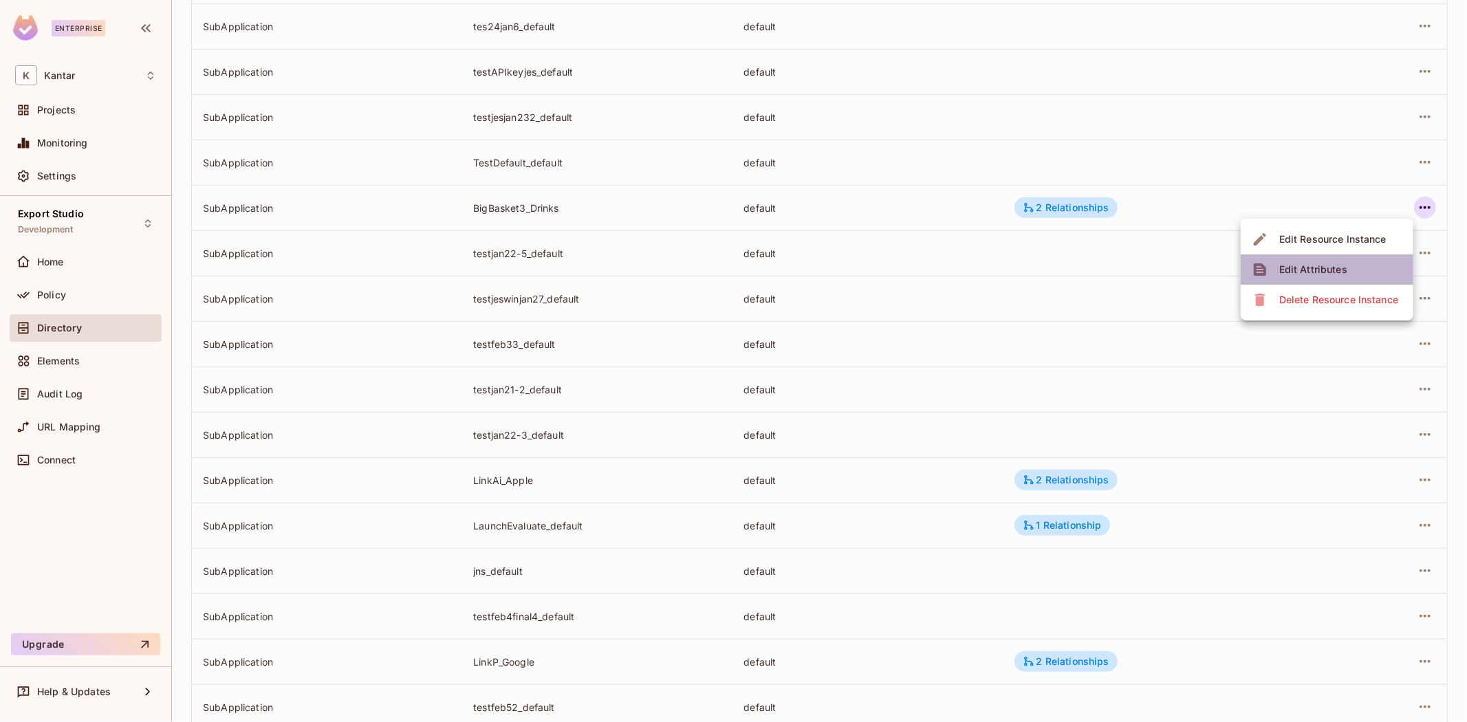
click at [977, 264] on li "Edit Attributes" at bounding box center [1327, 270] width 173 height 30
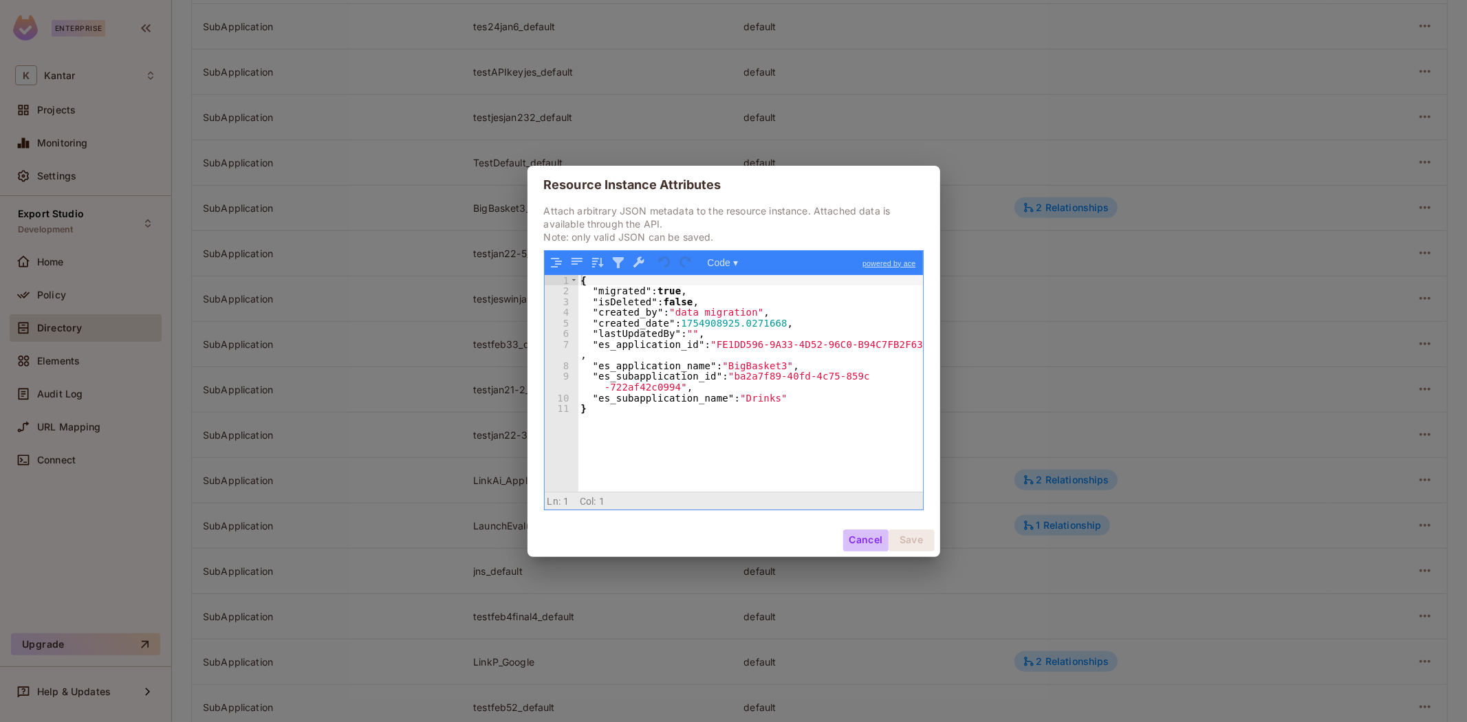
click at [858, 446] on button "Cancel" at bounding box center [865, 541] width 45 height 22
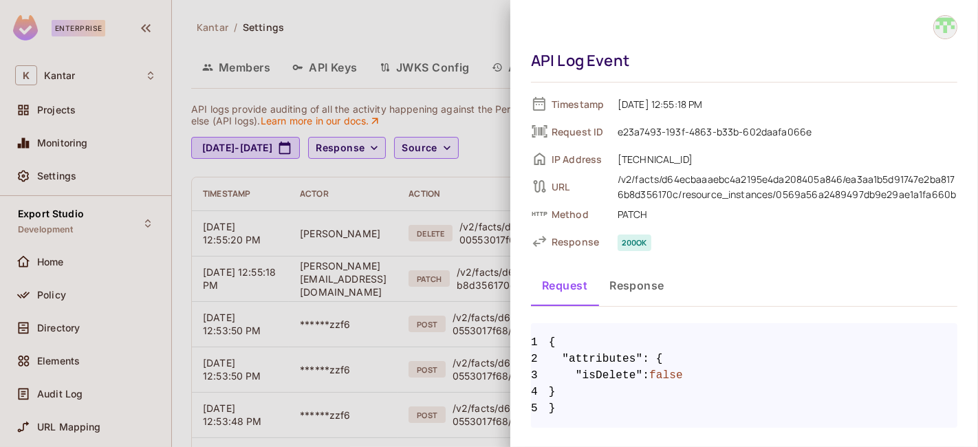
click at [376, 23] on div at bounding box center [489, 223] width 978 height 447
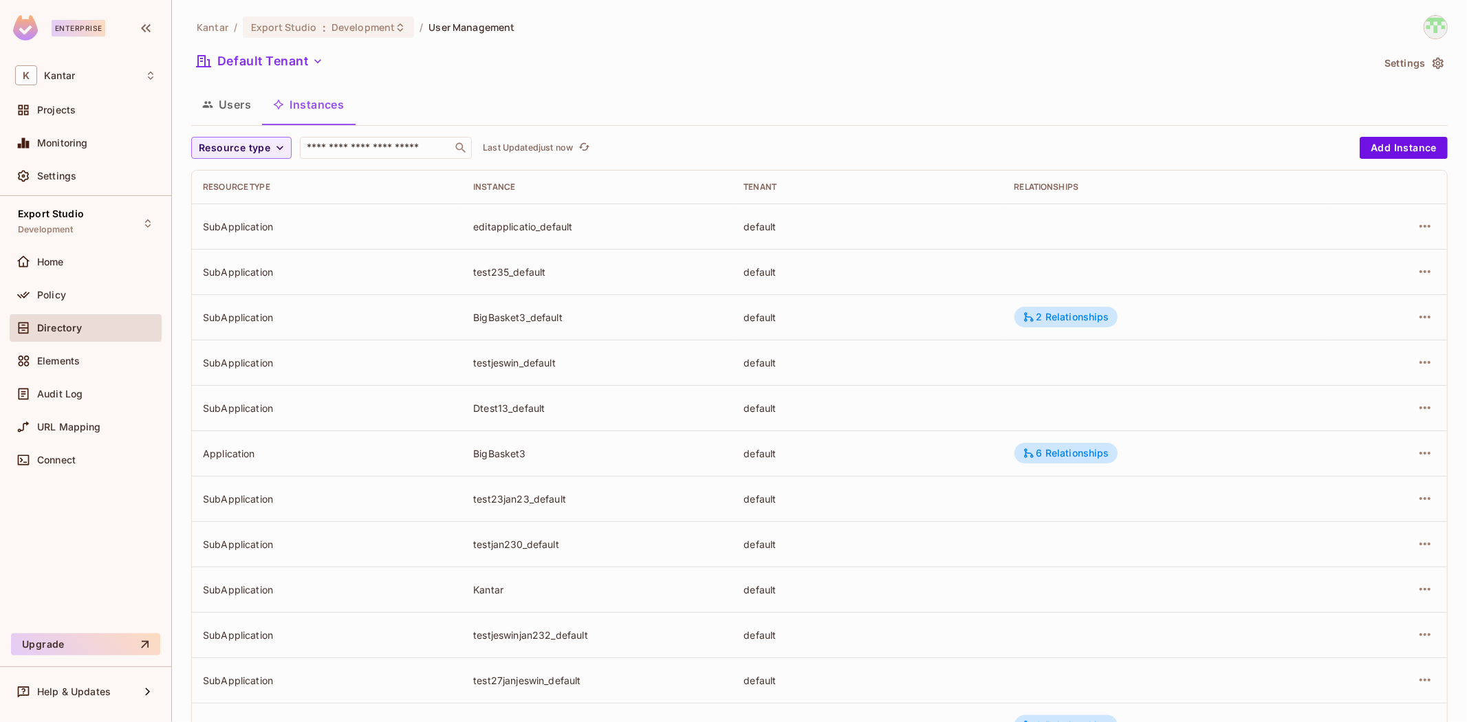
scroll to position [239, 0]
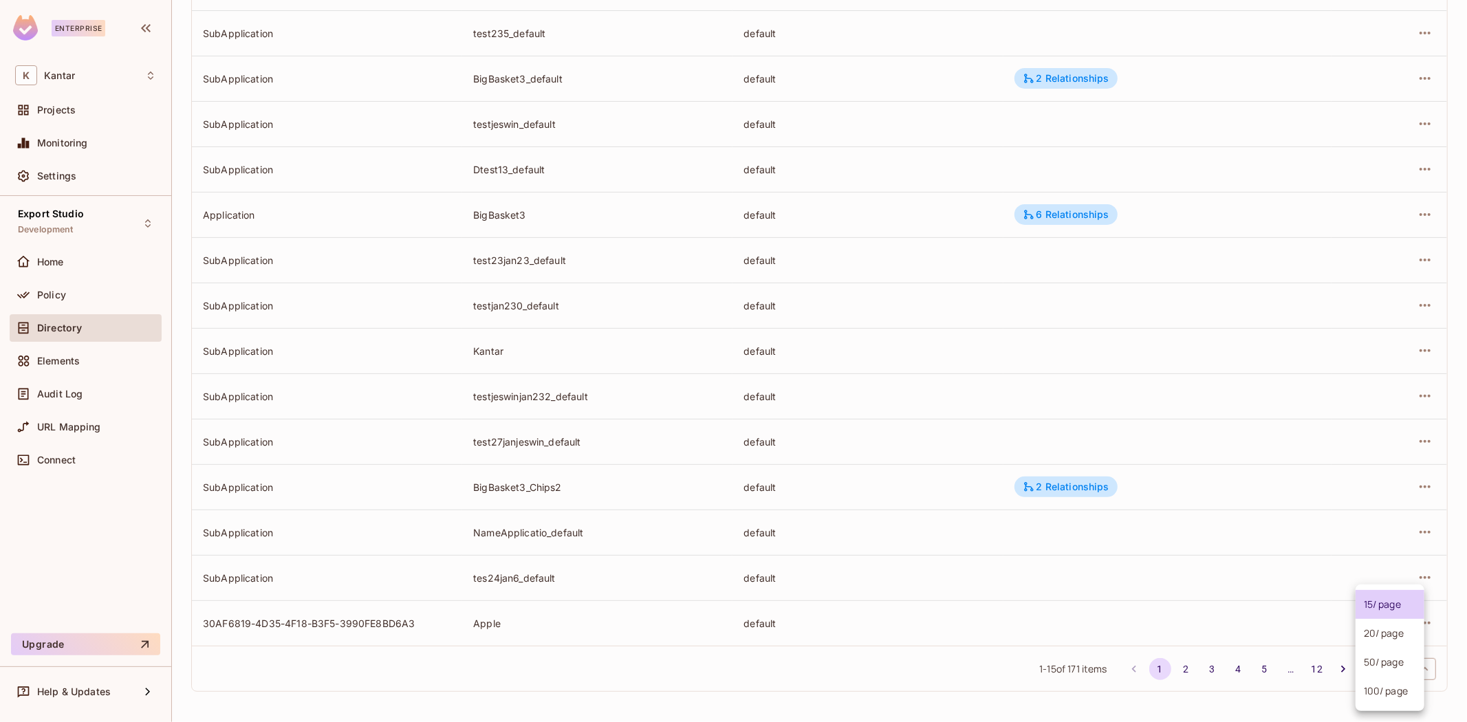
click at [1401, 676] on body "Enterprise K Kantar Projects Monitoring Settings Export Studio Development Home…" at bounding box center [733, 361] width 1467 height 722
click at [1398, 692] on li "100 / page" at bounding box center [1390, 691] width 69 height 29
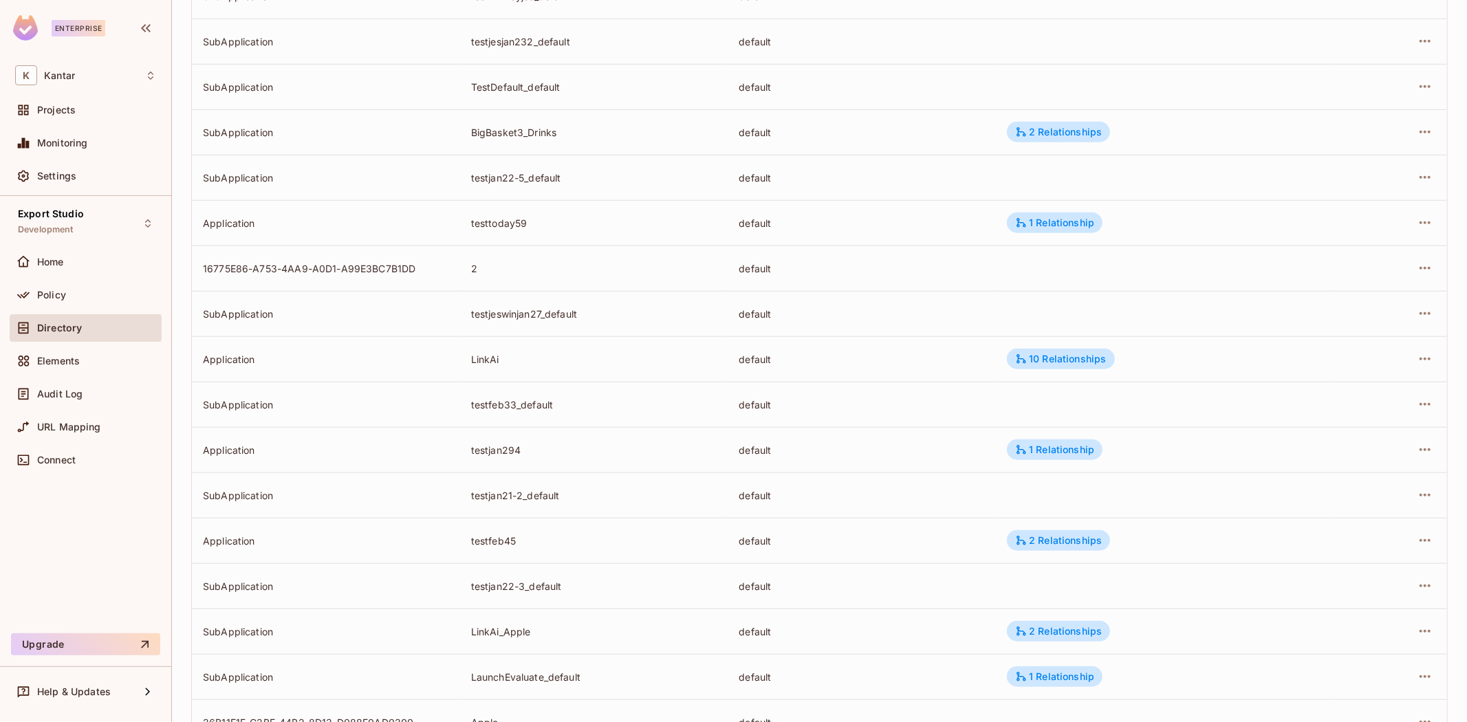
scroll to position [835, 0]
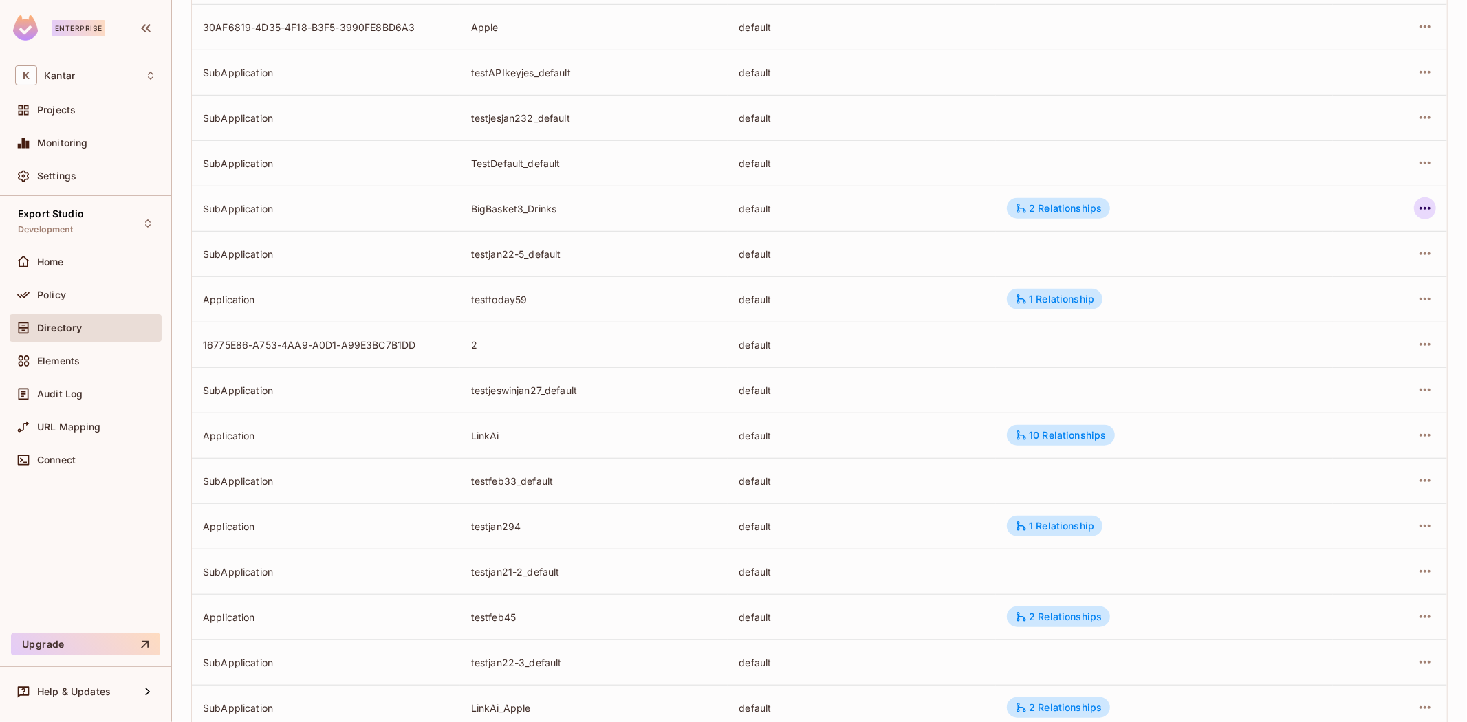
click at [1417, 214] on icon "button" at bounding box center [1425, 208] width 17 height 17
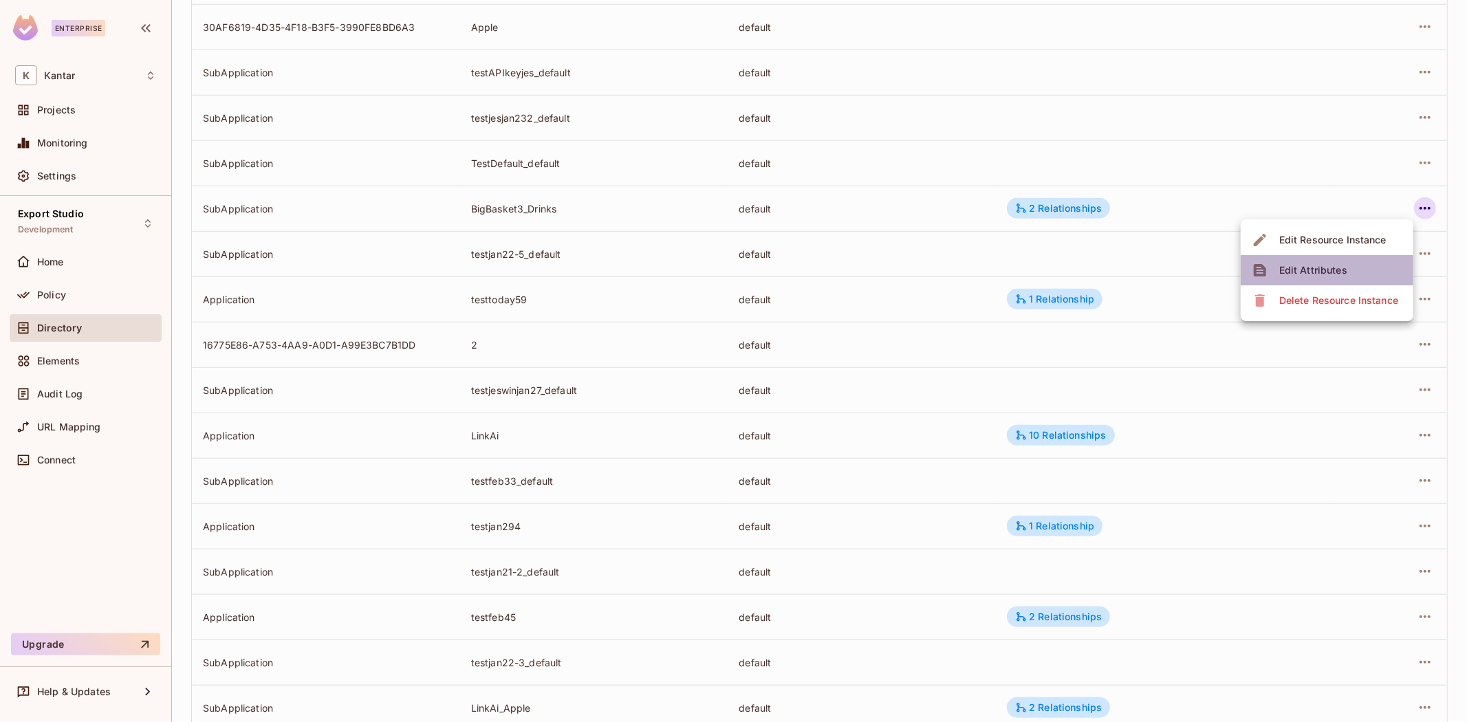
click at [1355, 261] on li "Edit Attributes" at bounding box center [1327, 270] width 173 height 30
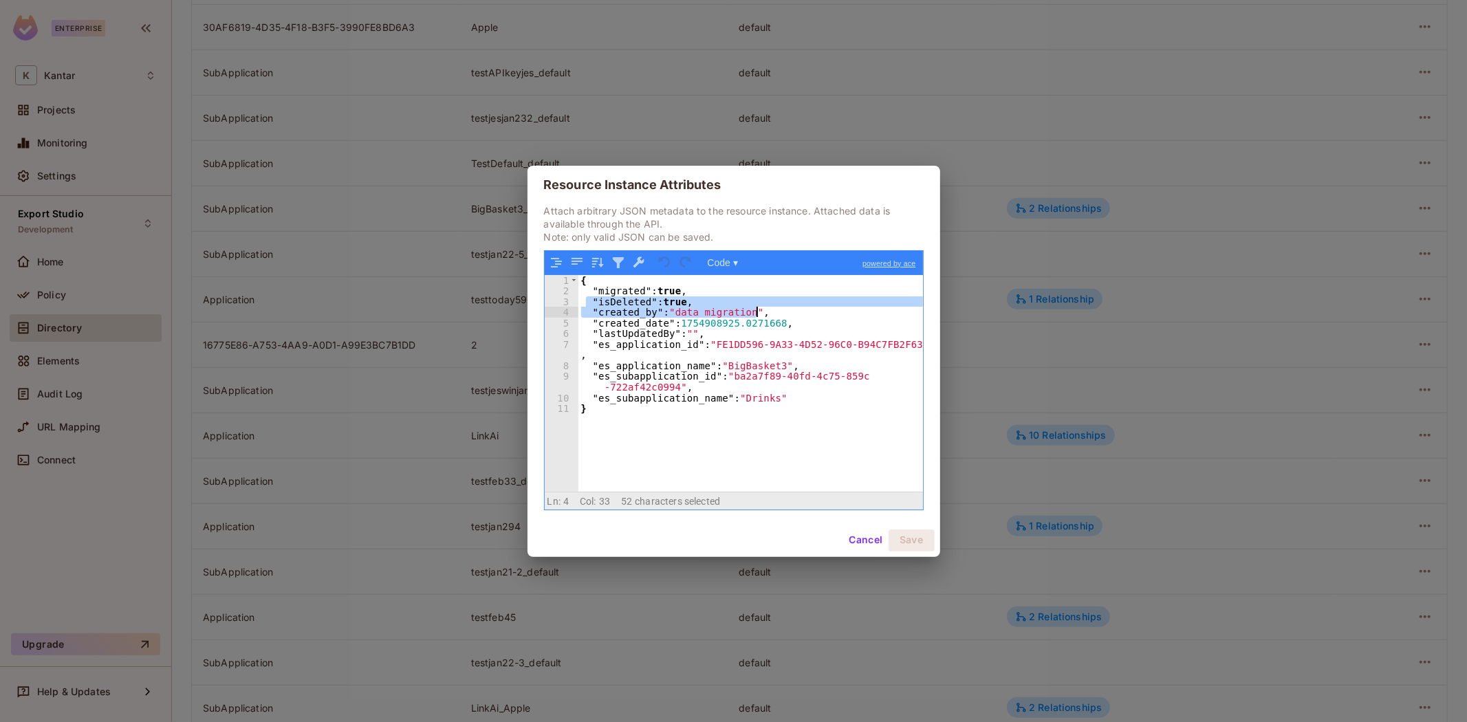
drag, startPoint x: 585, startPoint y: 301, endPoint x: 775, endPoint y: 324, distance: 191.3
click at [757, 308] on div "{ "migrated" : true , "isDeleted" : true , "created_by" : "data migration" , "c…" at bounding box center [750, 394] width 345 height 238
click at [872, 545] on button "Cancel" at bounding box center [865, 541] width 45 height 22
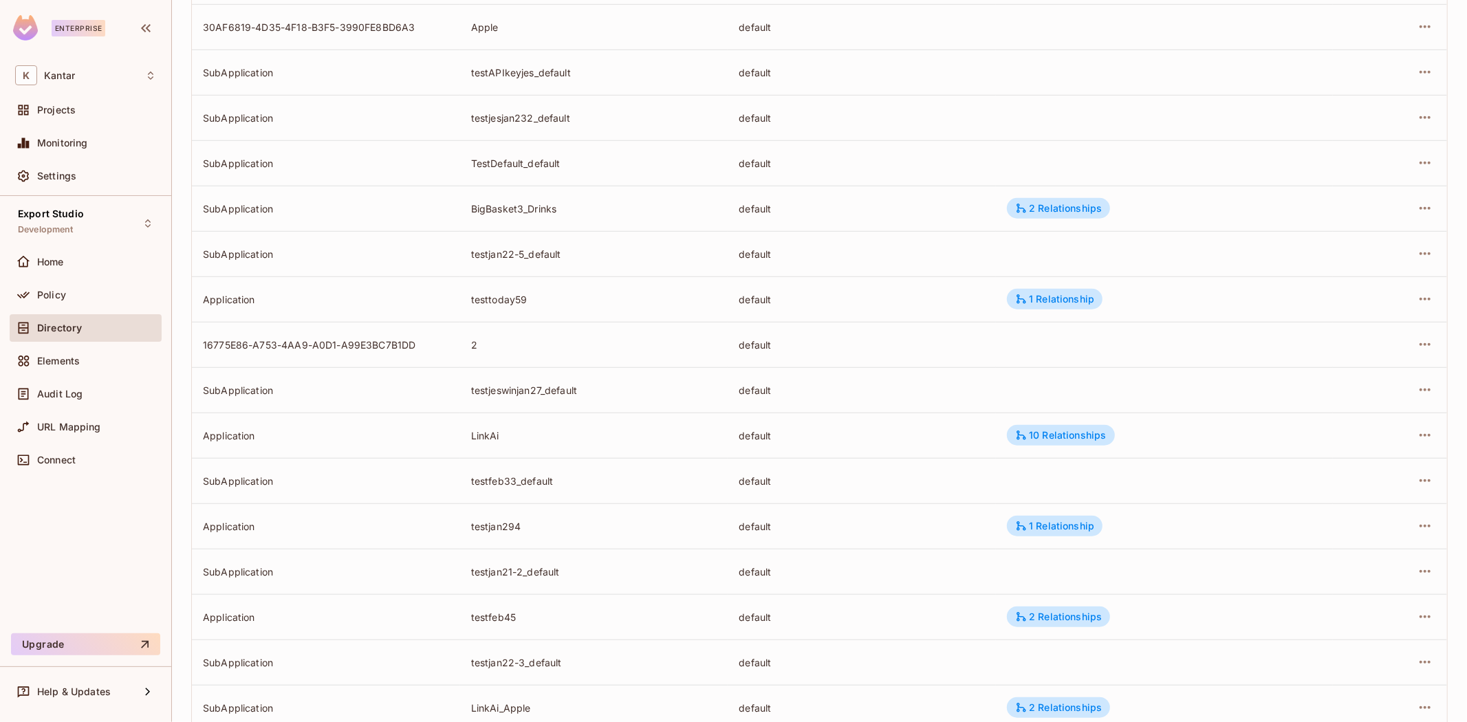
scroll to position [530, 0]
